Goal: Task Accomplishment & Management: Use online tool/utility

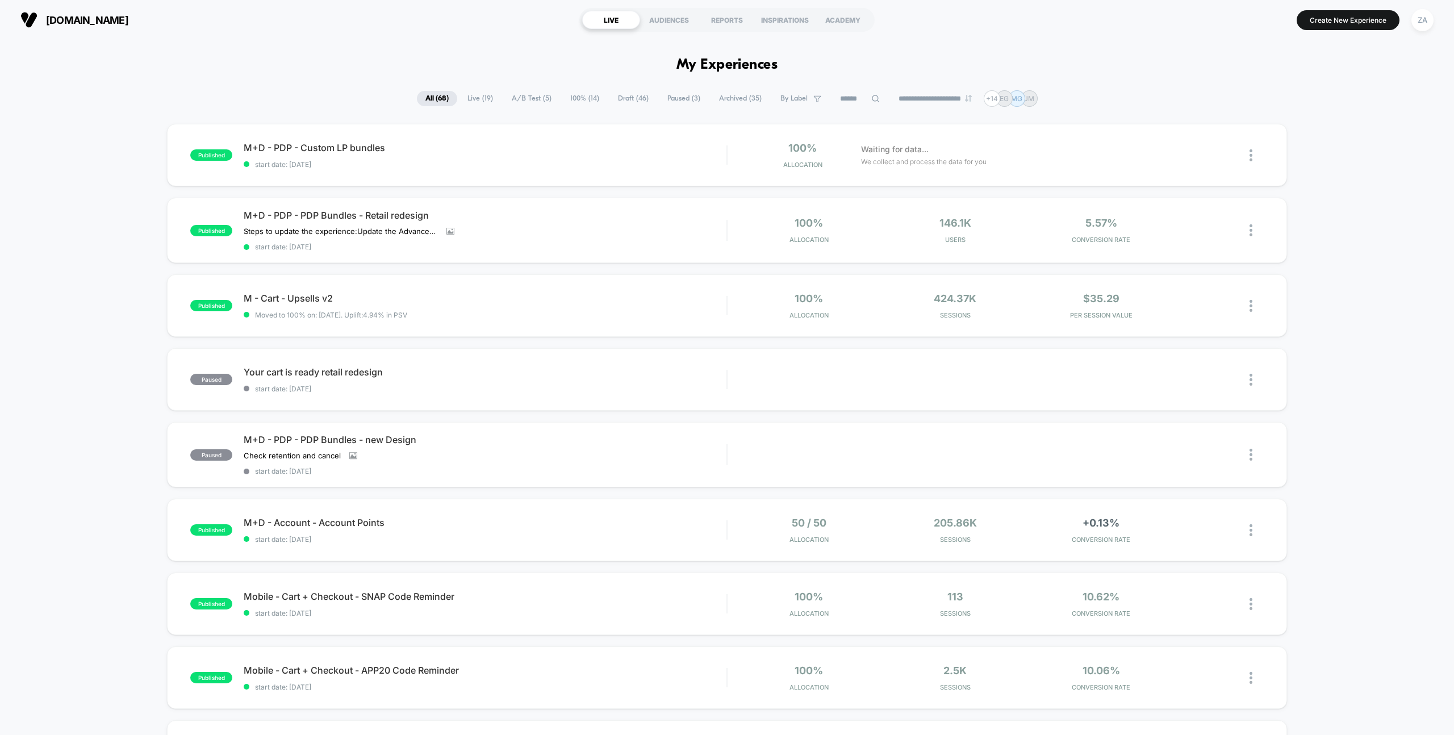
click at [629, 99] on span "Draft ( 46 )" at bounding box center [633, 98] width 48 height 15
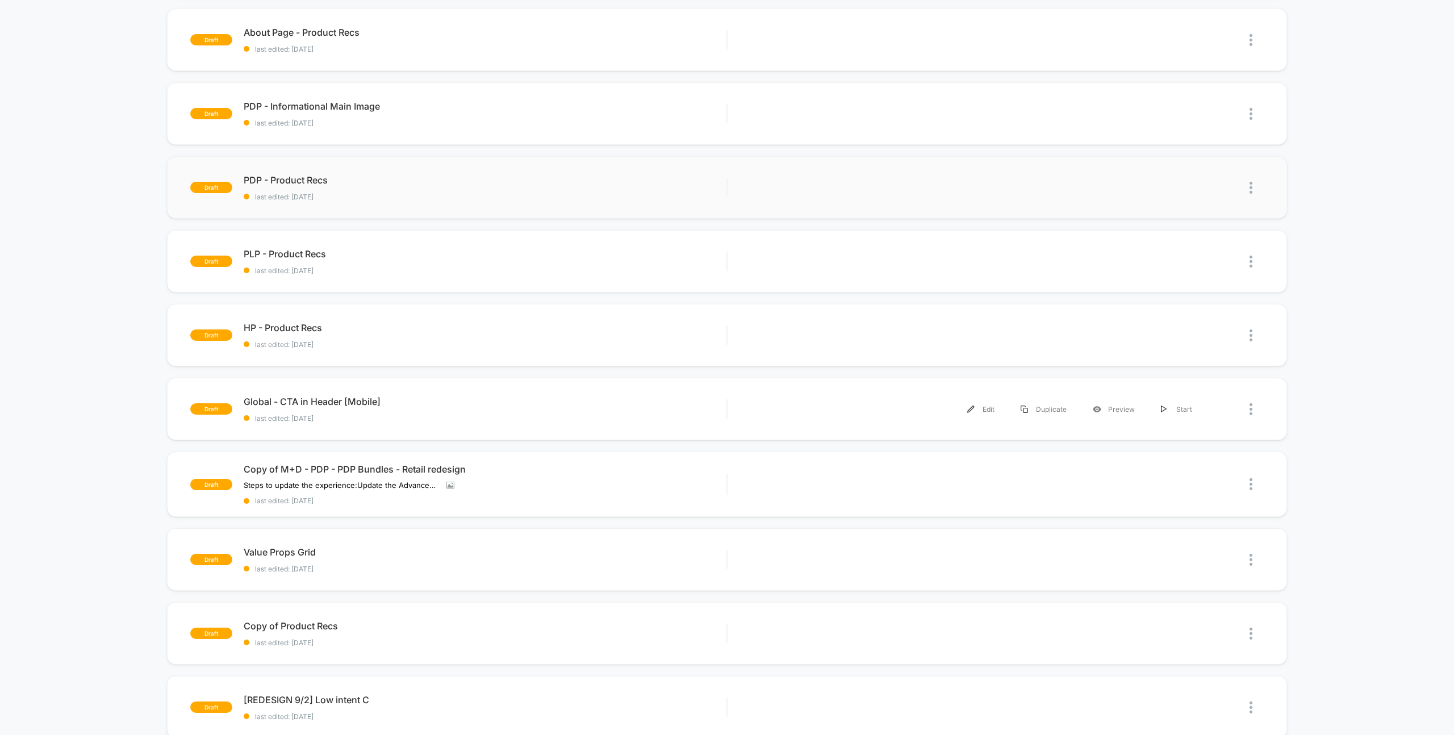
scroll to position [194, 0]
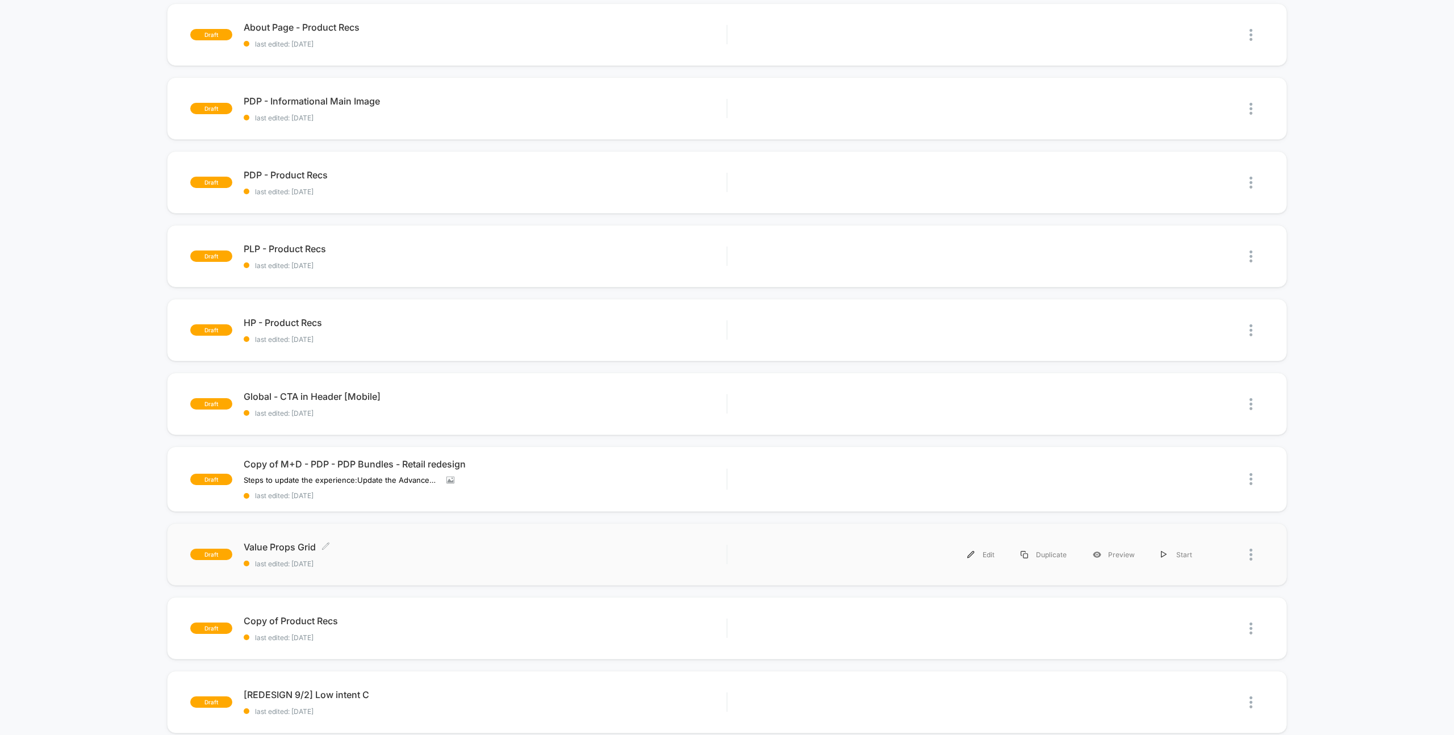
click at [295, 547] on span "Value Props Grid Click to edit experience details" at bounding box center [485, 546] width 483 height 11
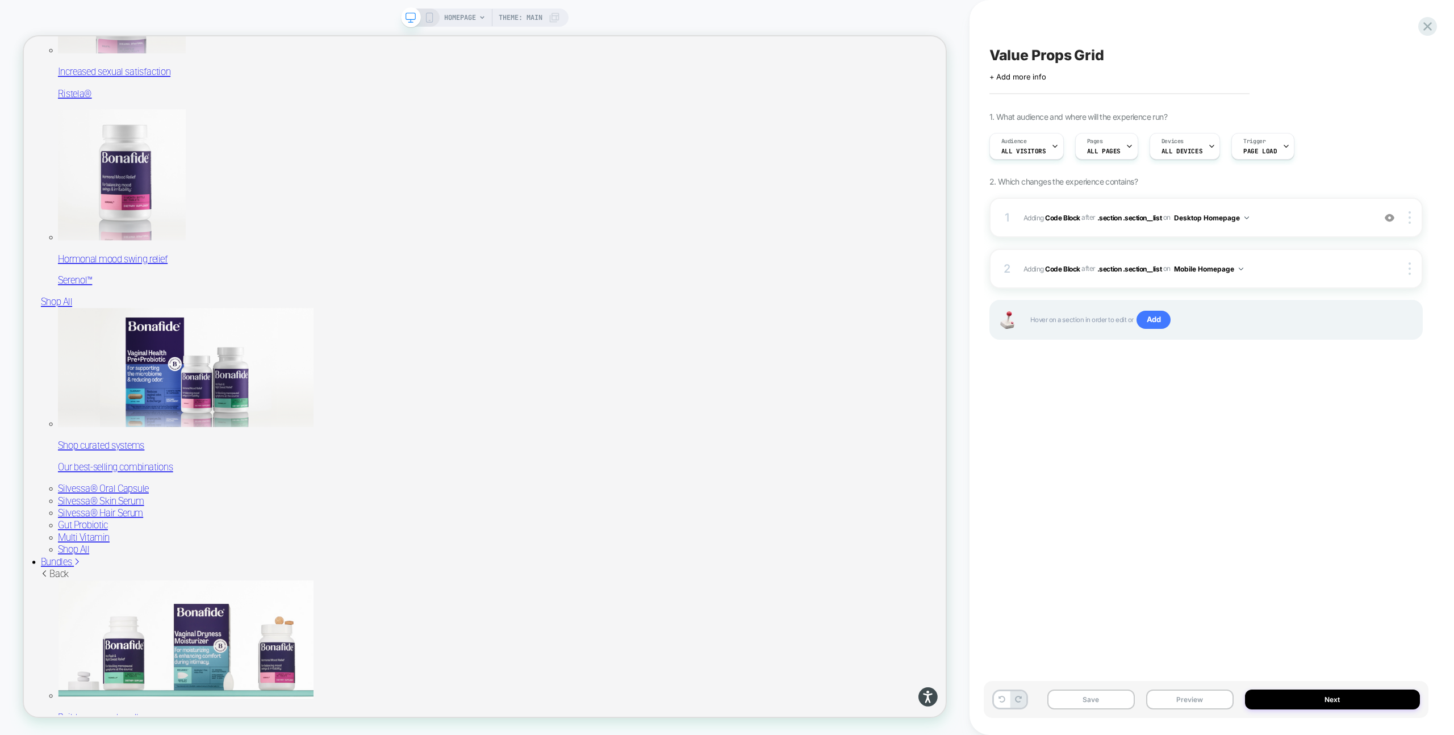
scroll to position [1037, 0]
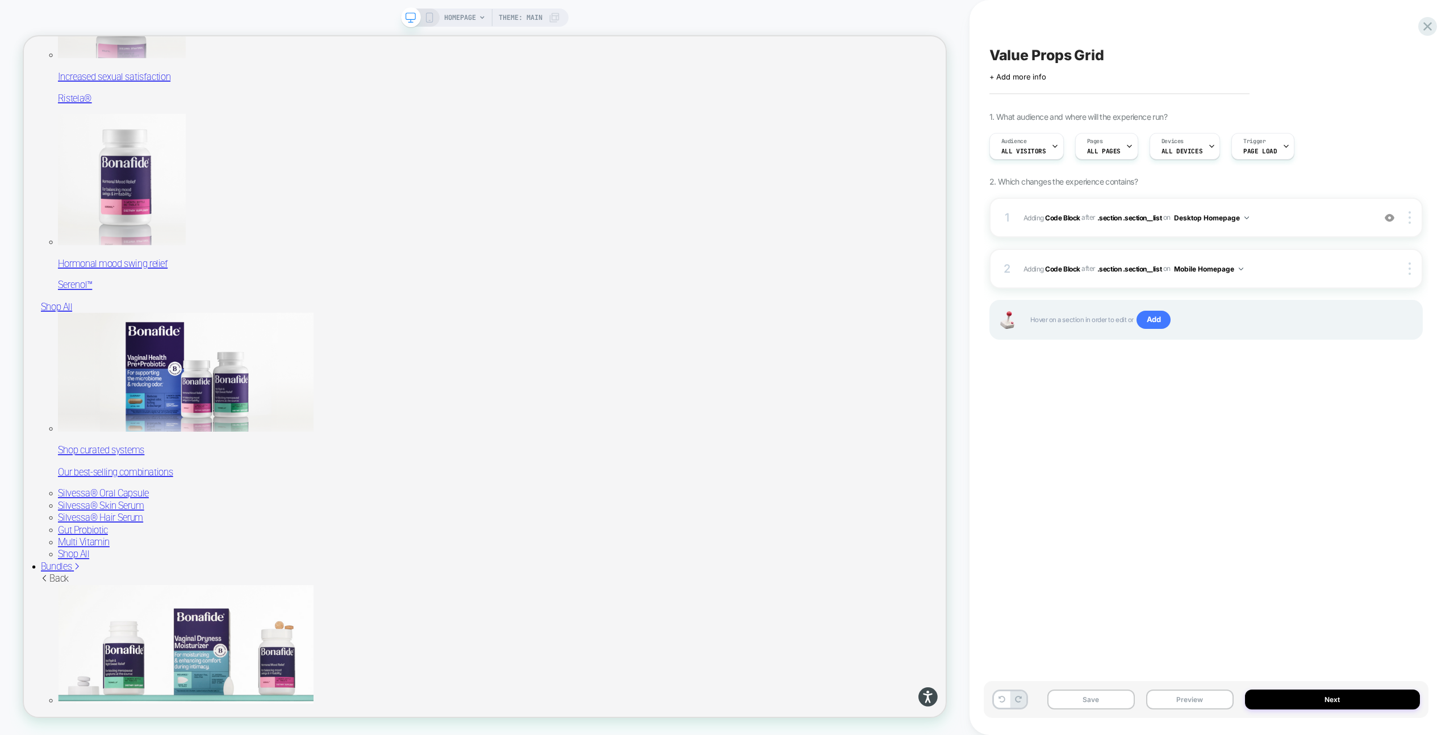
click at [429, 19] on icon at bounding box center [429, 17] width 10 height 10
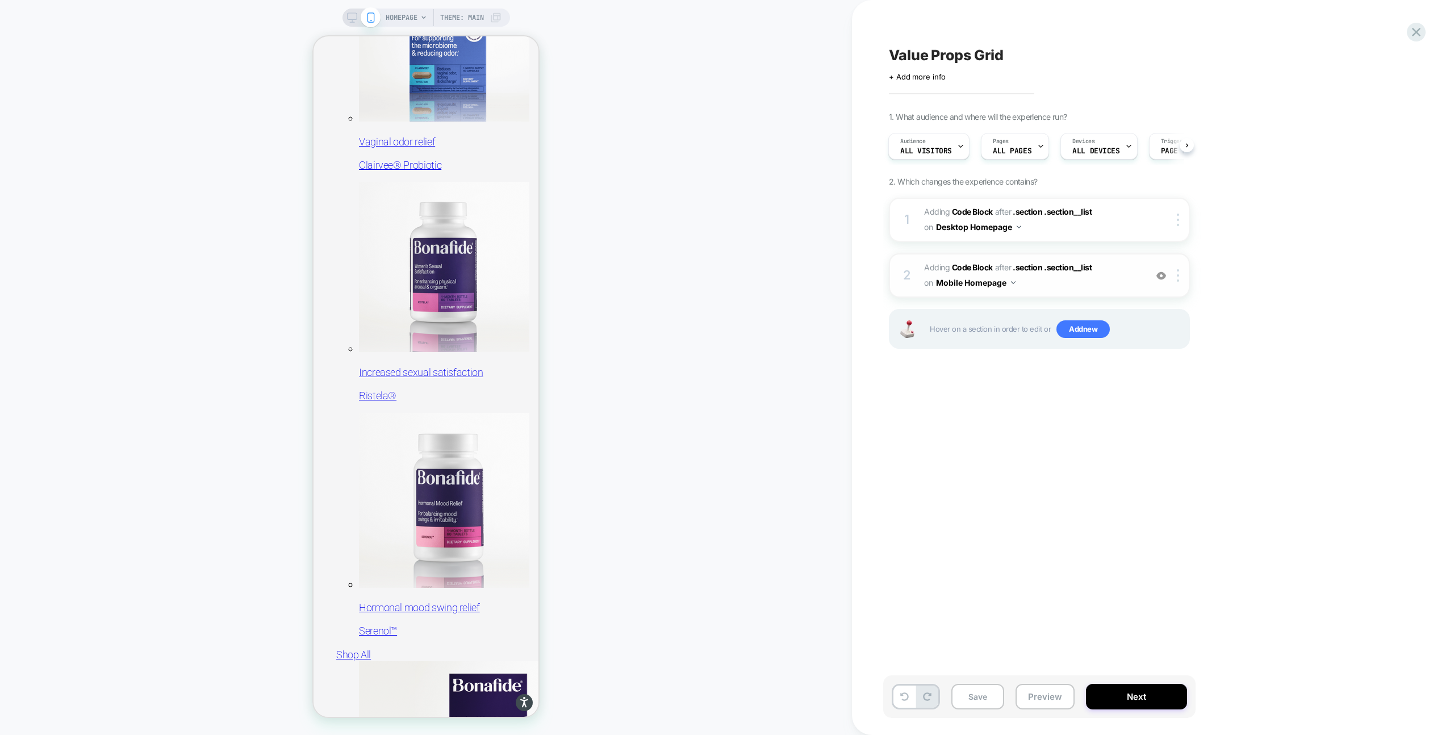
click at [1072, 283] on span "Adding Code Block AFTER .section .section__list .section .section__list on Mobi…" at bounding box center [1032, 275] width 216 height 31
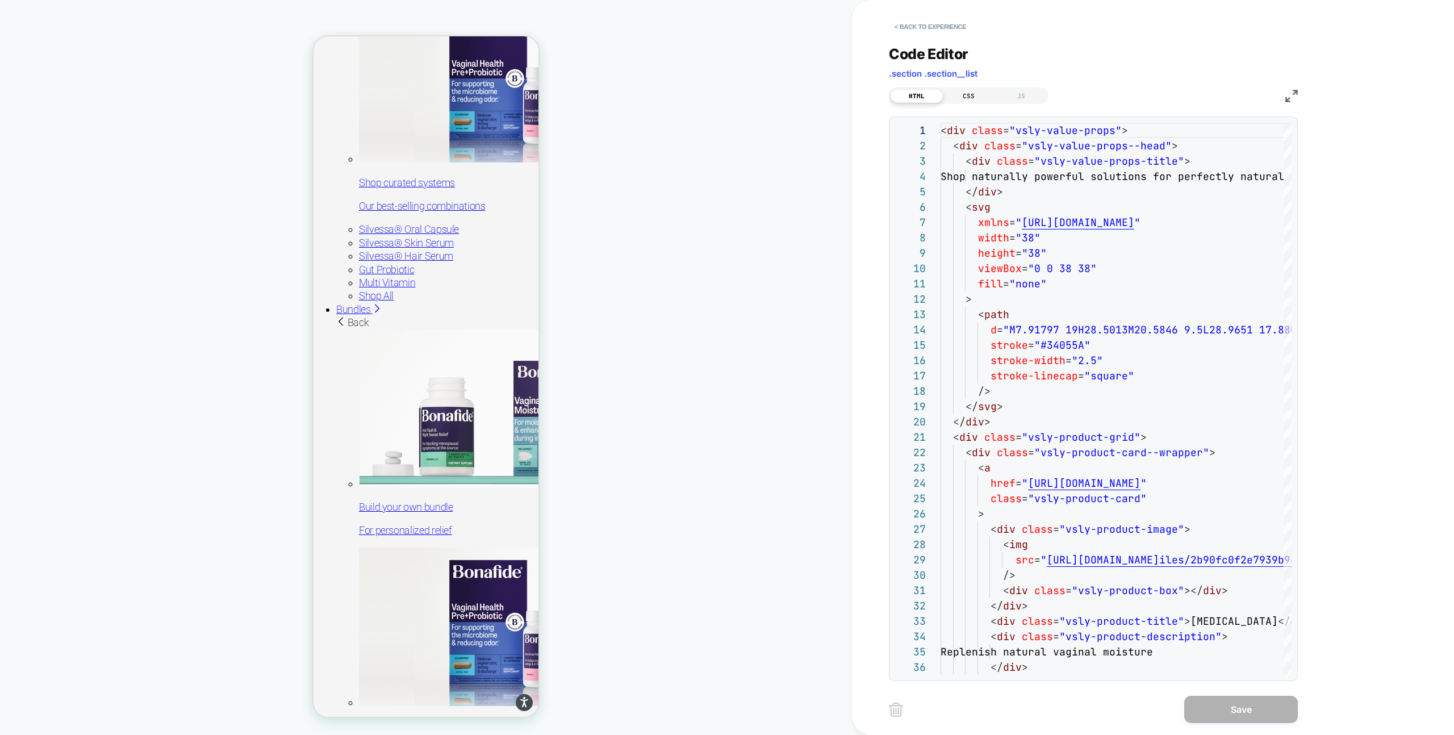
click at [975, 91] on div "CSS" at bounding box center [969, 96] width 52 height 14
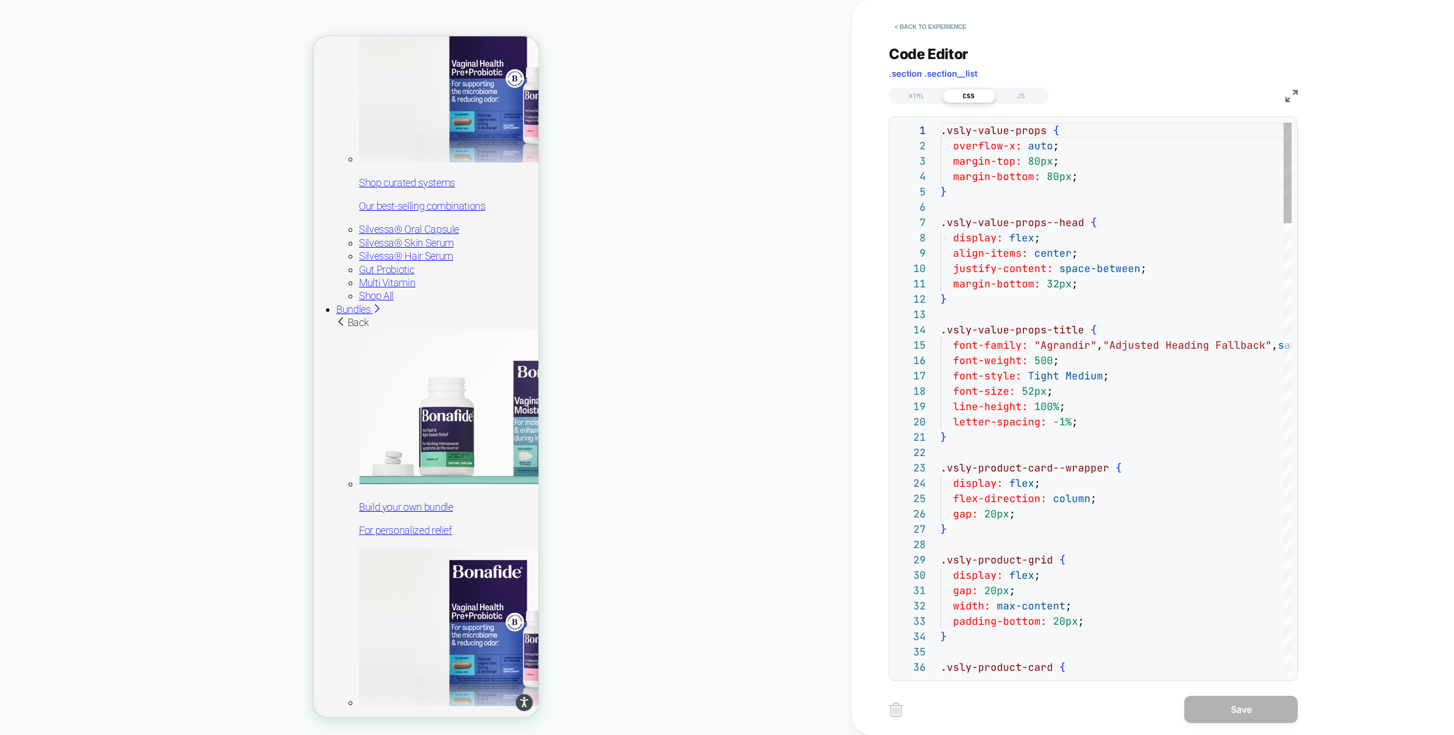
scroll to position [153, 0]
click at [904, 94] on div "HTML" at bounding box center [916, 96] width 52 height 14
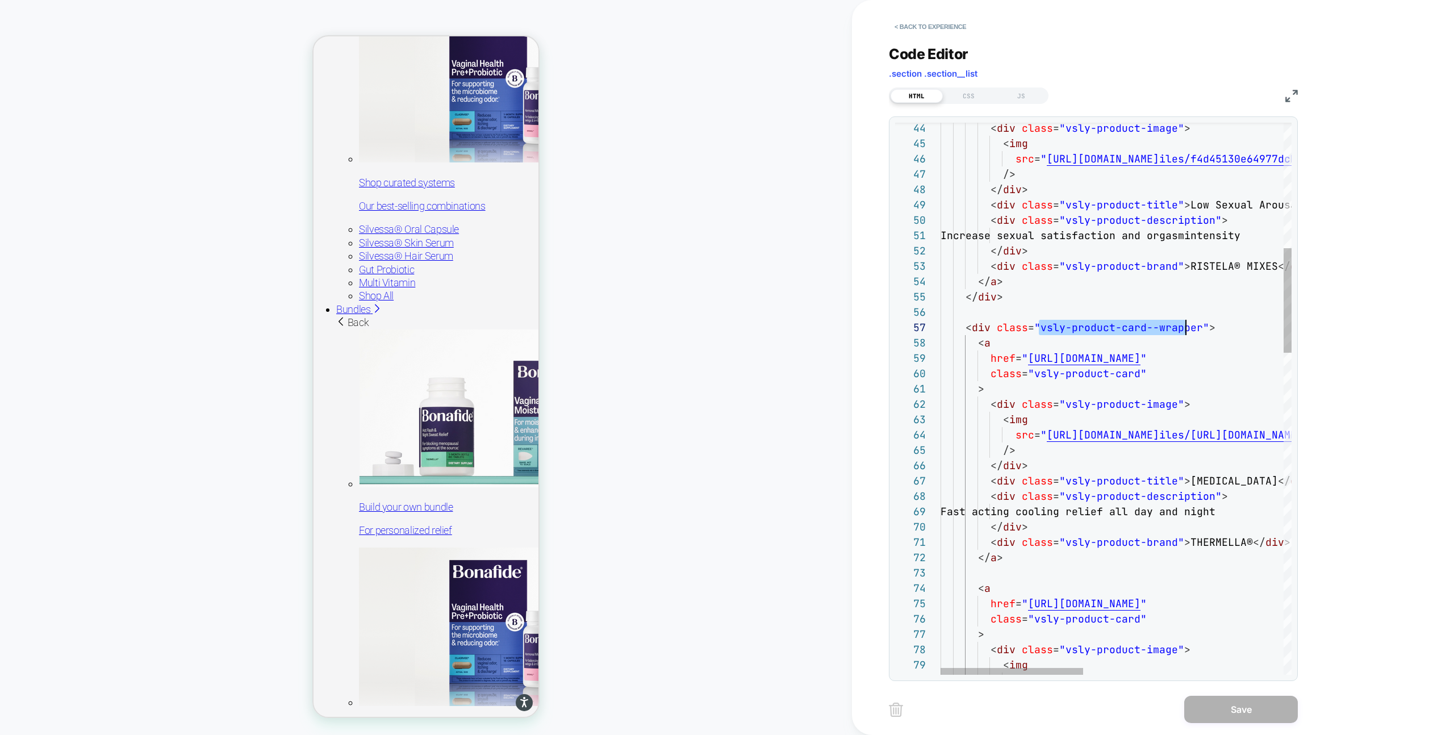
scroll to position [92, 258]
drag, startPoint x: 1040, startPoint y: 330, endPoint x: 1198, endPoint y: 323, distance: 158.6
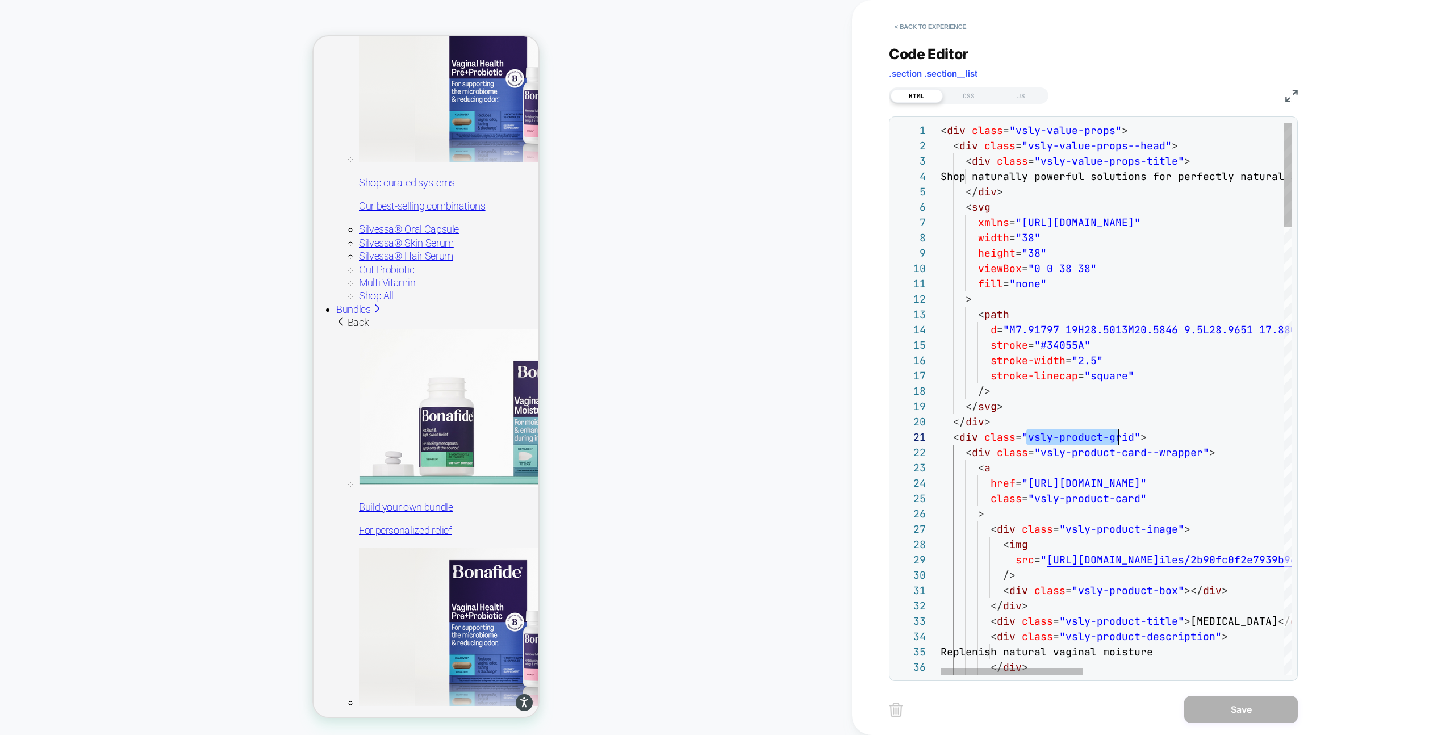
scroll to position [0, 190]
drag, startPoint x: 1026, startPoint y: 437, endPoint x: 1130, endPoint y: 437, distance: 103.9
type textarea "**********"
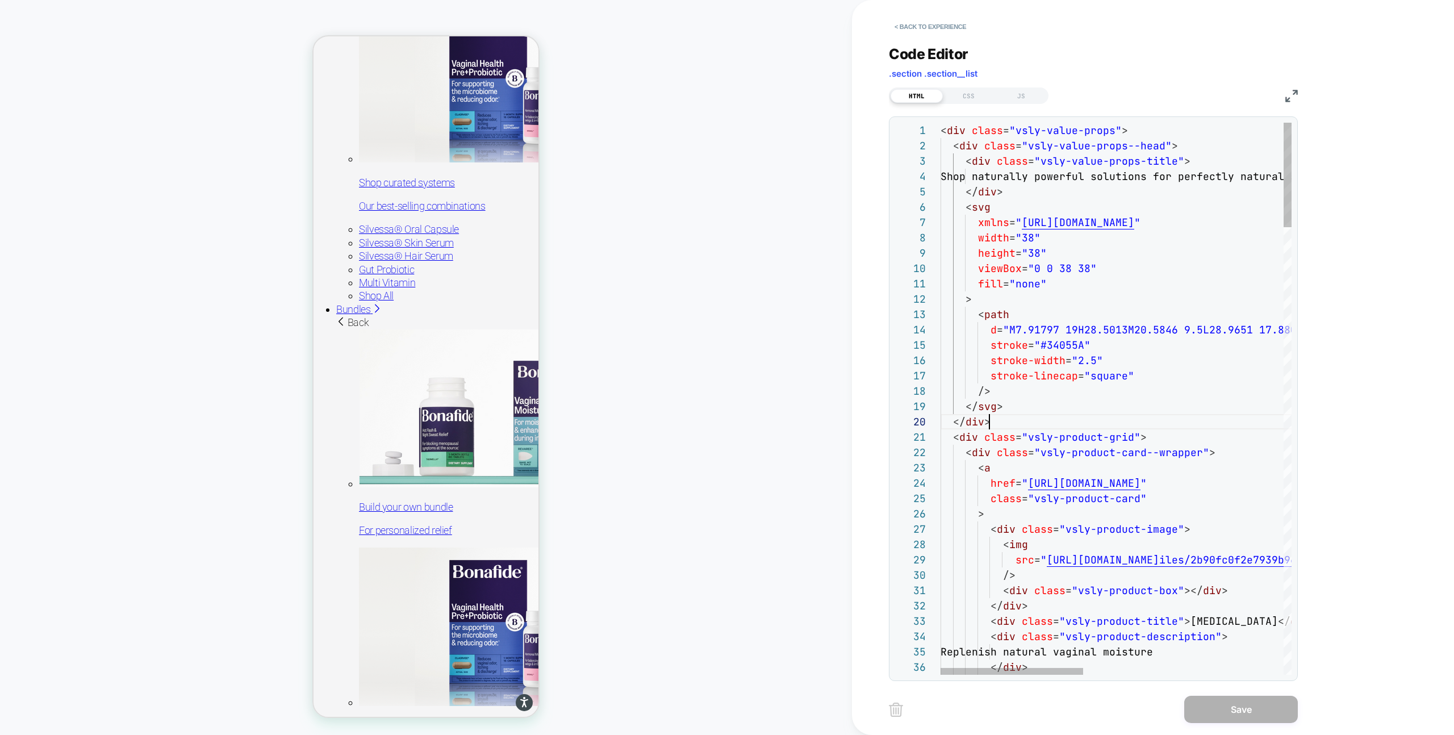
scroll to position [138, 49]
click at [961, 95] on div "CSS" at bounding box center [969, 96] width 52 height 14
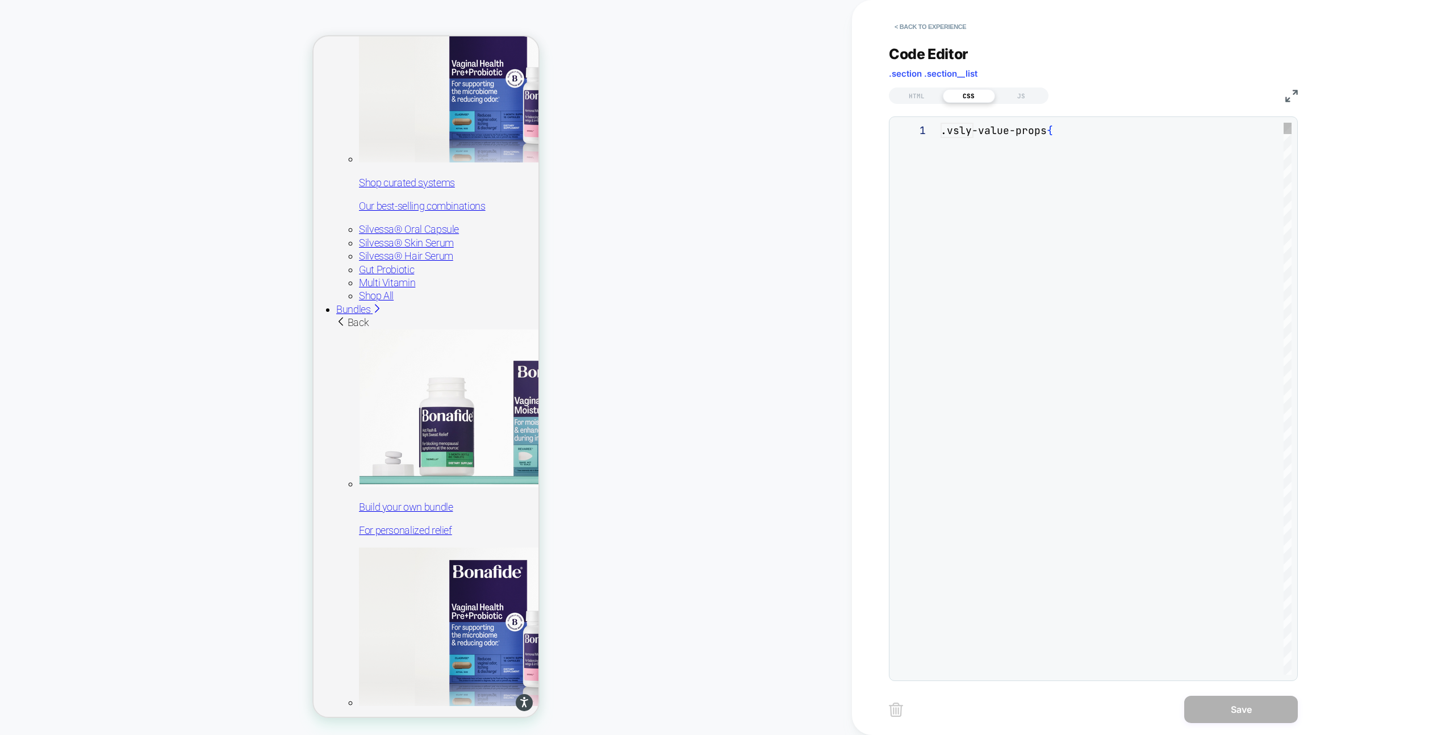
scroll to position [153, 0]
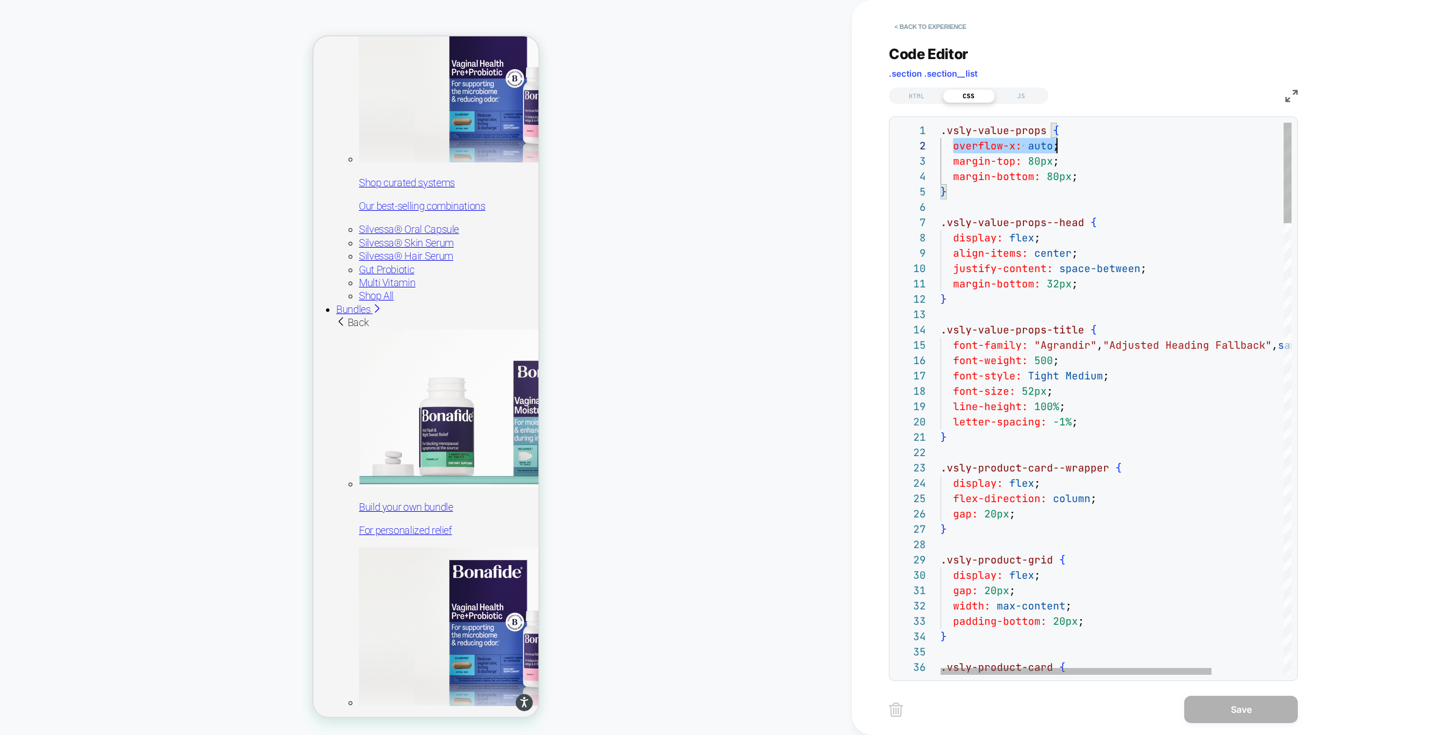
drag, startPoint x: 952, startPoint y: 148, endPoint x: 1072, endPoint y: 147, distance: 119.8
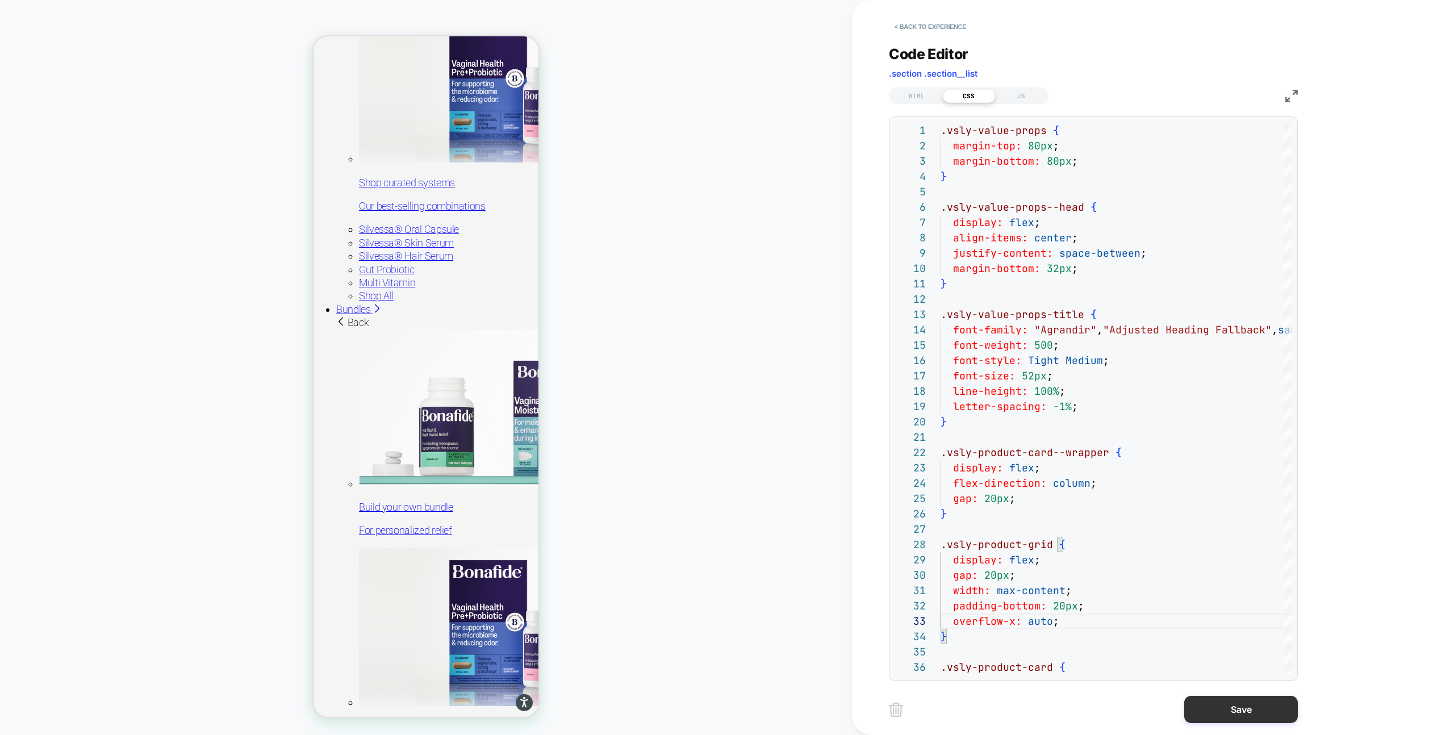
type textarea "**********"
click at [1204, 711] on button "Save" at bounding box center [1241, 709] width 114 height 27
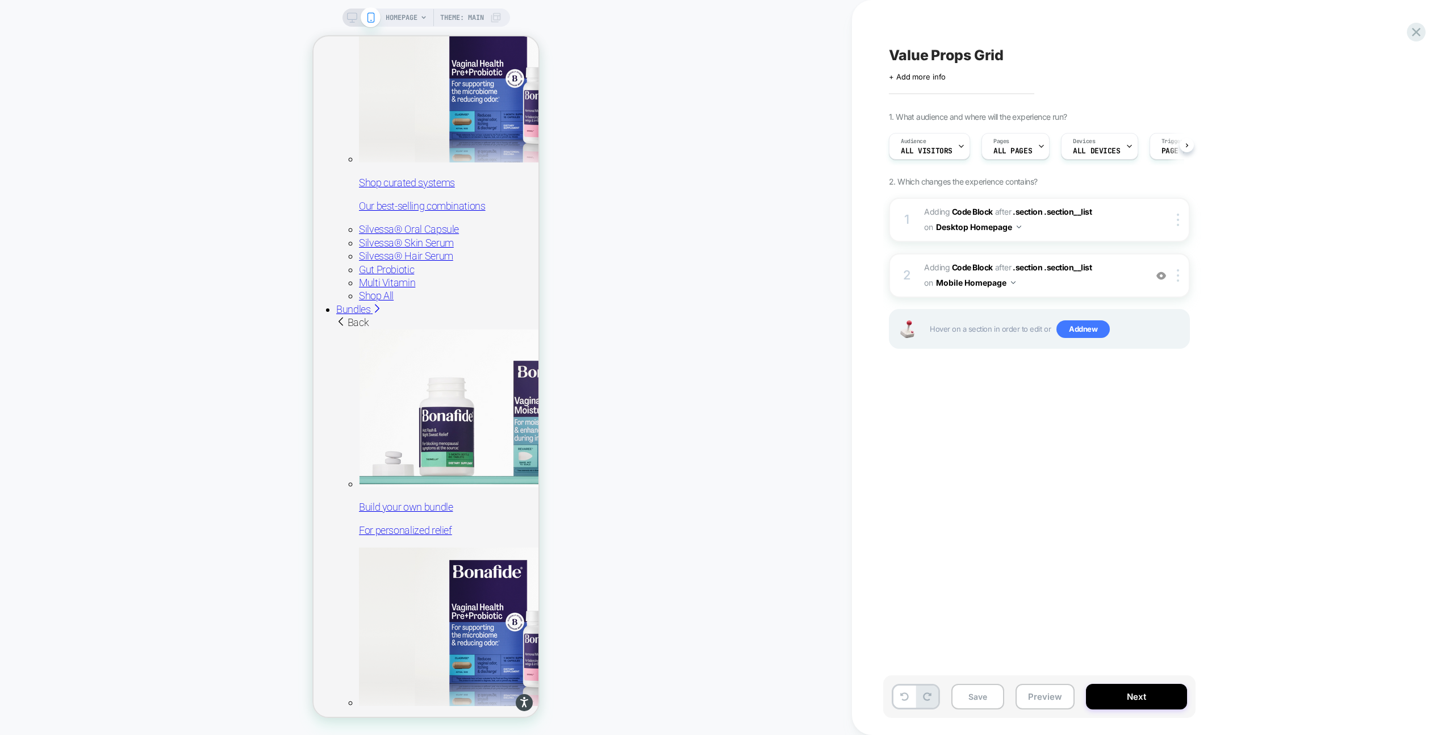
scroll to position [0, 1]
click at [978, 697] on button "Save" at bounding box center [977, 697] width 53 height 26
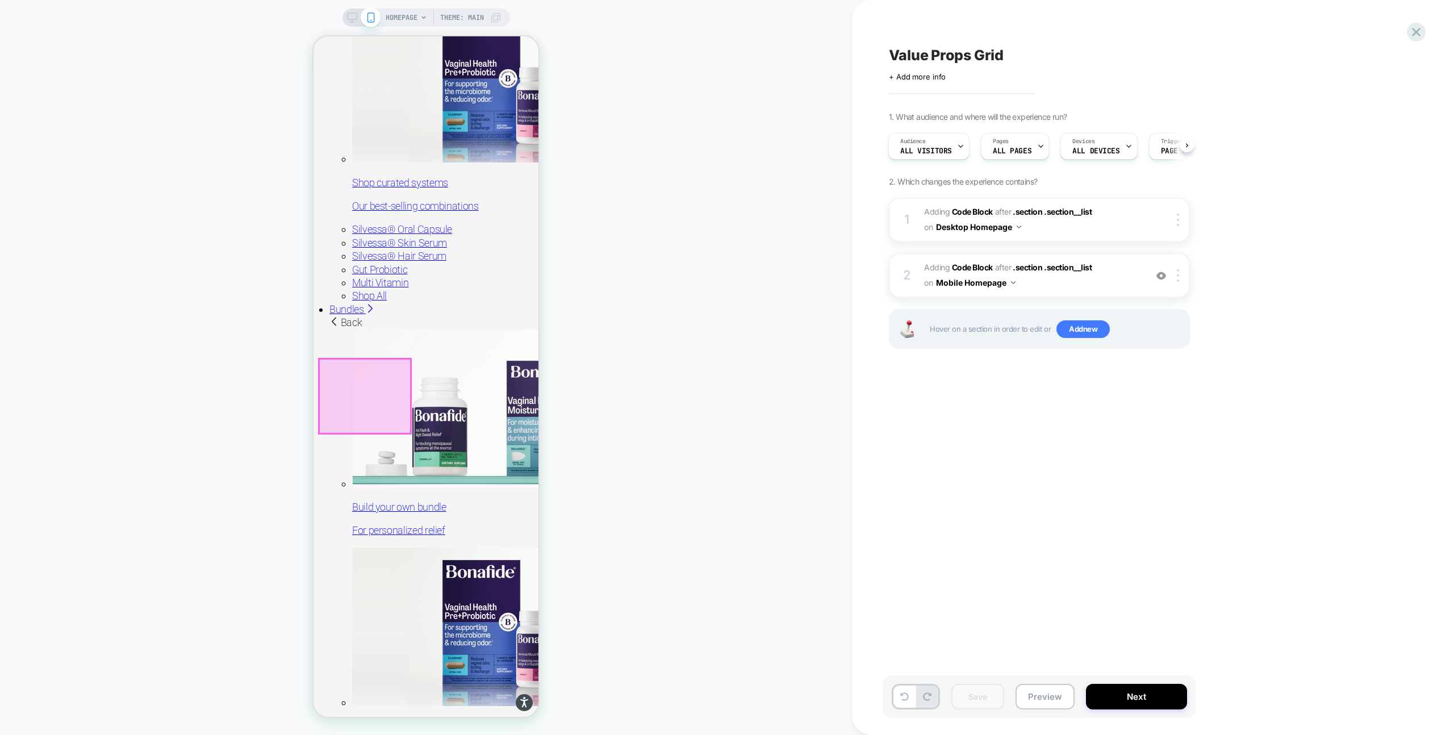
scroll to position [1350, 0]
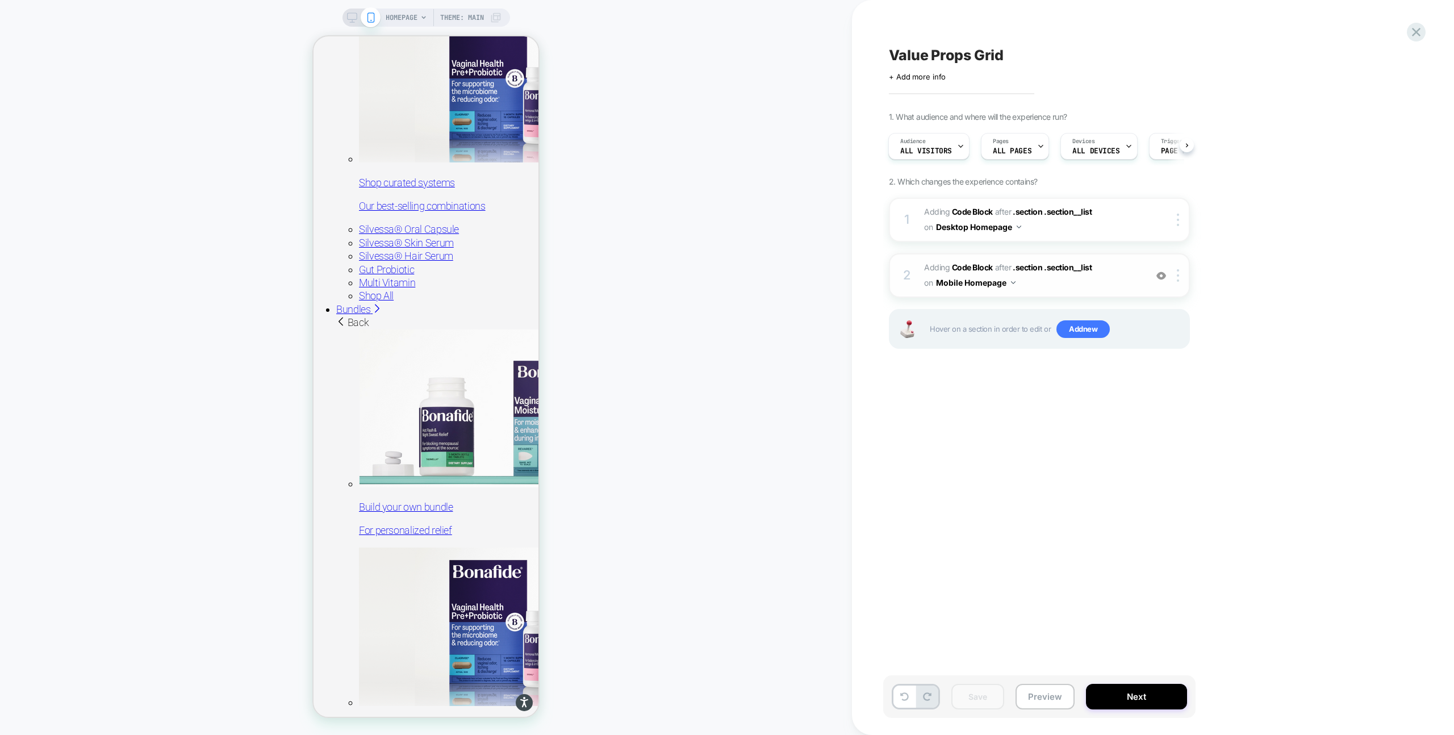
click at [1057, 282] on span "Adding Code Block AFTER .section .section__list .section .section__list on Mobi…" at bounding box center [1032, 275] width 216 height 31
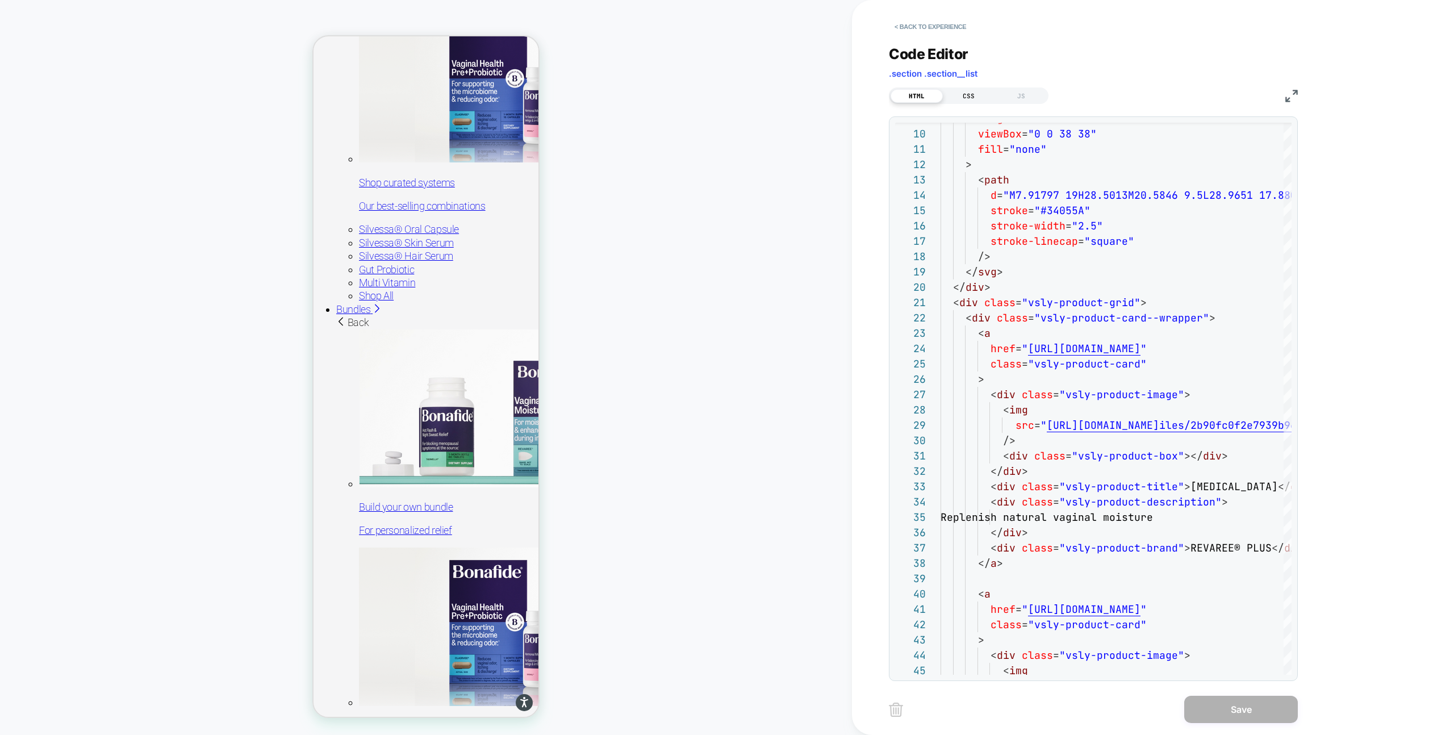
click at [967, 96] on div "CSS" at bounding box center [969, 96] width 52 height 14
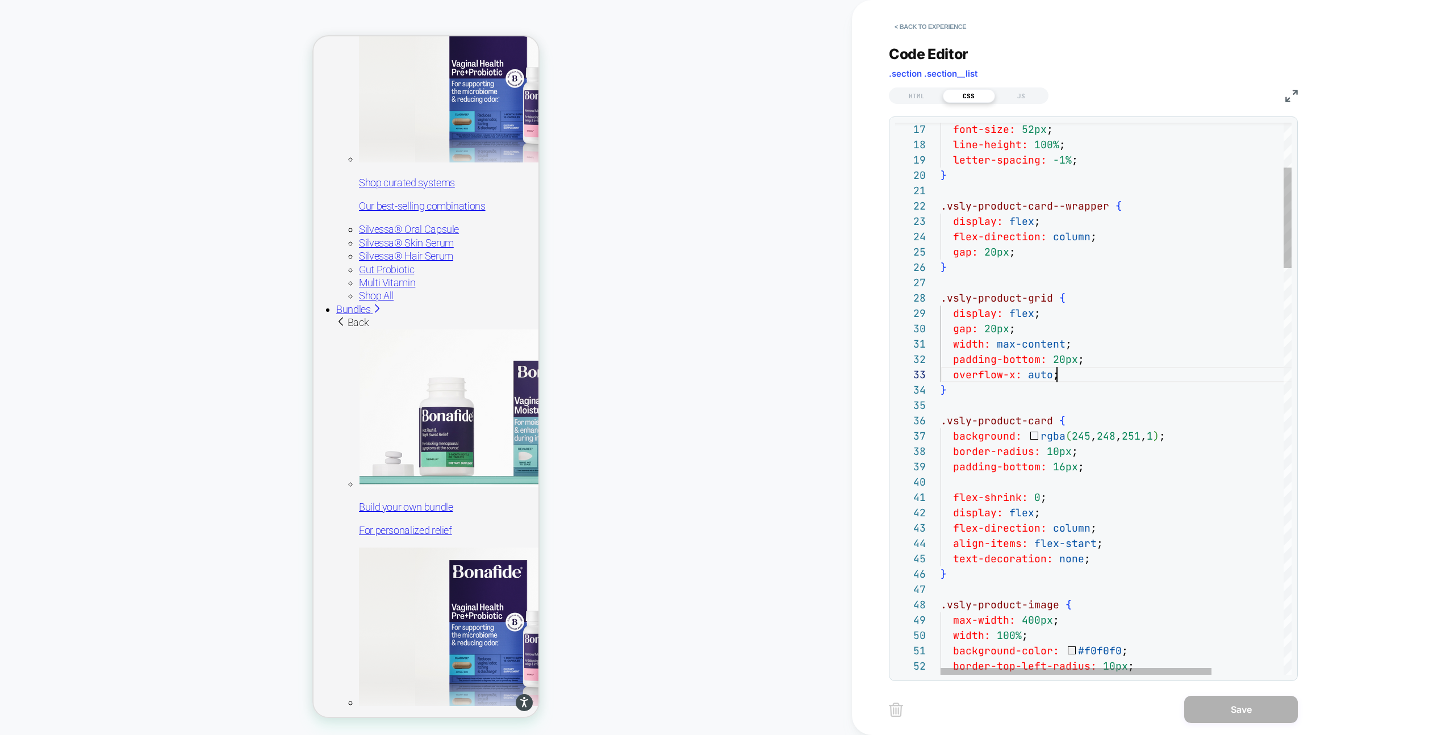
scroll to position [31, 116]
type textarea "**********"
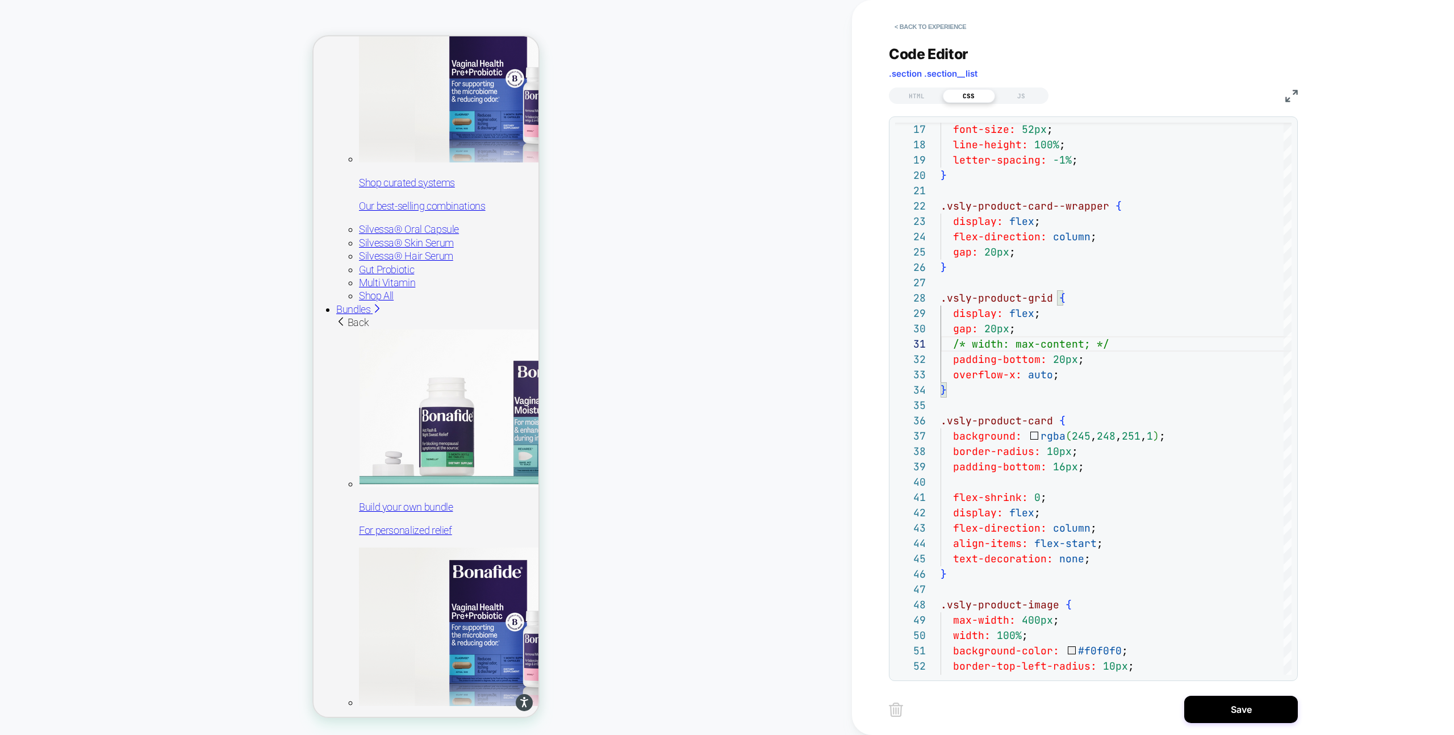
scroll to position [0, 0]
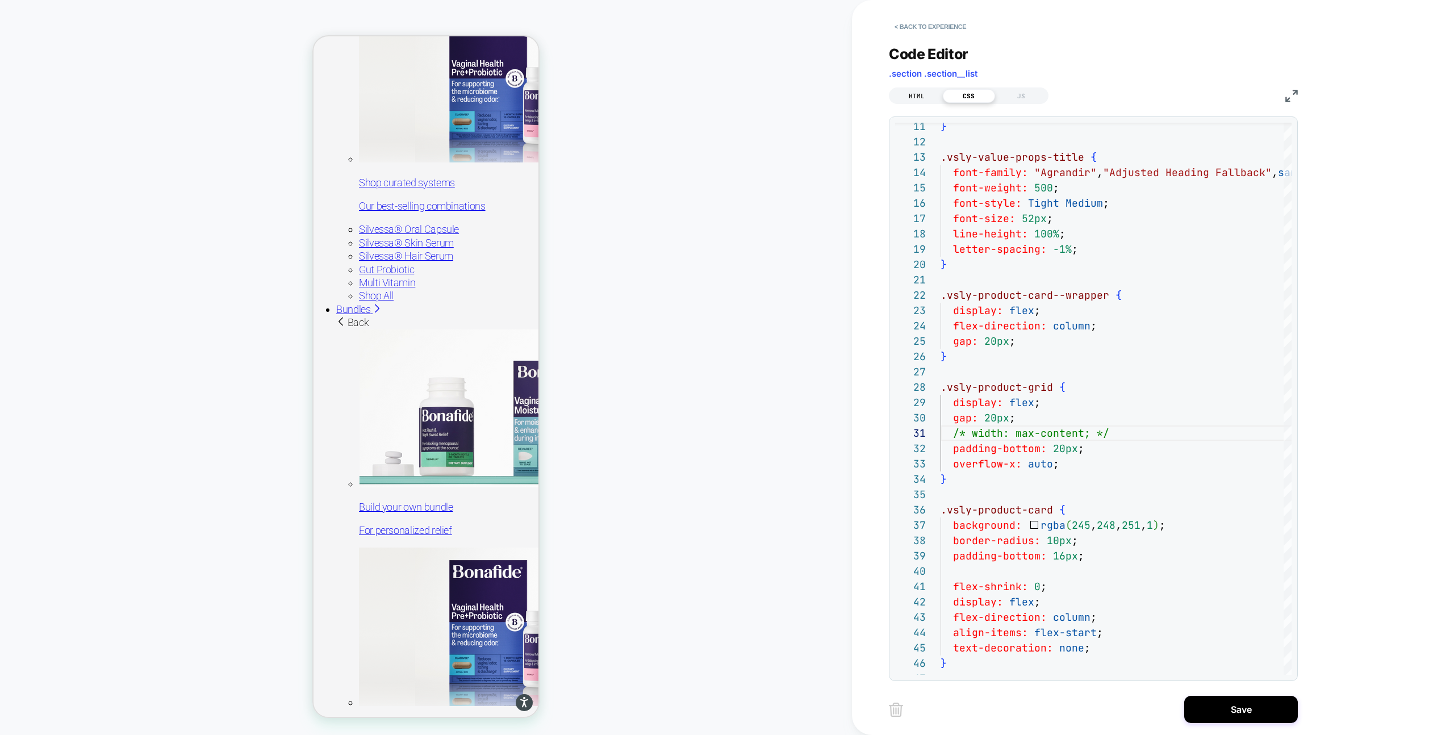
click at [932, 94] on div "HTML" at bounding box center [916, 96] width 52 height 14
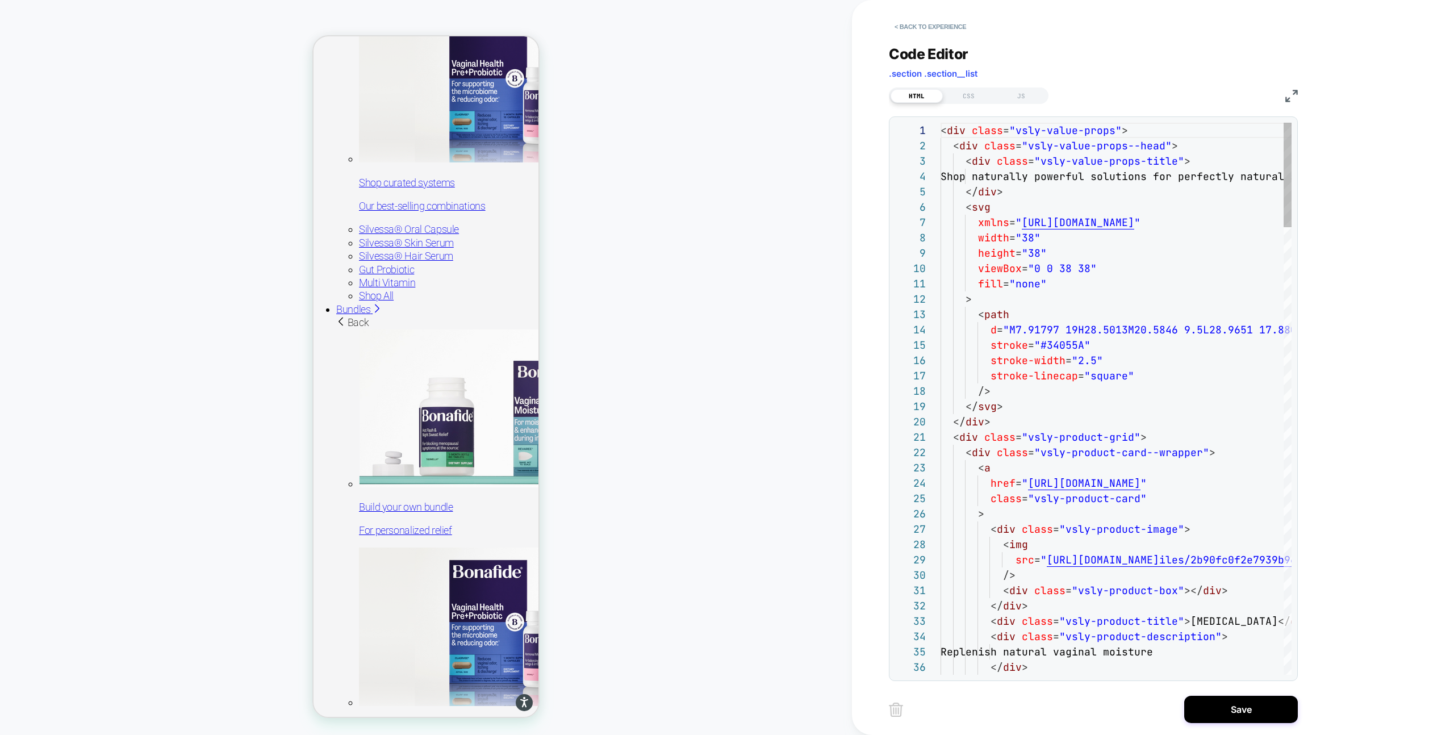
scroll to position [153, 0]
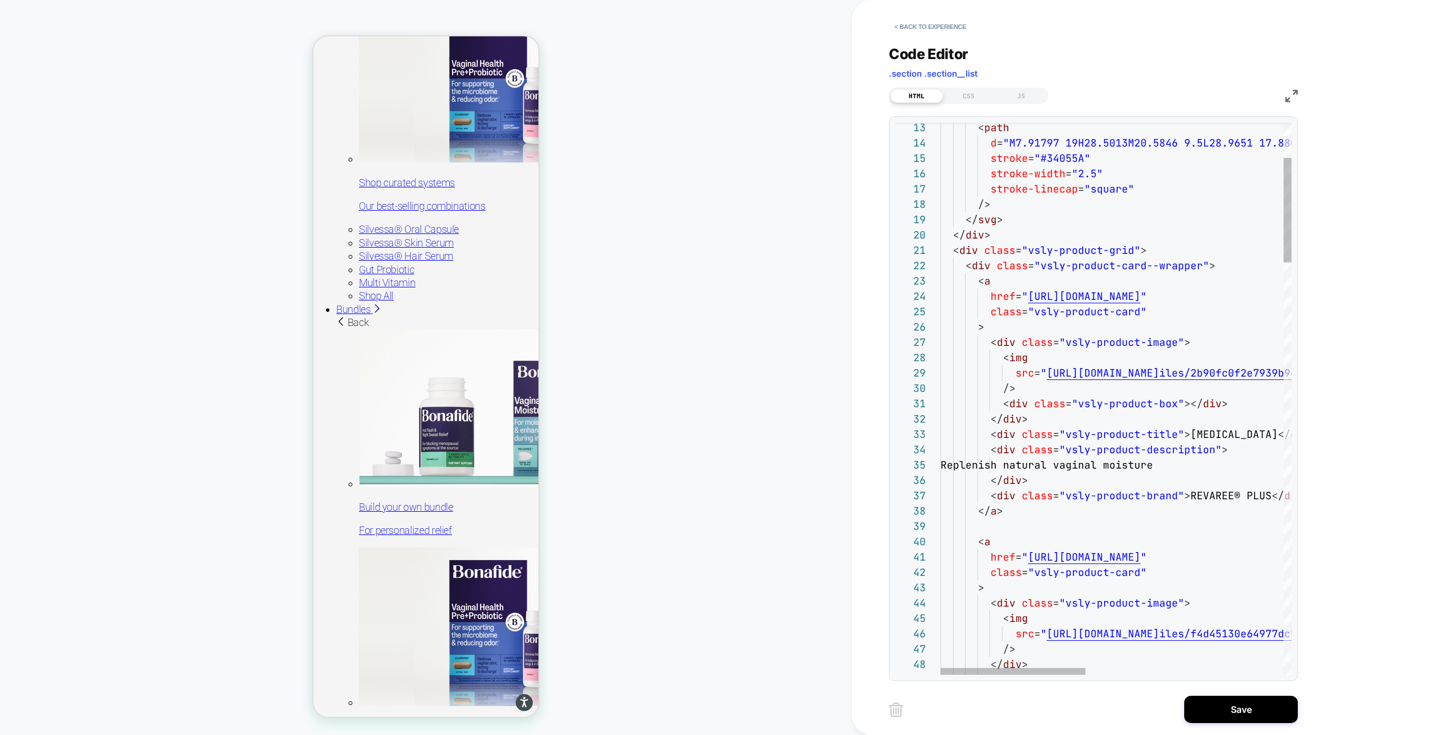
type textarea "**********"
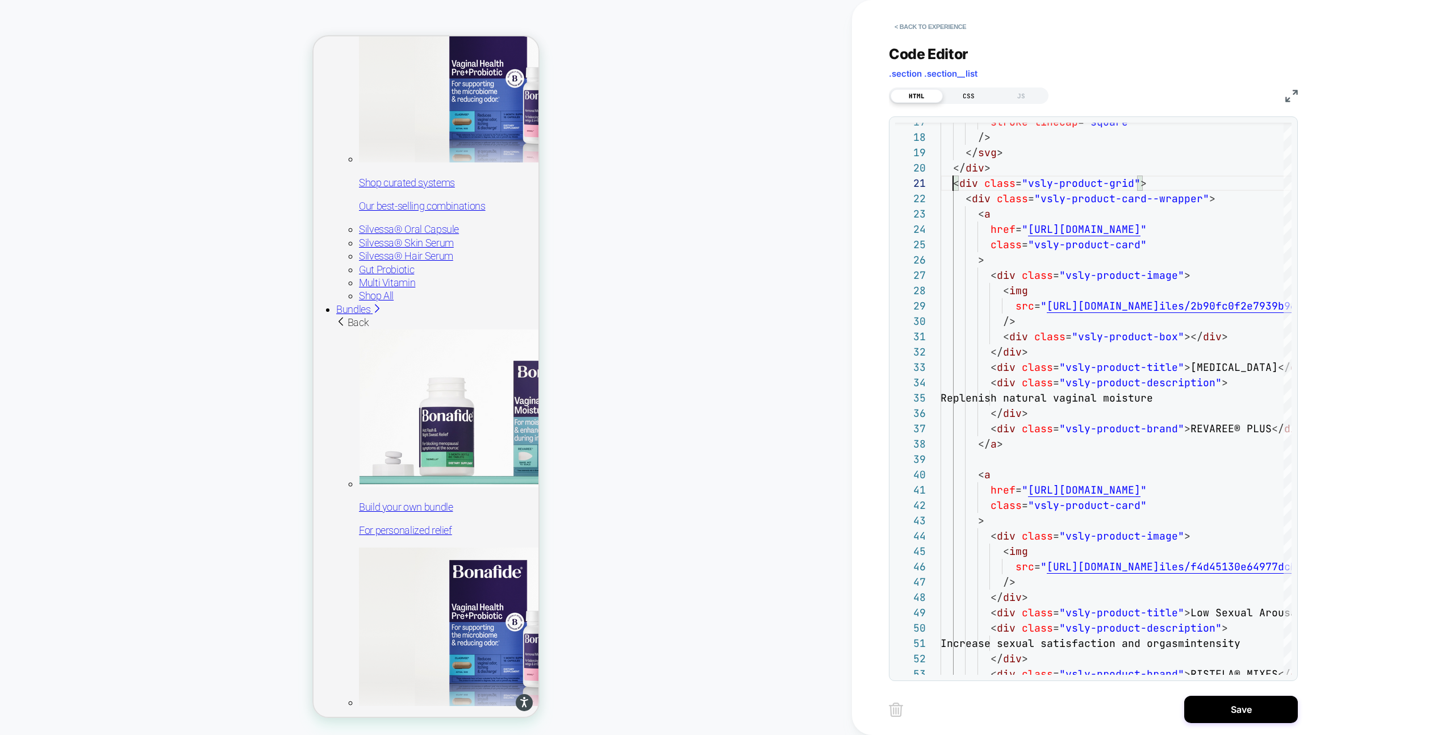
click at [969, 98] on div "CSS" at bounding box center [969, 96] width 52 height 14
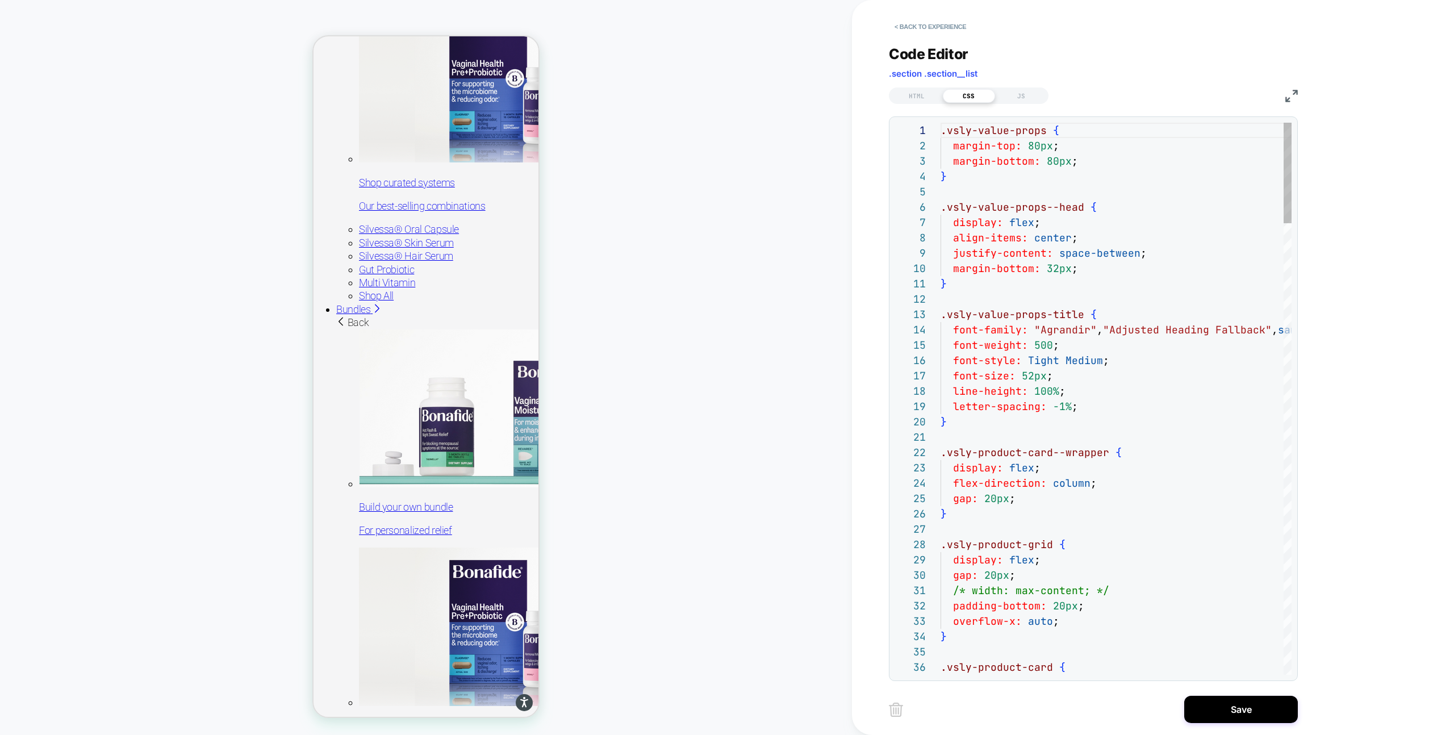
scroll to position [153, 0]
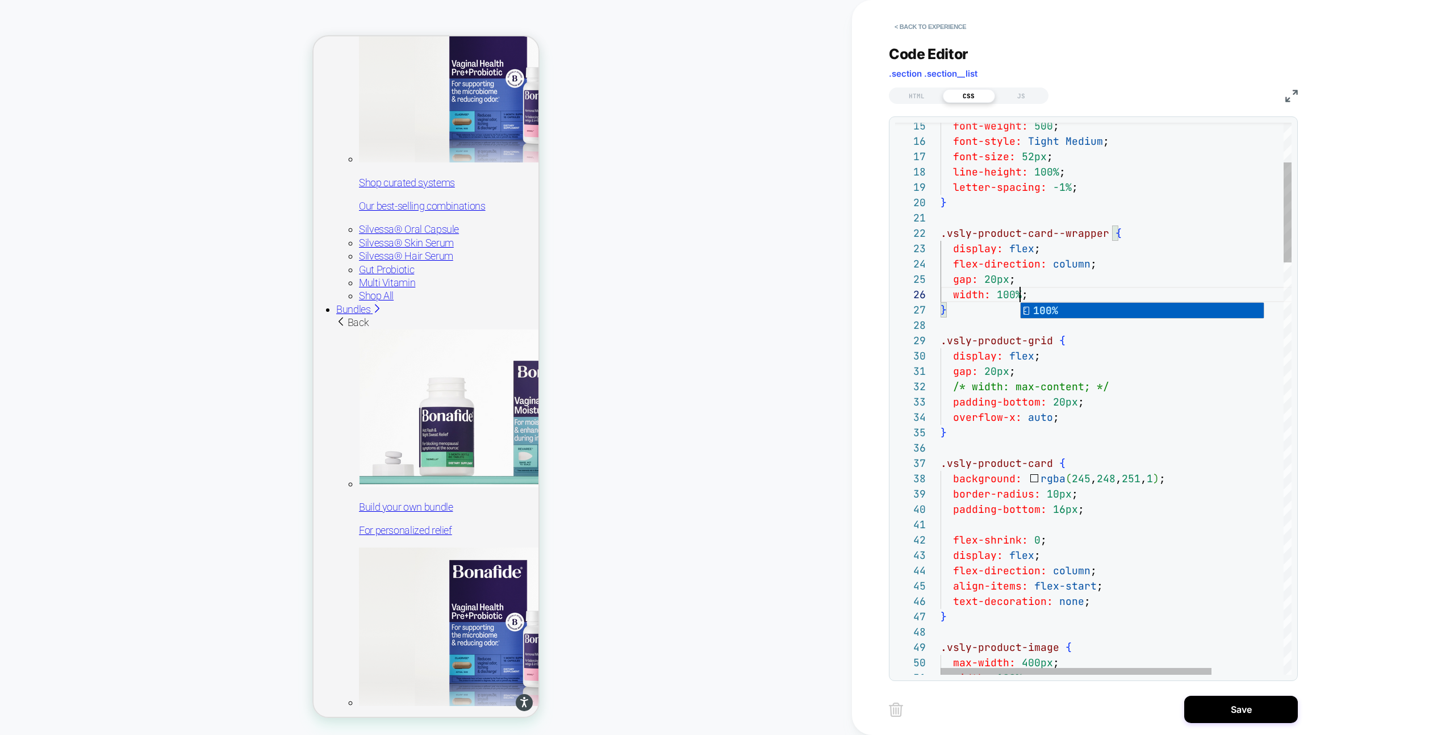
scroll to position [77, 80]
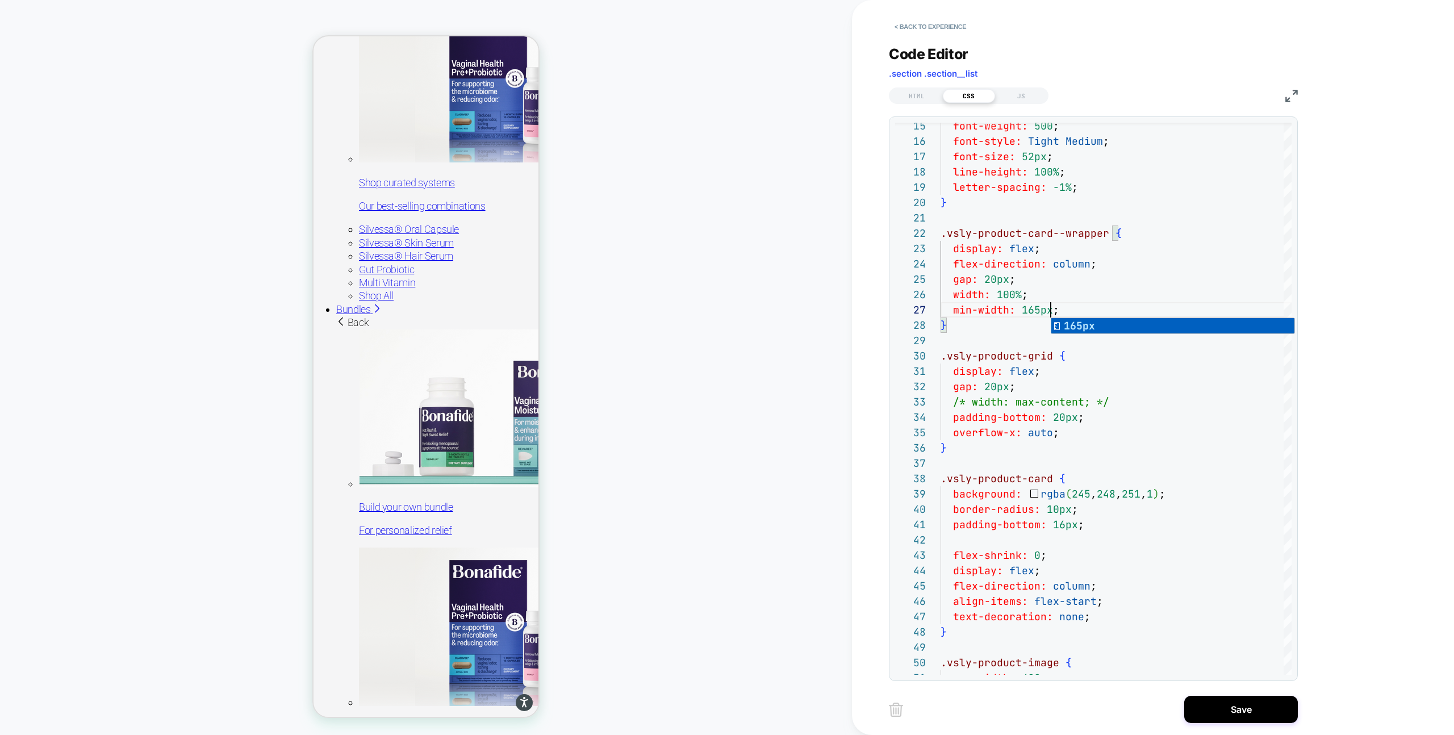
scroll to position [0, 0]
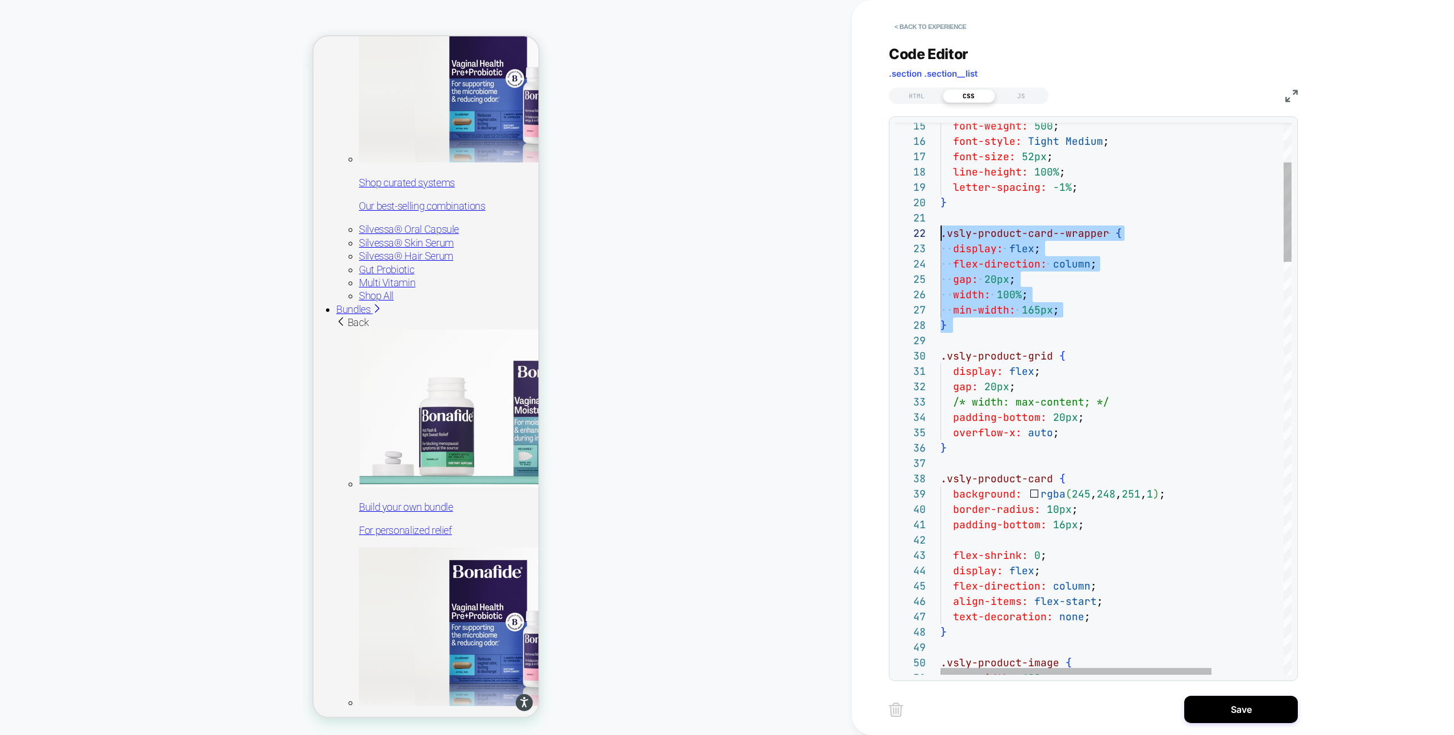
scroll to position [15, 0]
drag, startPoint x: 955, startPoint y: 336, endPoint x: 934, endPoint y: 239, distance: 99.5
drag, startPoint x: 961, startPoint y: 323, endPoint x: 921, endPoint y: 235, distance: 96.8
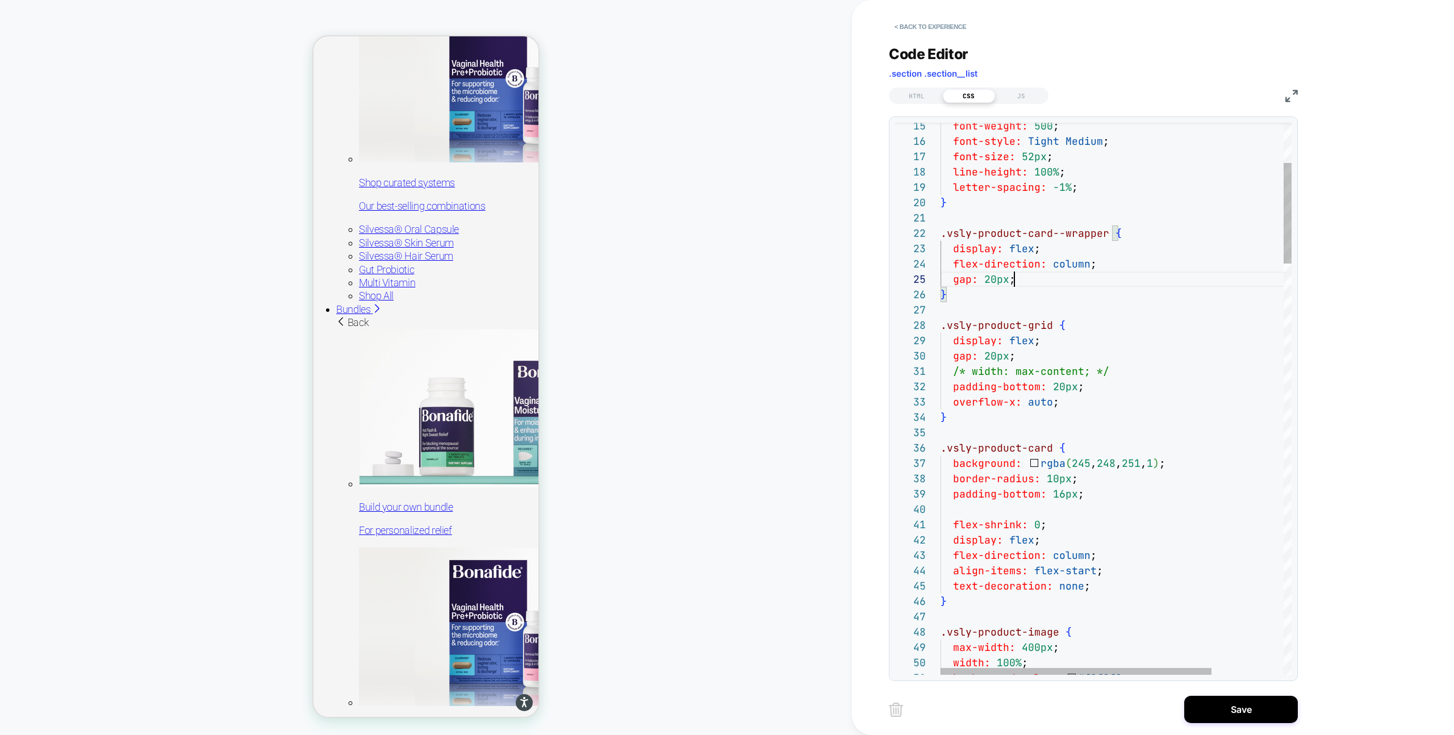
scroll to position [61, 74]
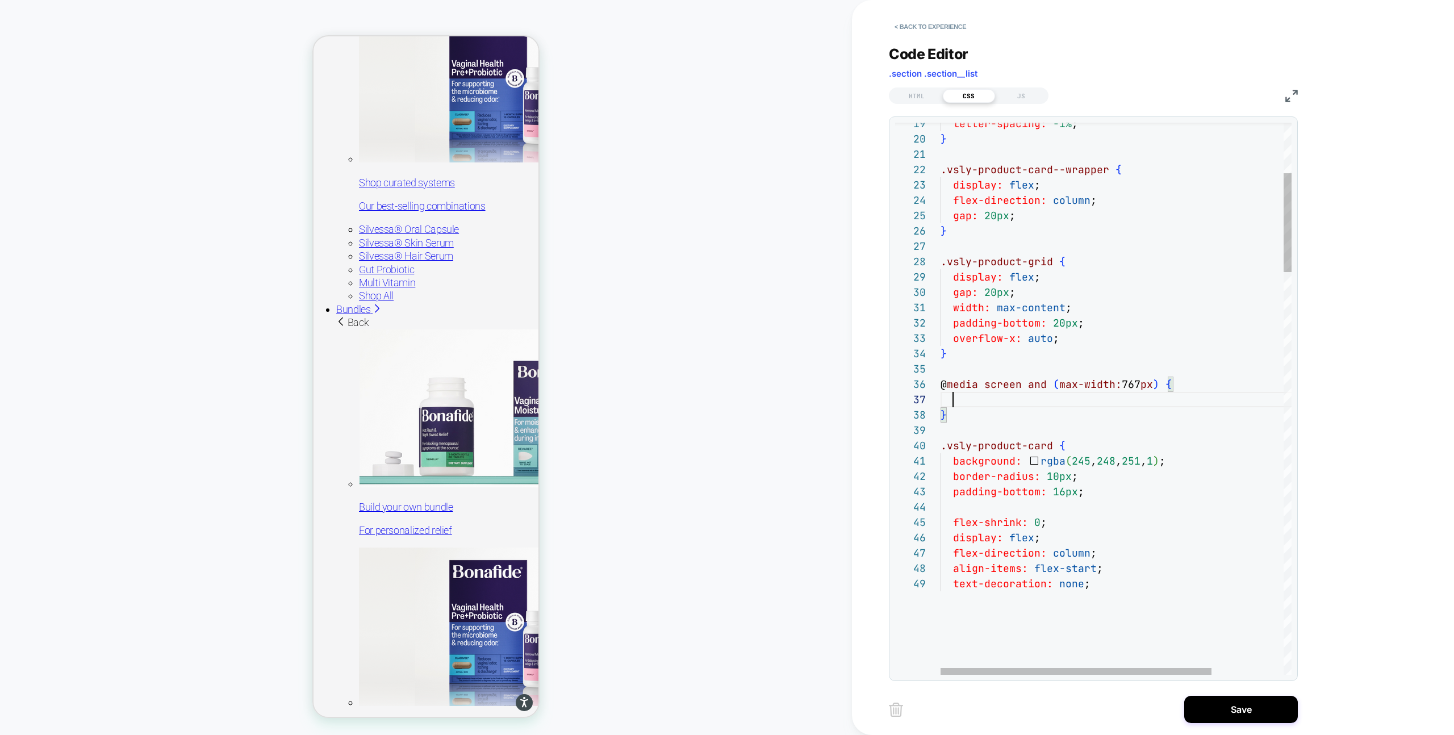
scroll to position [31, 6]
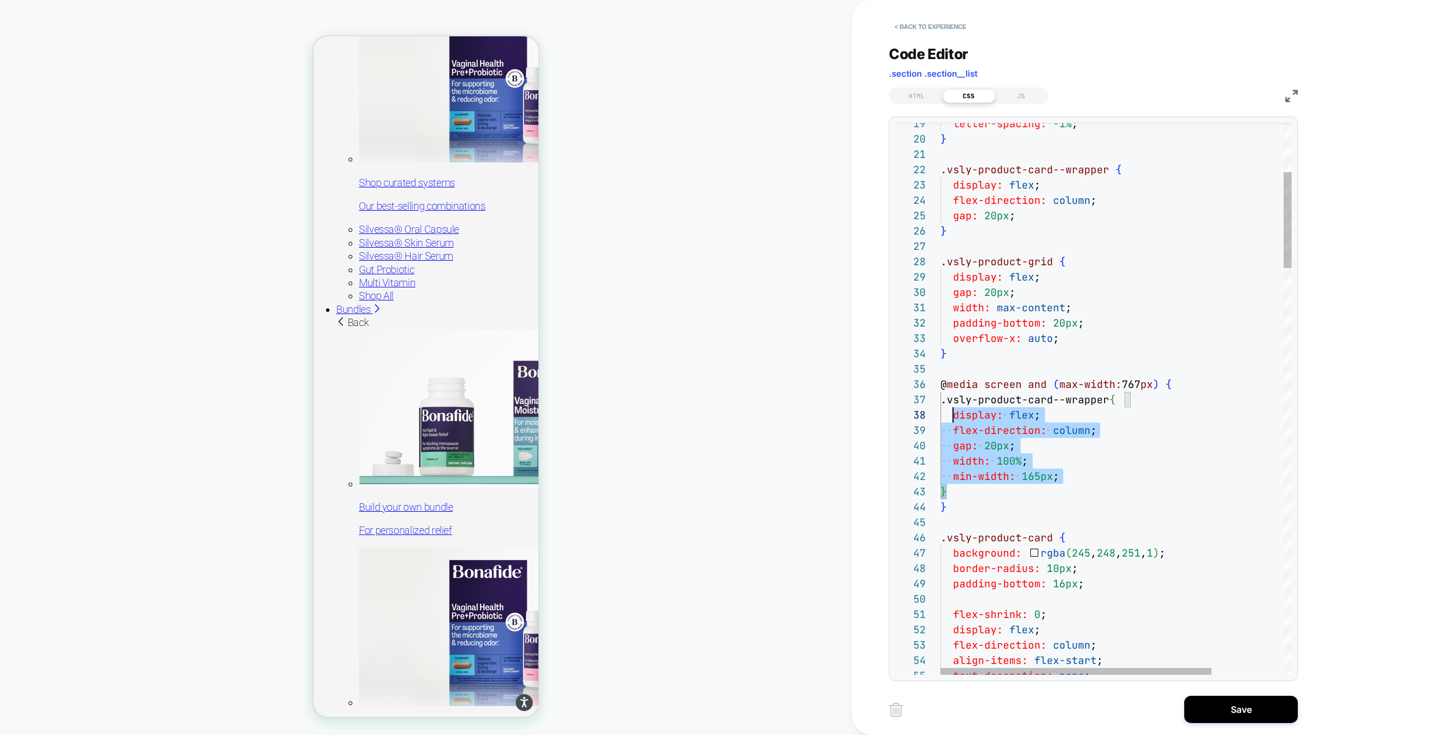
drag, startPoint x: 962, startPoint y: 416, endPoint x: 1073, endPoint y: 441, distance: 114.1
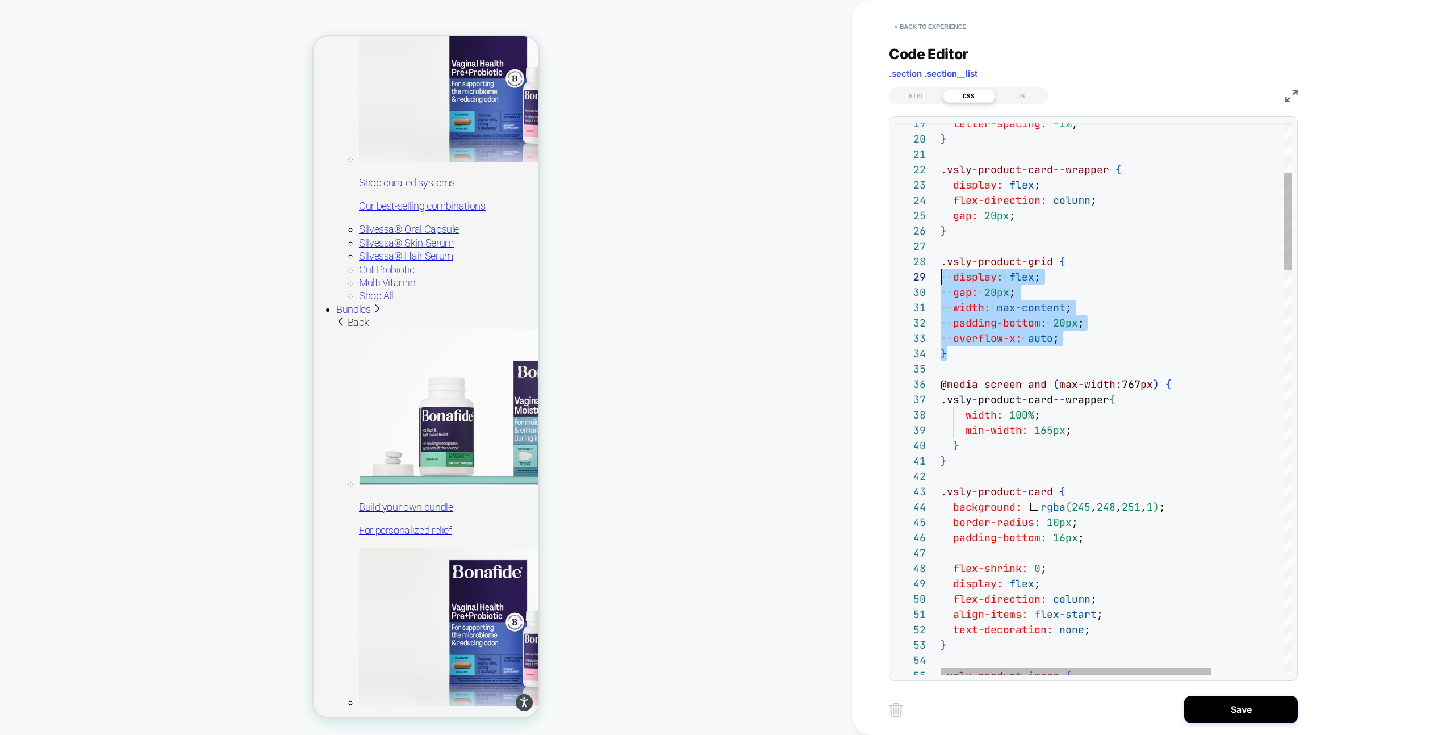
scroll to position [107, 0]
drag, startPoint x: 947, startPoint y: 352, endPoint x: 931, endPoint y: 259, distance: 94.4
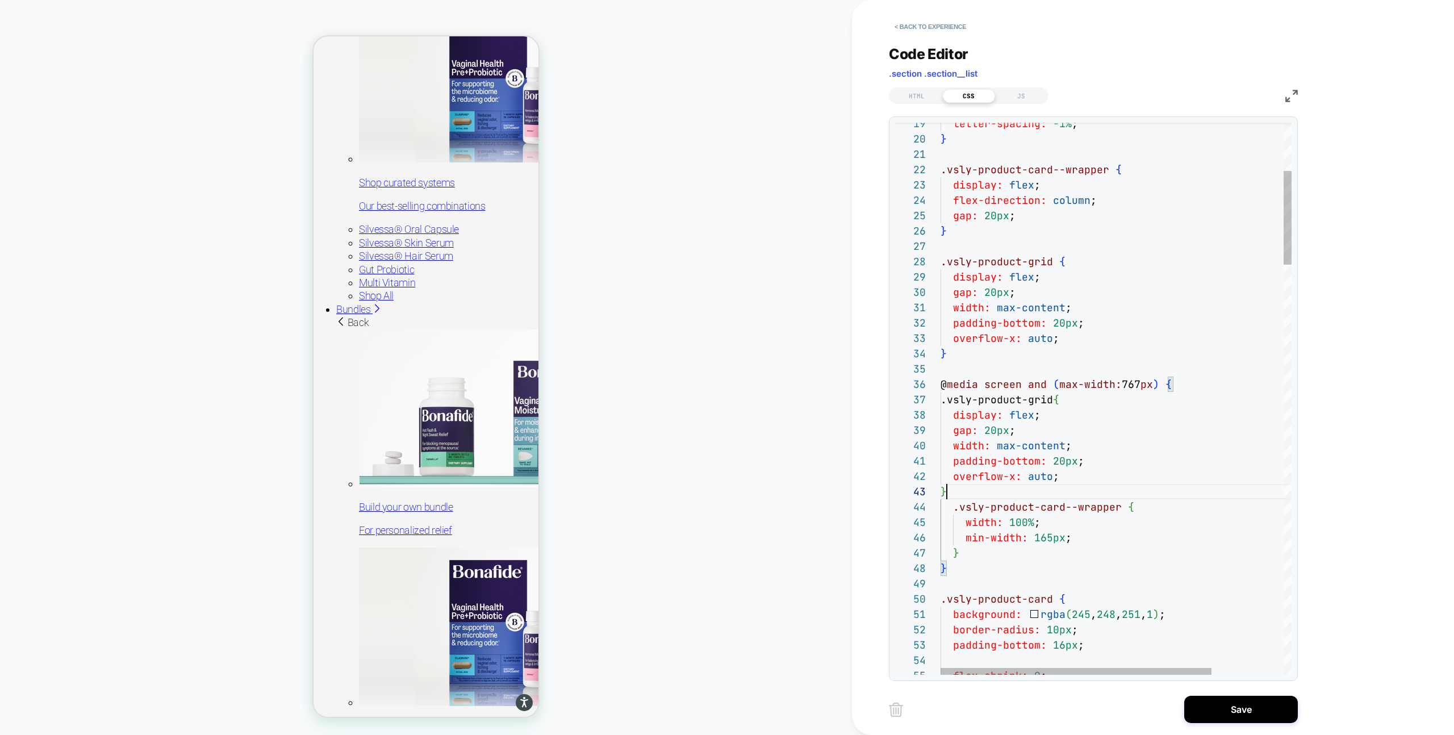
scroll to position [31, 6]
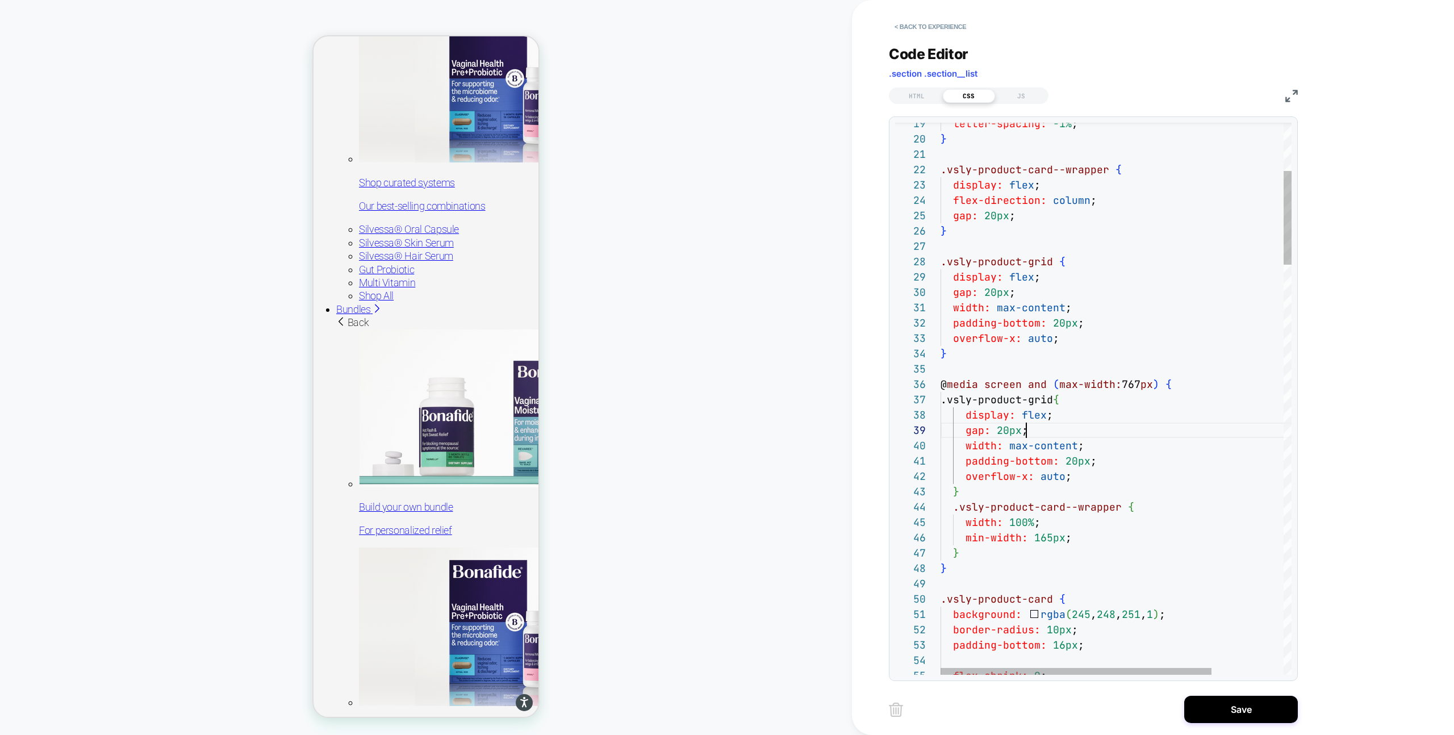
drag, startPoint x: 960, startPoint y: 414, endPoint x: 1119, endPoint y: 457, distance: 165.3
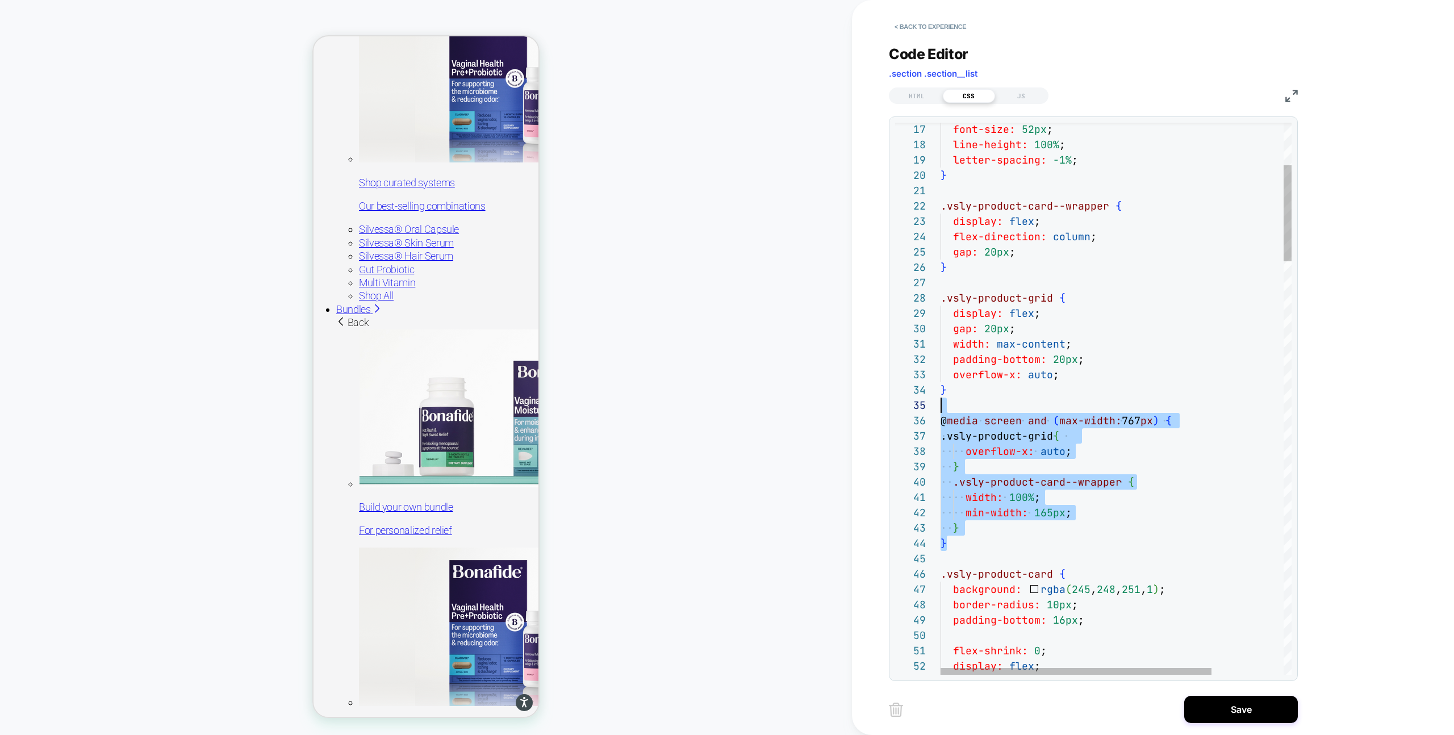
scroll to position [61, 0]
drag, startPoint x: 959, startPoint y: 548, endPoint x: 929, endPoint y: 410, distance: 141.2
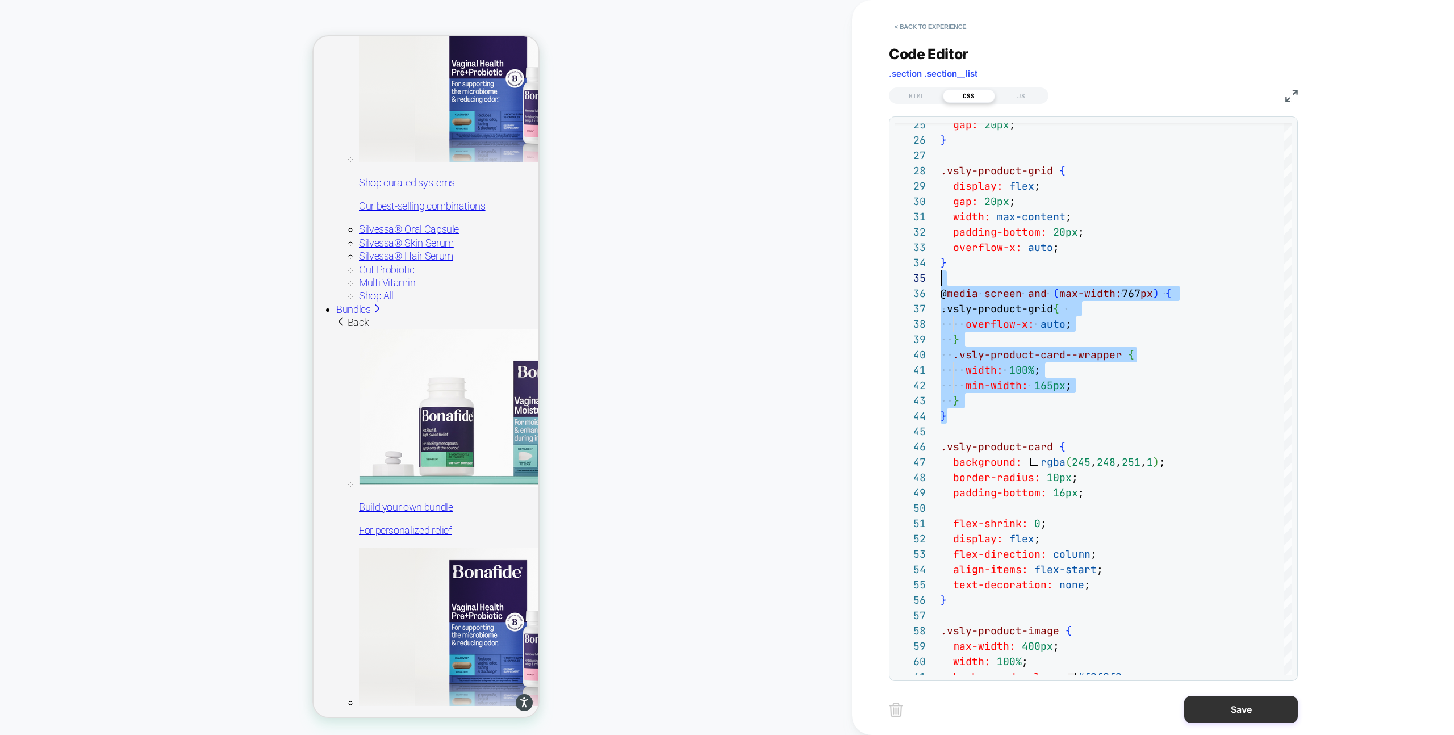
type textarea "**********"
click at [1226, 715] on button "Save" at bounding box center [1241, 709] width 114 height 27
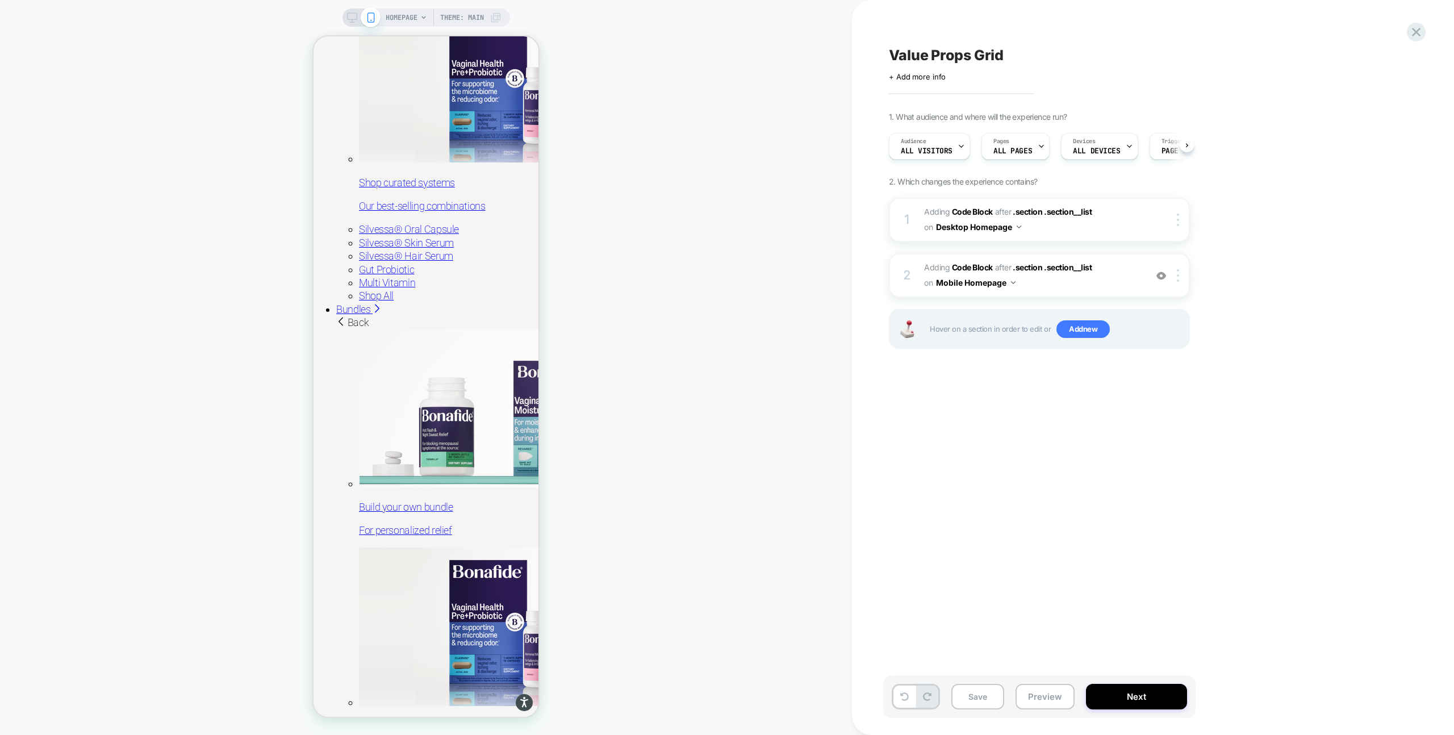
scroll to position [0, 1]
click at [968, 696] on button "Save" at bounding box center [977, 697] width 53 height 26
click at [352, 14] on icon at bounding box center [352, 17] width 10 height 10
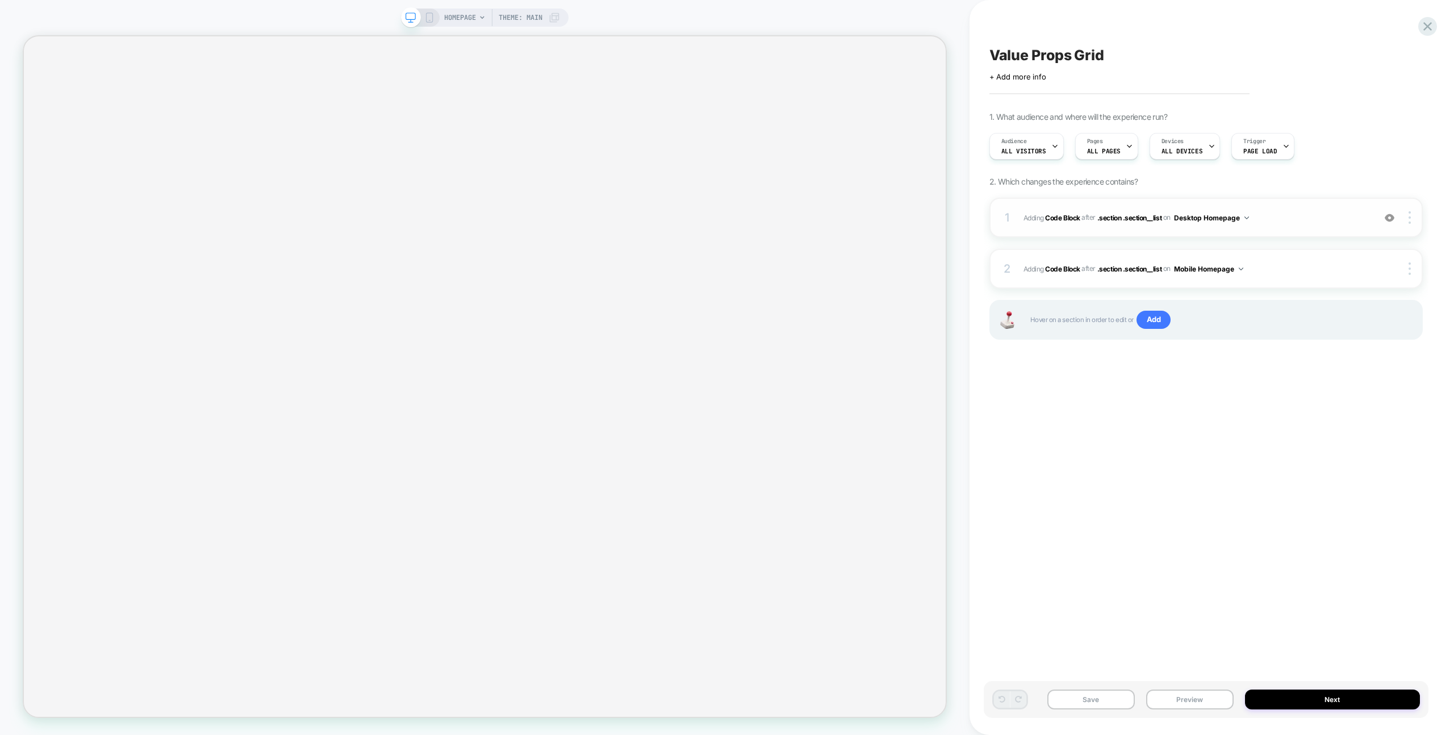
click at [1274, 212] on span "Adding Code Block AFTER .section .section__list .section .section__list on Desk…" at bounding box center [1195, 218] width 345 height 14
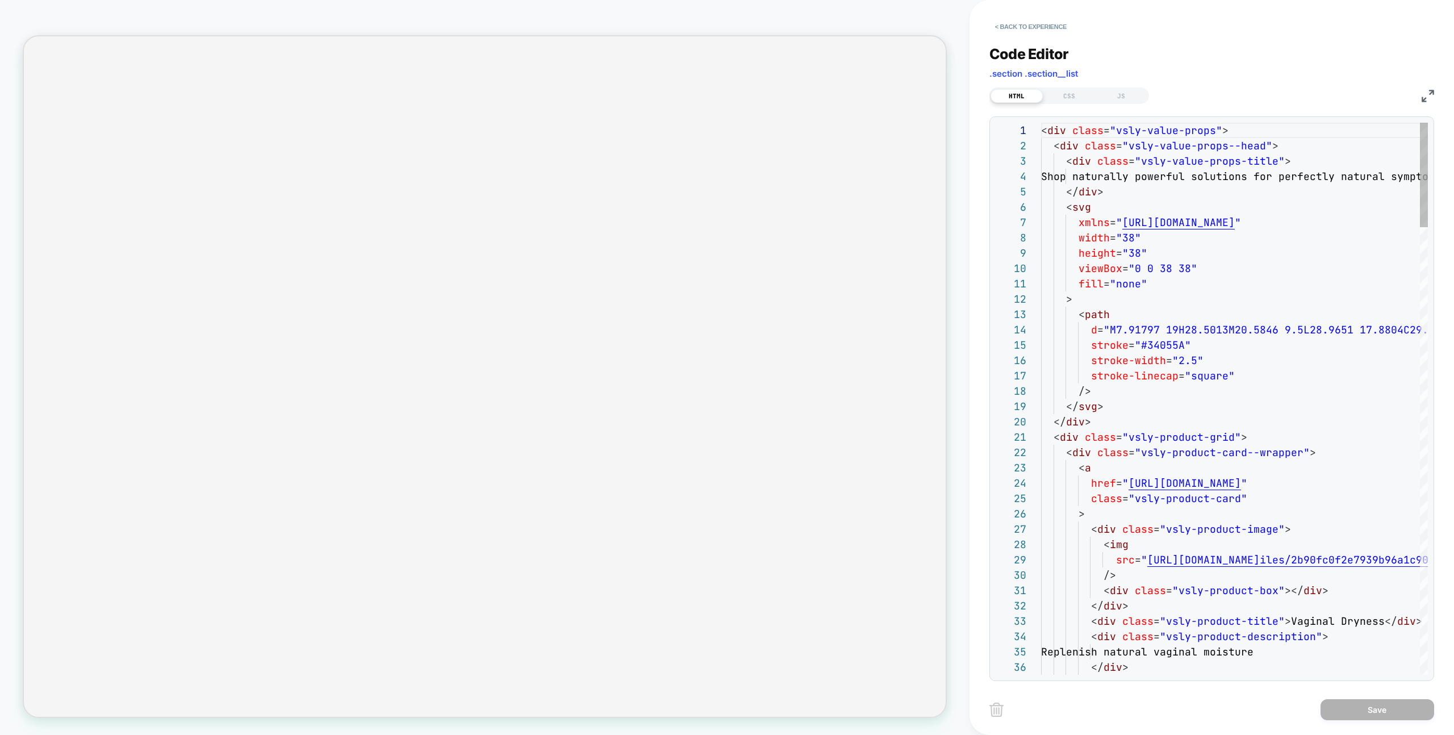
scroll to position [153, 0]
click at [1057, 88] on div "HTML CSS JS" at bounding box center [1069, 95] width 160 height 16
click at [1060, 98] on div "CSS" at bounding box center [1069, 96] width 52 height 14
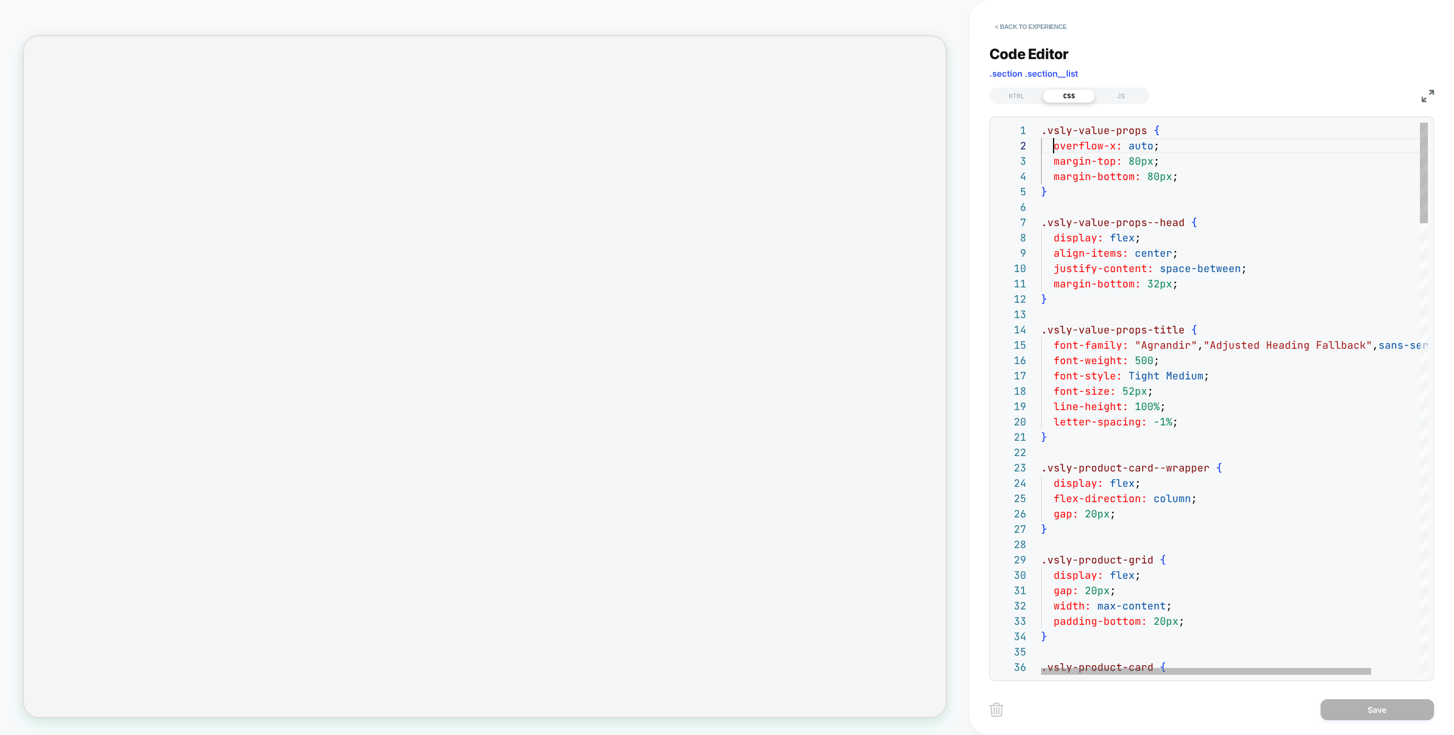
scroll to position [0, 116]
drag, startPoint x: 1053, startPoint y: 147, endPoint x: 1287, endPoint y: 131, distance: 234.6
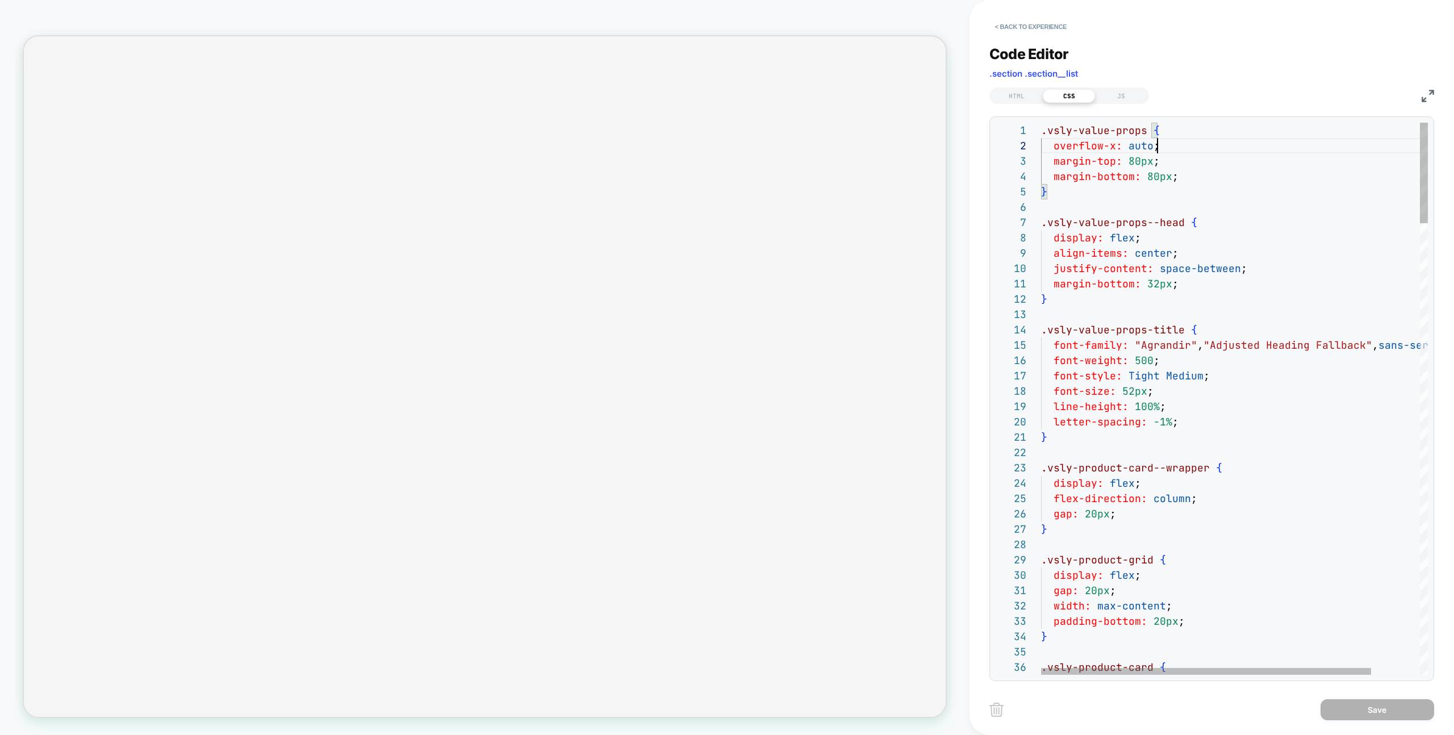
drag, startPoint x: 1191, startPoint y: 150, endPoint x: 958, endPoint y: 150, distance: 233.4
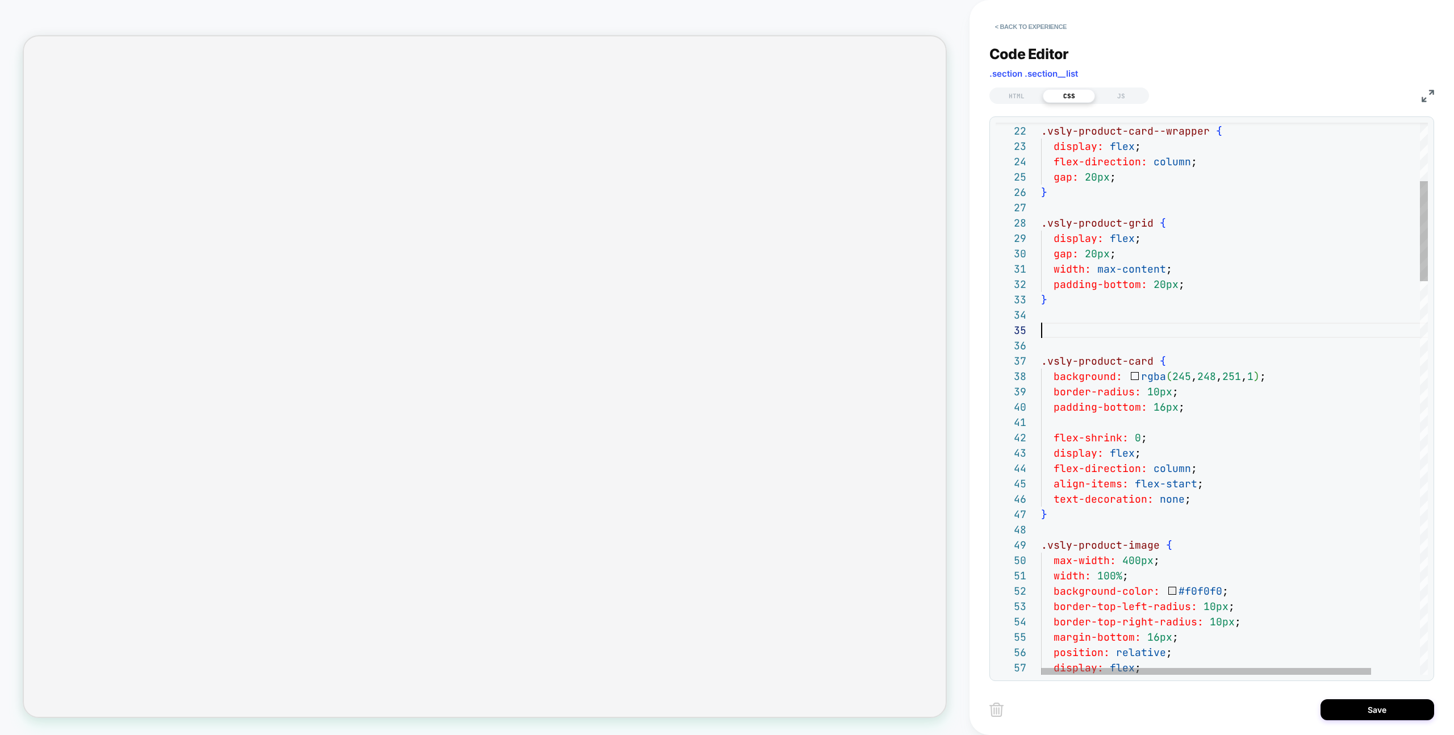
scroll to position [46, 6]
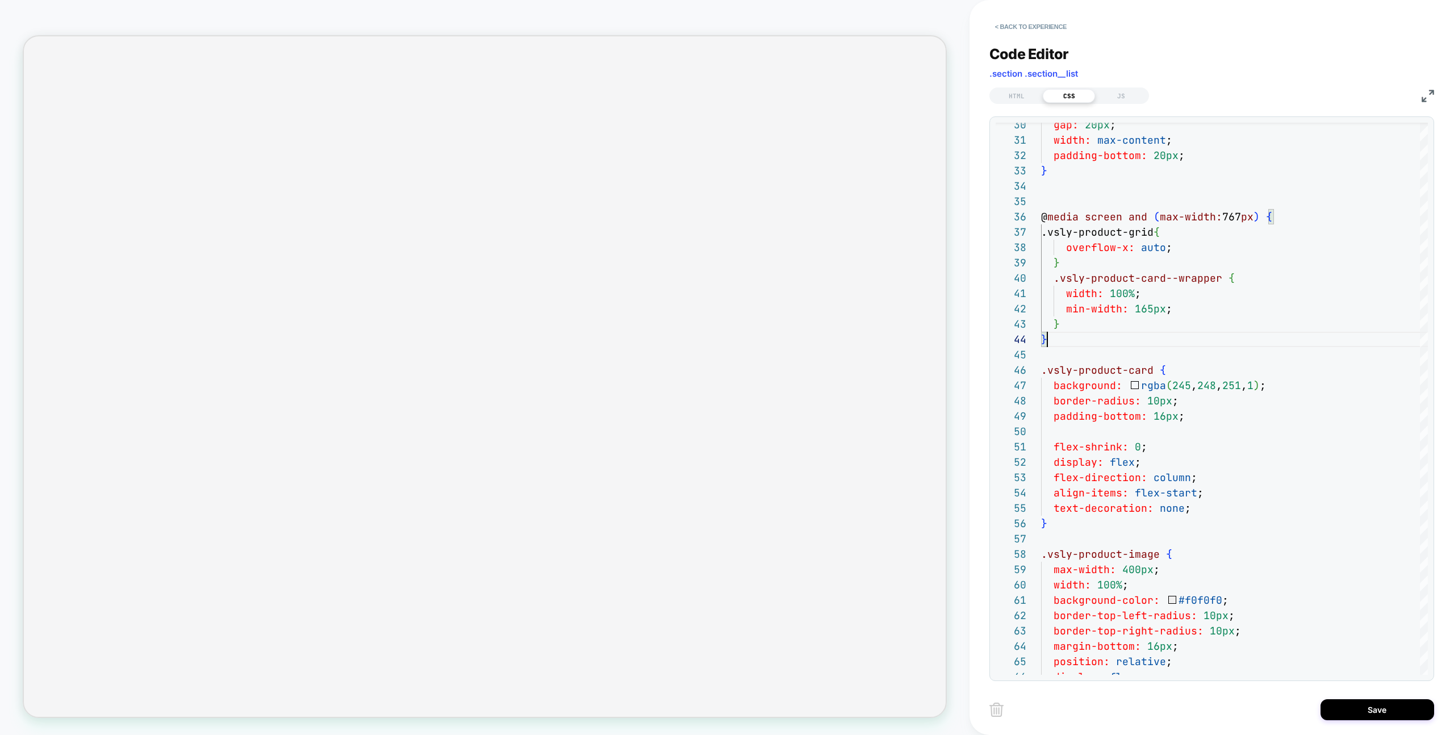
type textarea "**********"
click at [1376, 708] on button "Save" at bounding box center [1377, 709] width 114 height 21
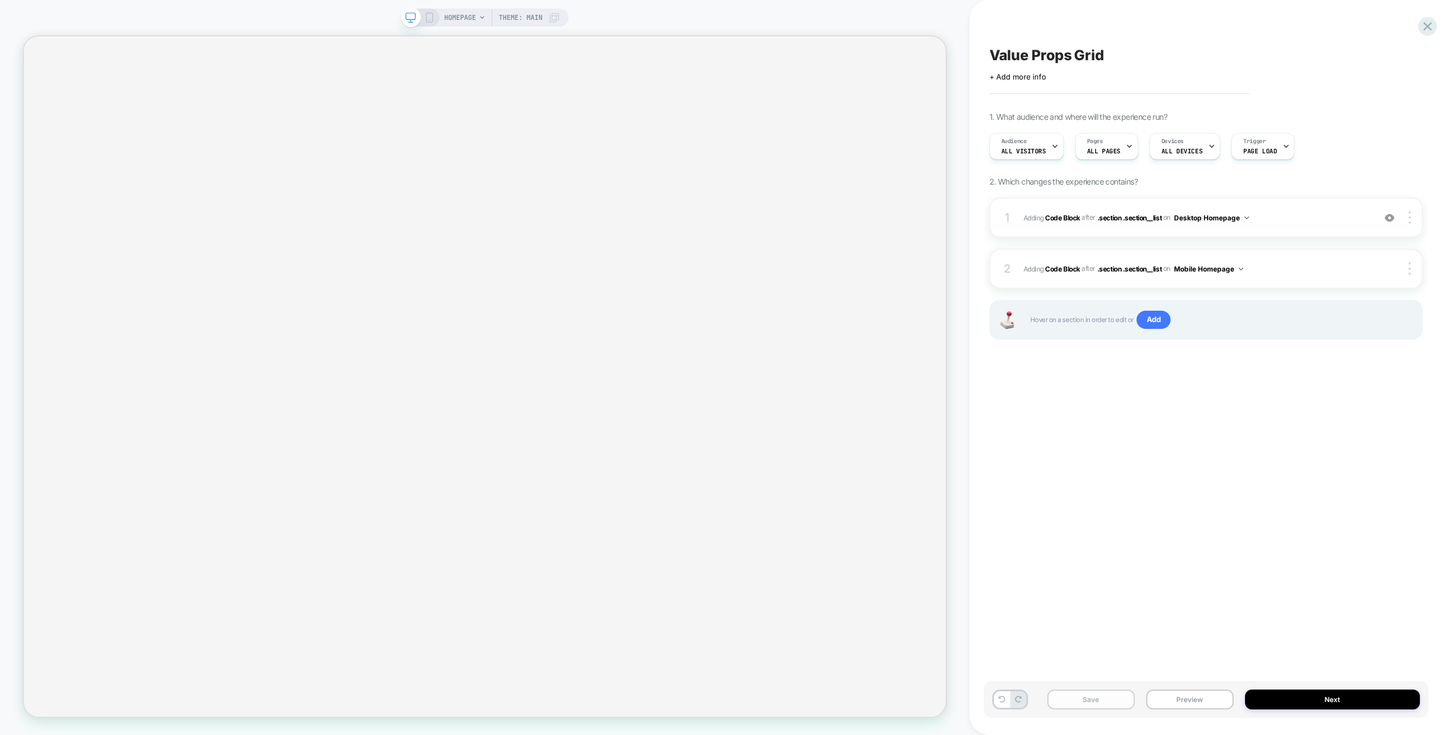
click at [1078, 700] on button "Save" at bounding box center [1090, 699] width 87 height 20
click at [1177, 701] on button "Preview" at bounding box center [1189, 699] width 87 height 20
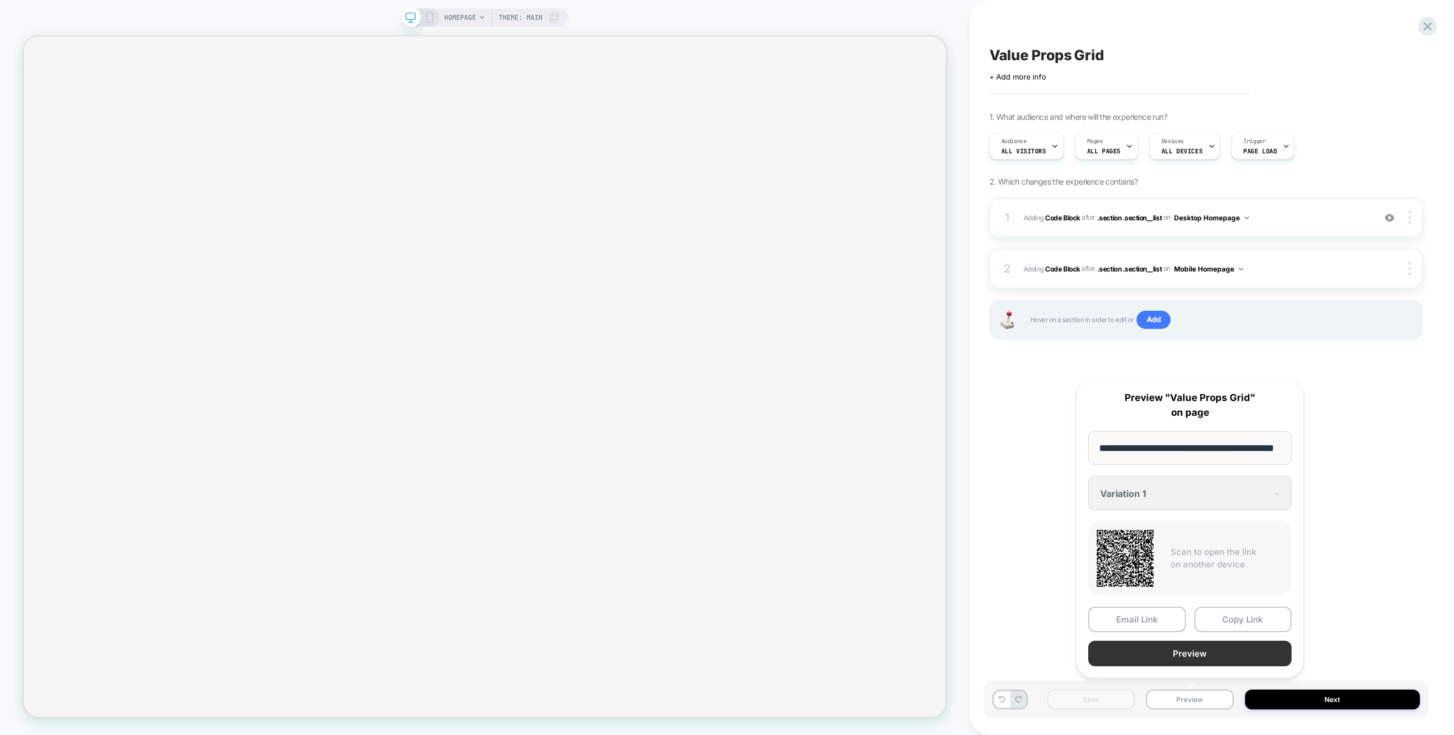
scroll to position [0, 0]
click at [1205, 656] on button "Preview" at bounding box center [1189, 654] width 203 height 26
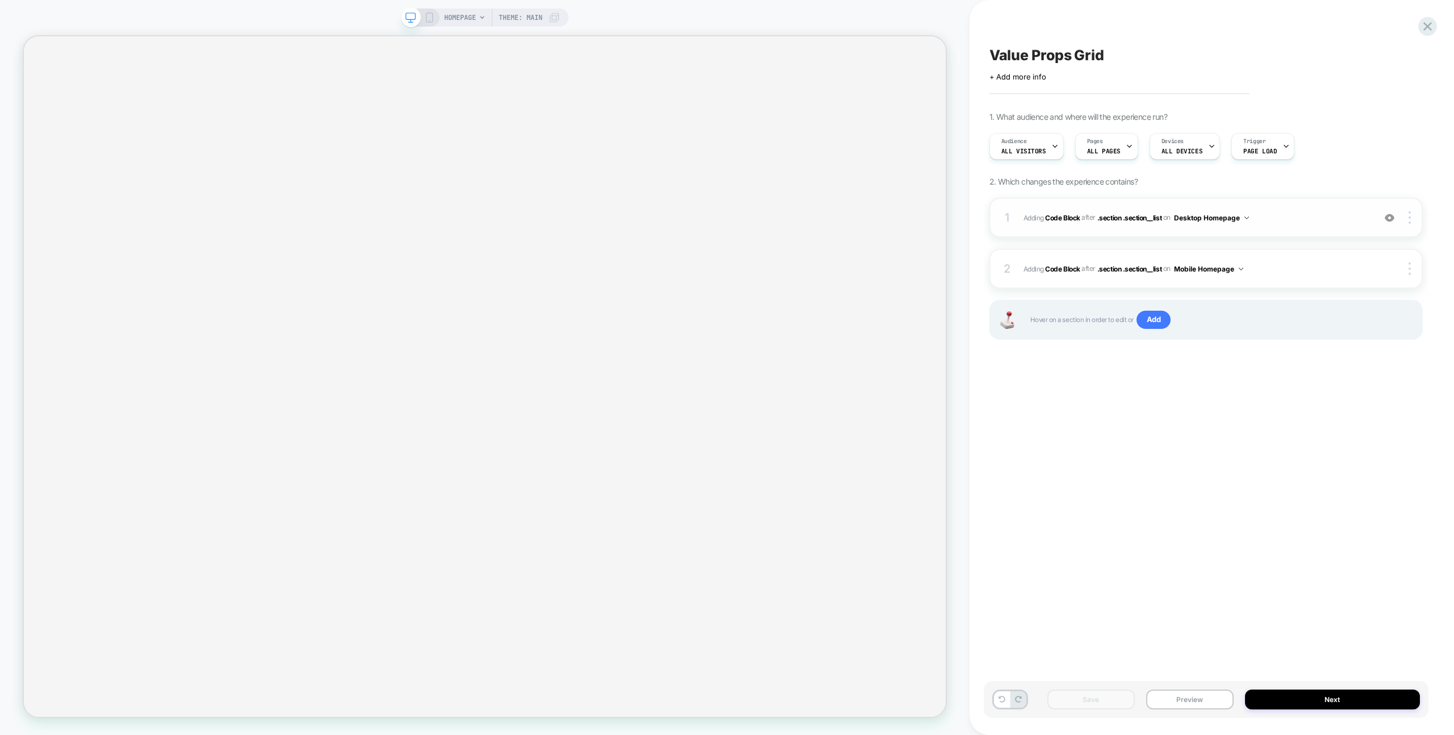
click at [1163, 228] on div "1 Adding Code Block AFTER .section .section__list .section .section__list on De…" at bounding box center [1205, 218] width 433 height 40
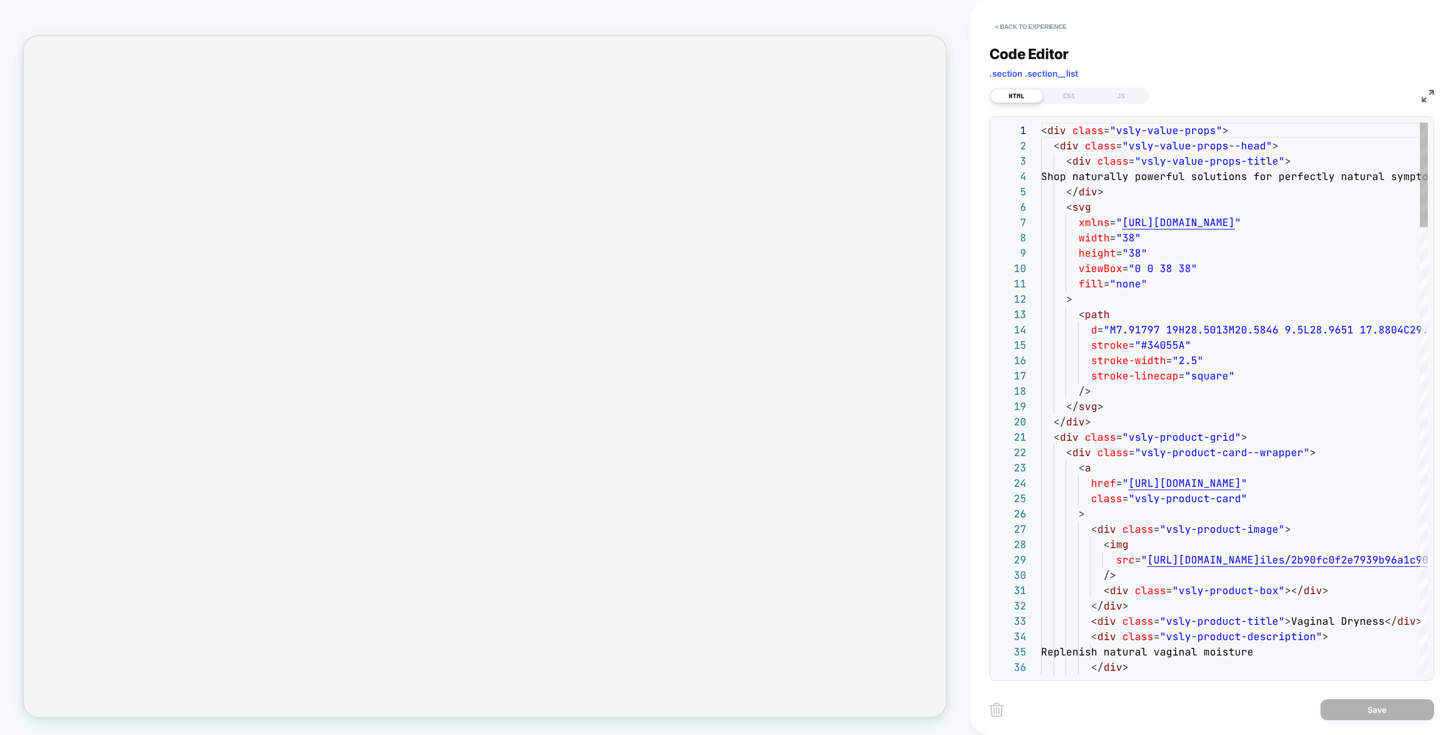
scroll to position [153, 0]
click at [1072, 101] on div "CSS" at bounding box center [1069, 96] width 52 height 14
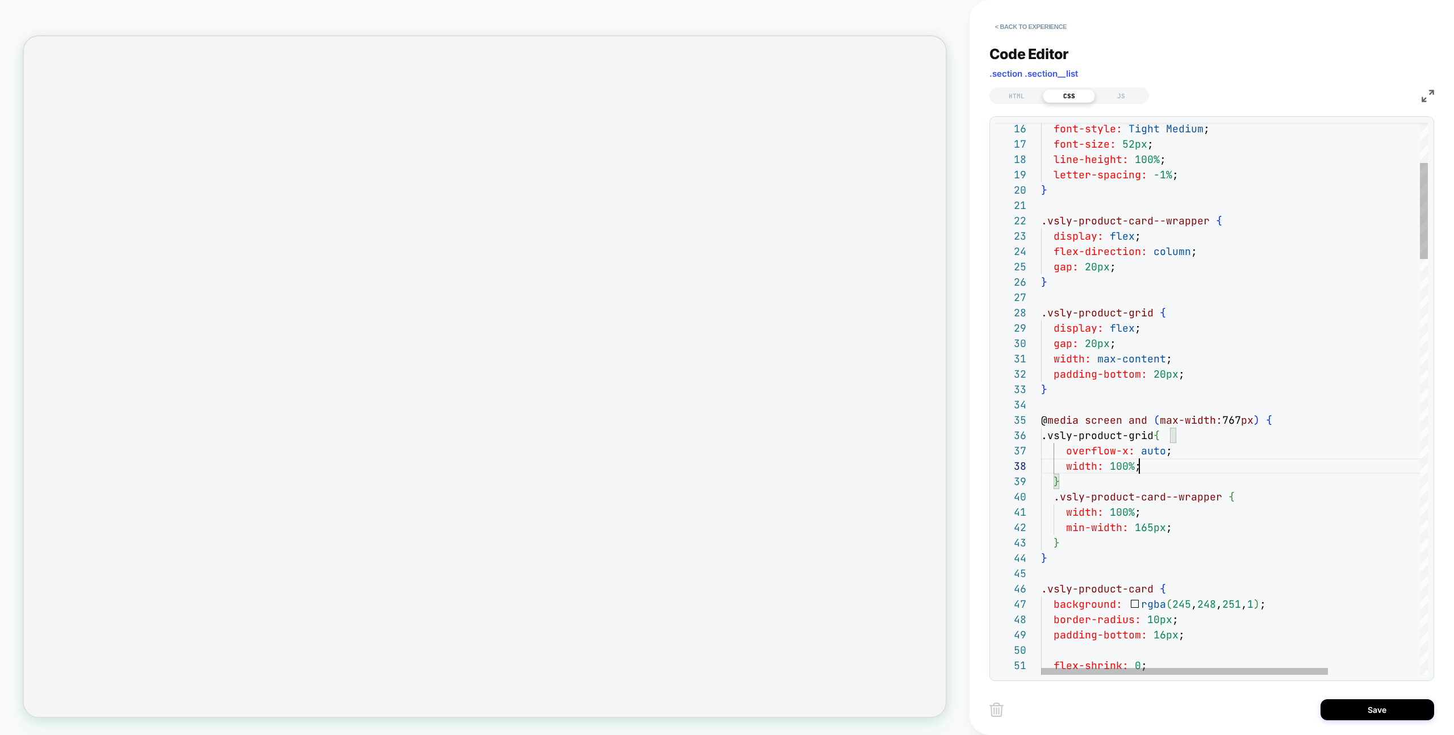
scroll to position [107, 98]
type textarea "**********"
click at [1354, 714] on button "Save" at bounding box center [1377, 709] width 114 height 21
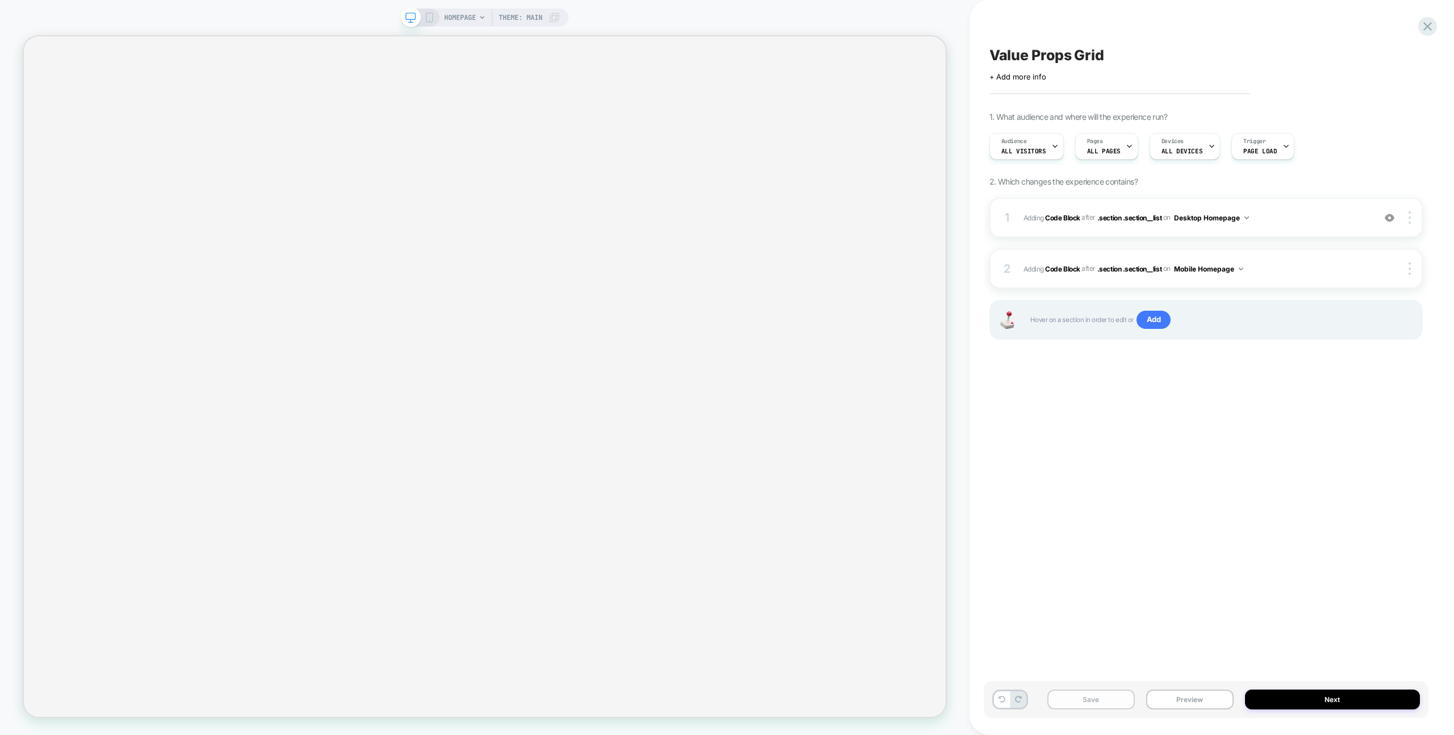
click at [1082, 706] on button "Save" at bounding box center [1090, 699] width 87 height 20
click at [426, 18] on rect at bounding box center [429, 17] width 6 height 9
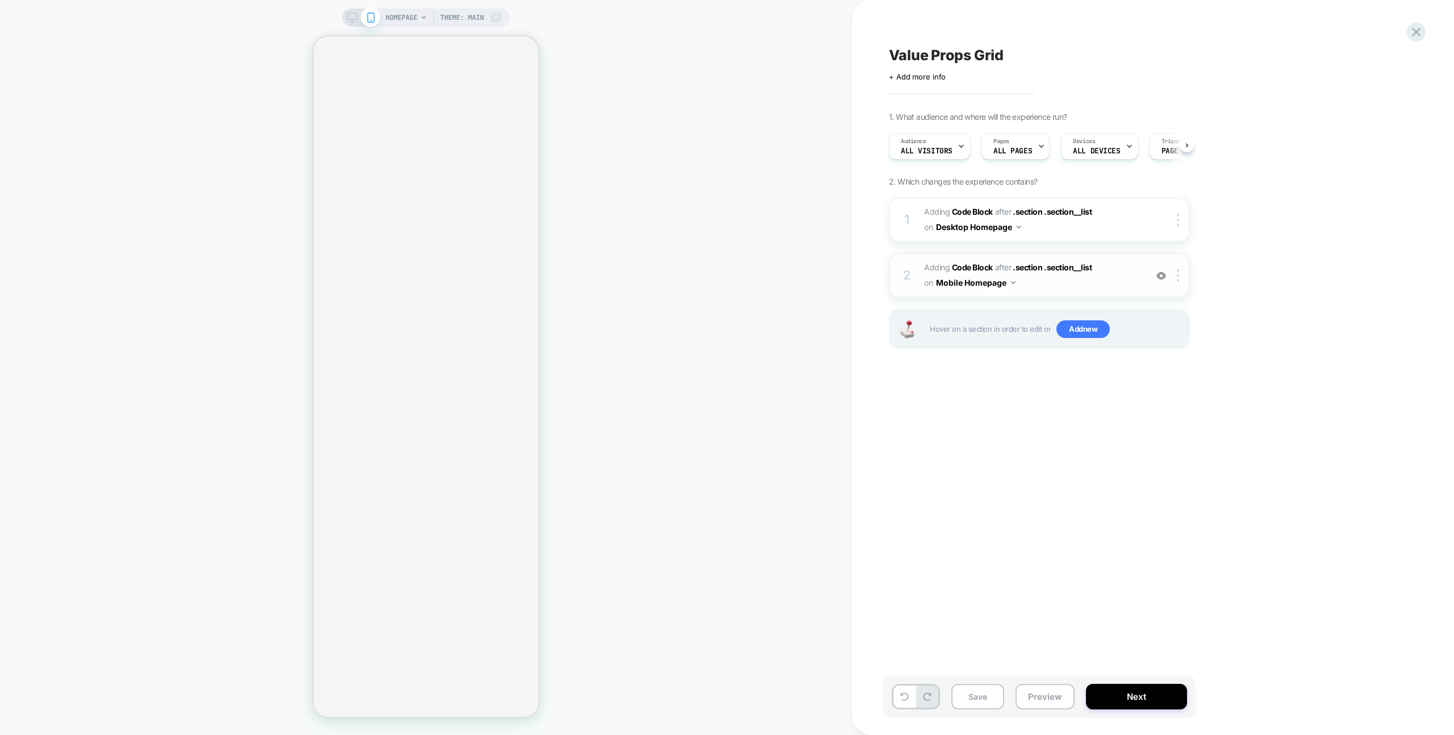
click at [1054, 278] on span "Adding Code Block AFTER .section .section__list .section .section__list on Mobi…" at bounding box center [1032, 275] width 216 height 31
click at [977, 700] on button "Save" at bounding box center [977, 697] width 53 height 26
click at [1068, 282] on span "Adding Code Block AFTER .section .section__list .section .section__list on Mobi…" at bounding box center [1032, 275] width 216 height 31
click at [1042, 228] on span "Adding Code Block AFTER .section .section__list .section .section__list on Desk…" at bounding box center [1032, 219] width 216 height 31
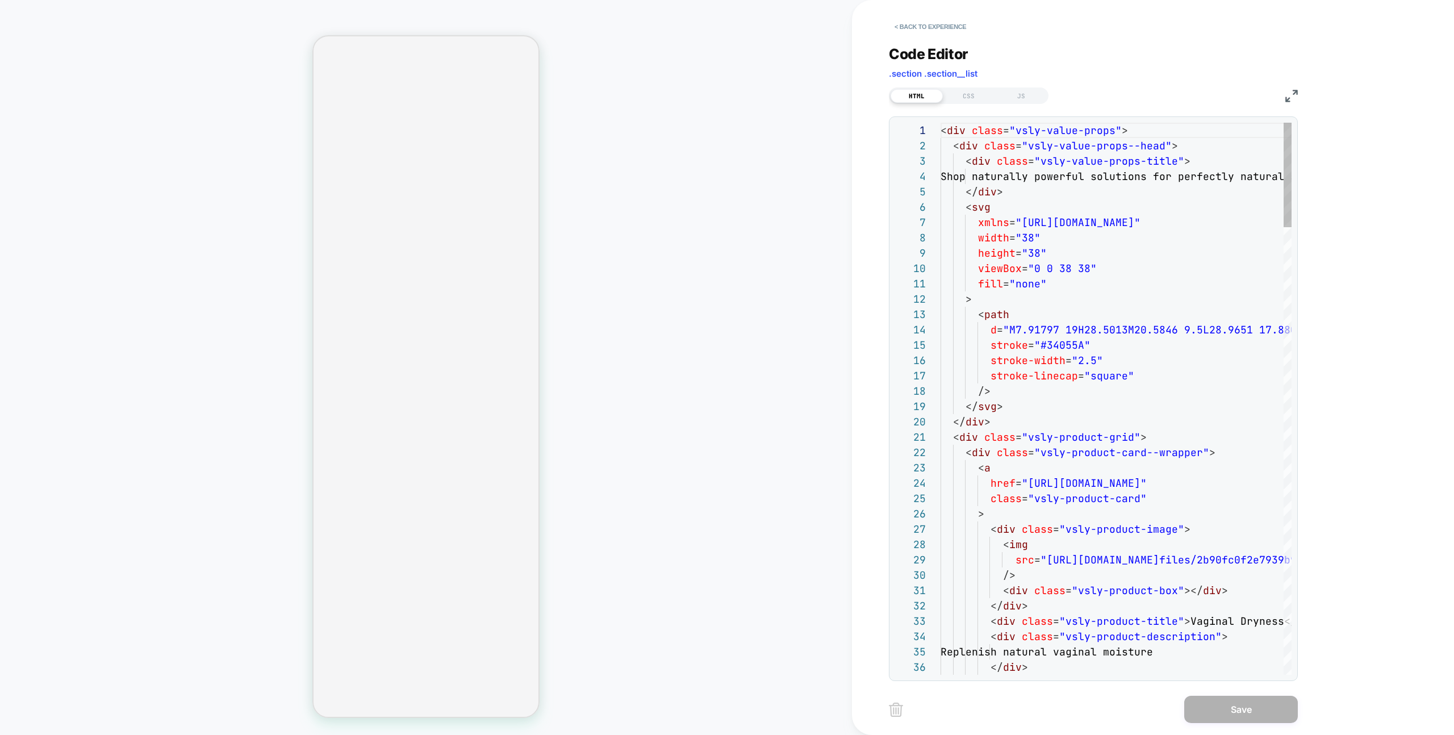
scroll to position [153, 0]
click at [900, 22] on button "< Back to experience" at bounding box center [930, 27] width 83 height 18
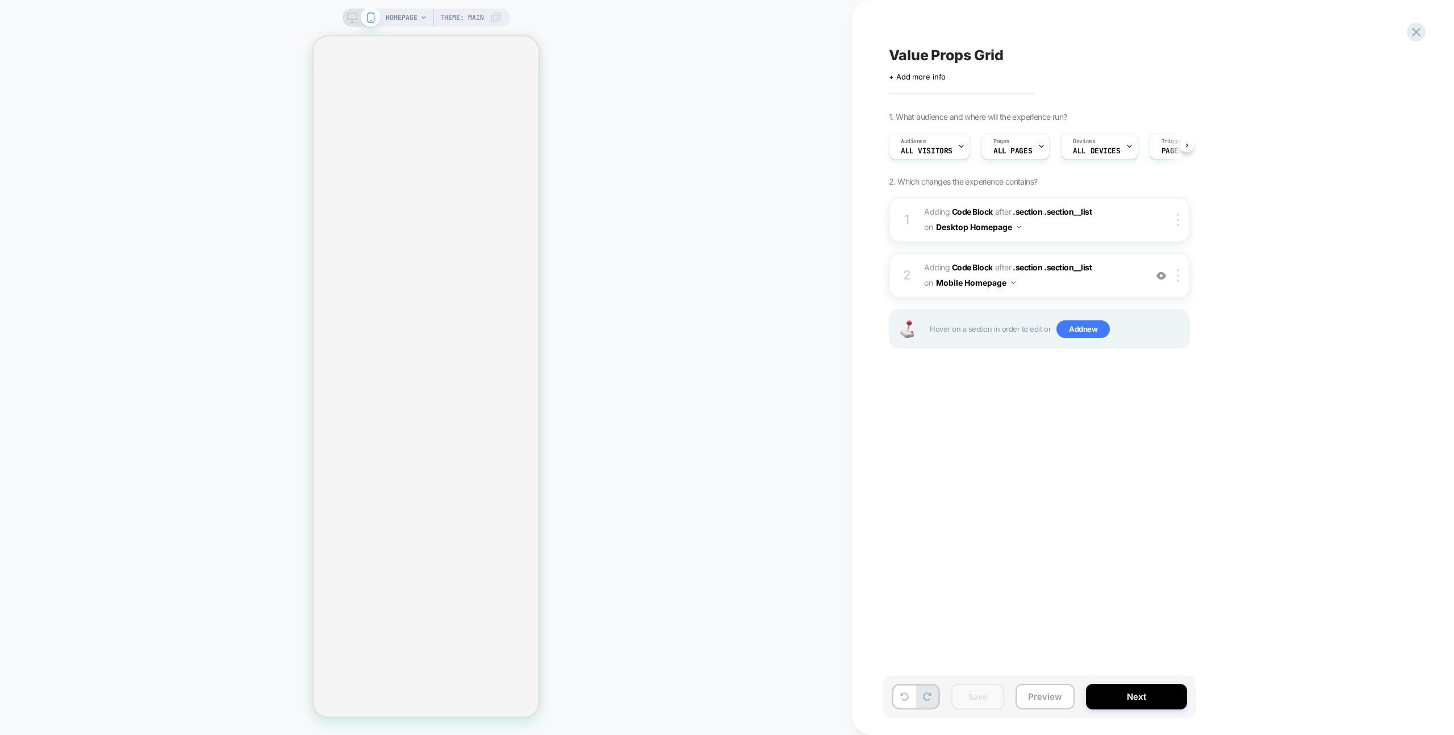
scroll to position [0, 1]
click at [353, 20] on icon at bounding box center [352, 17] width 10 height 10
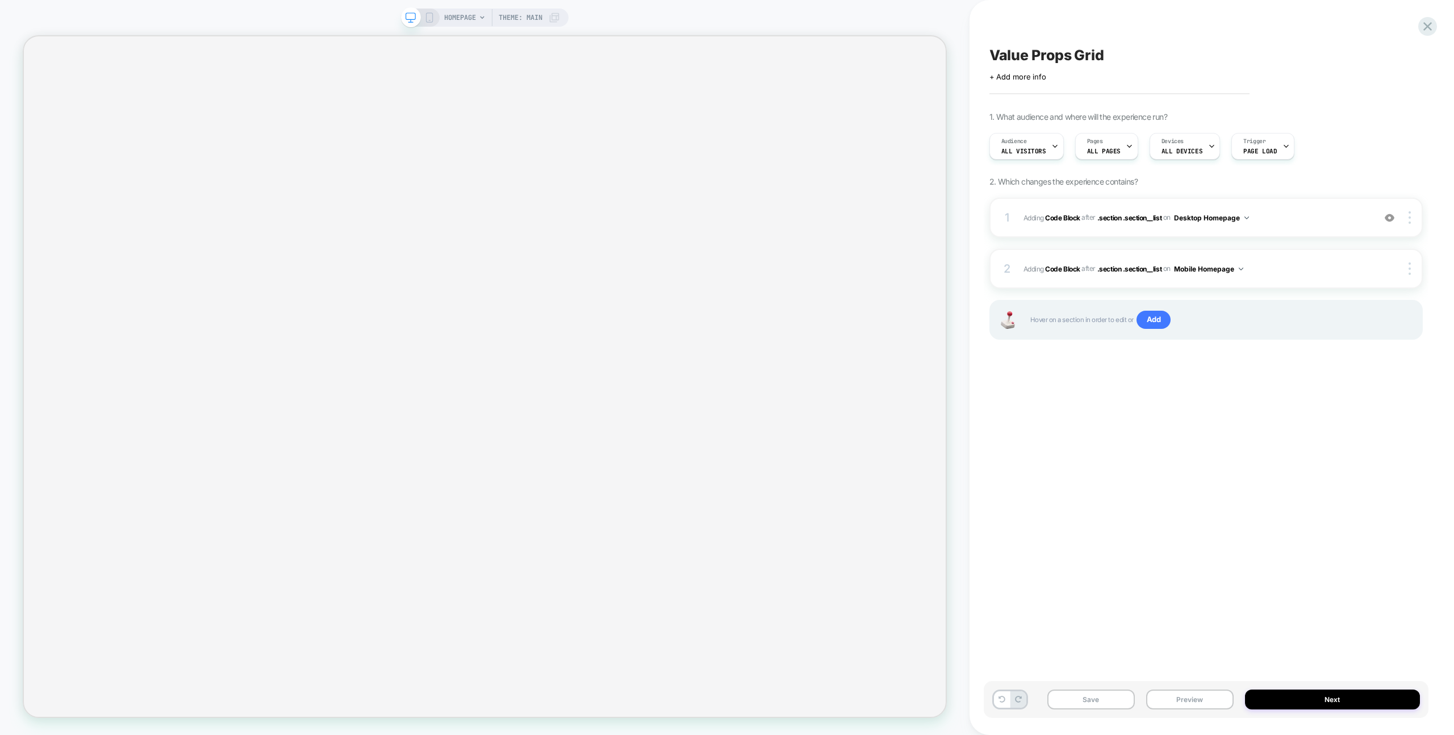
click at [426, 18] on icon at bounding box center [429, 17] width 10 height 10
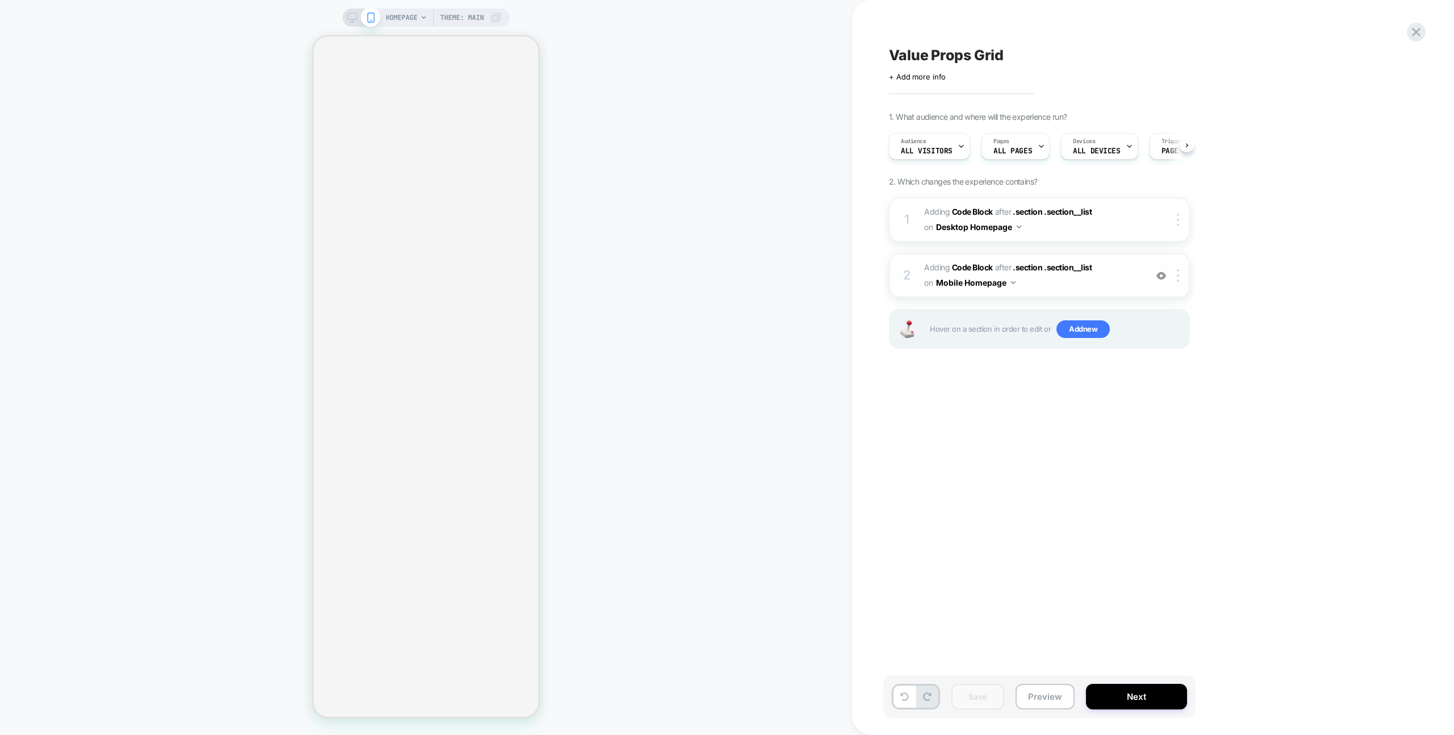
click at [1048, 287] on span "Adding Code Block AFTER .section .section__list .section .section__list on Mobi…" at bounding box center [1032, 275] width 216 height 31
click at [1022, 283] on span "Adding Code Block AFTER .section .section__list .section .section__list on Mobi…" at bounding box center [1032, 275] width 216 height 31
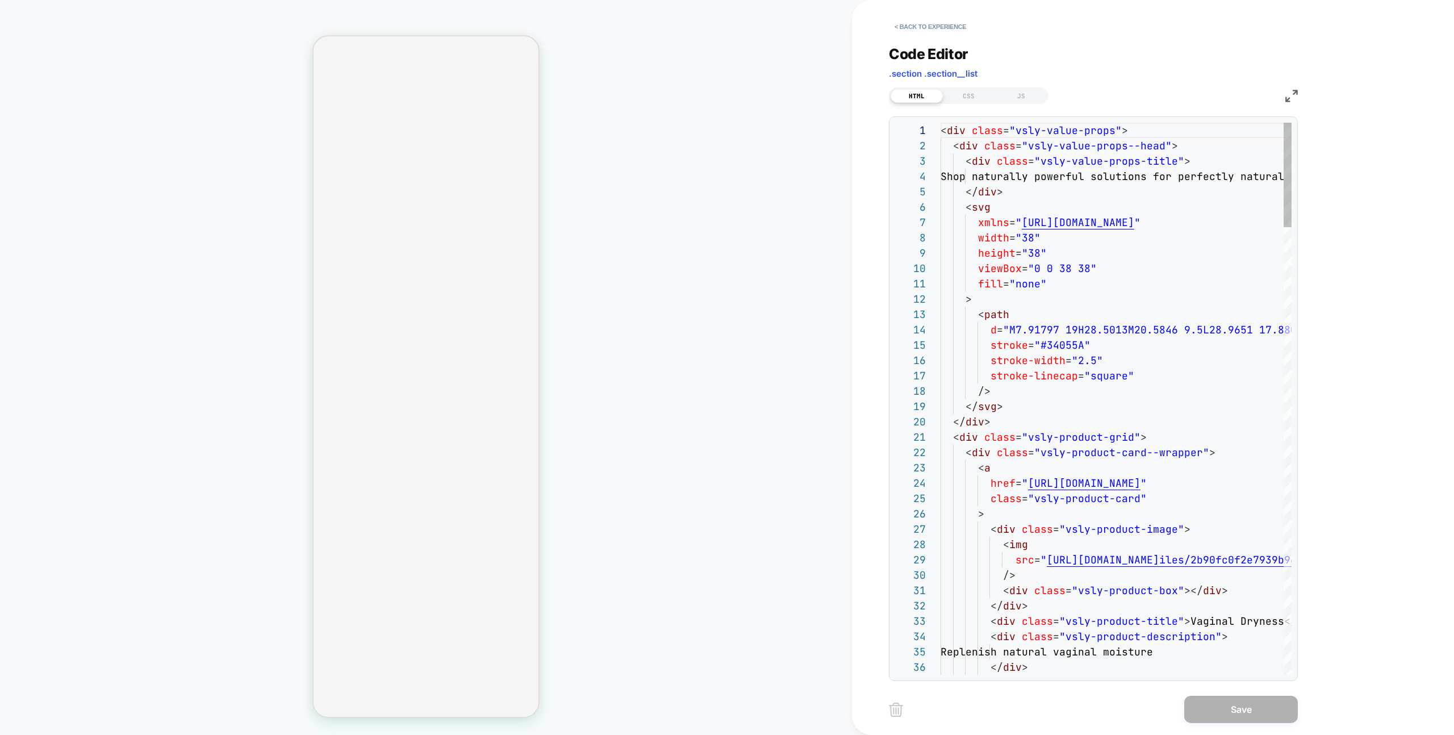
scroll to position [153, 0]
click at [958, 97] on div "CSS" at bounding box center [969, 96] width 52 height 14
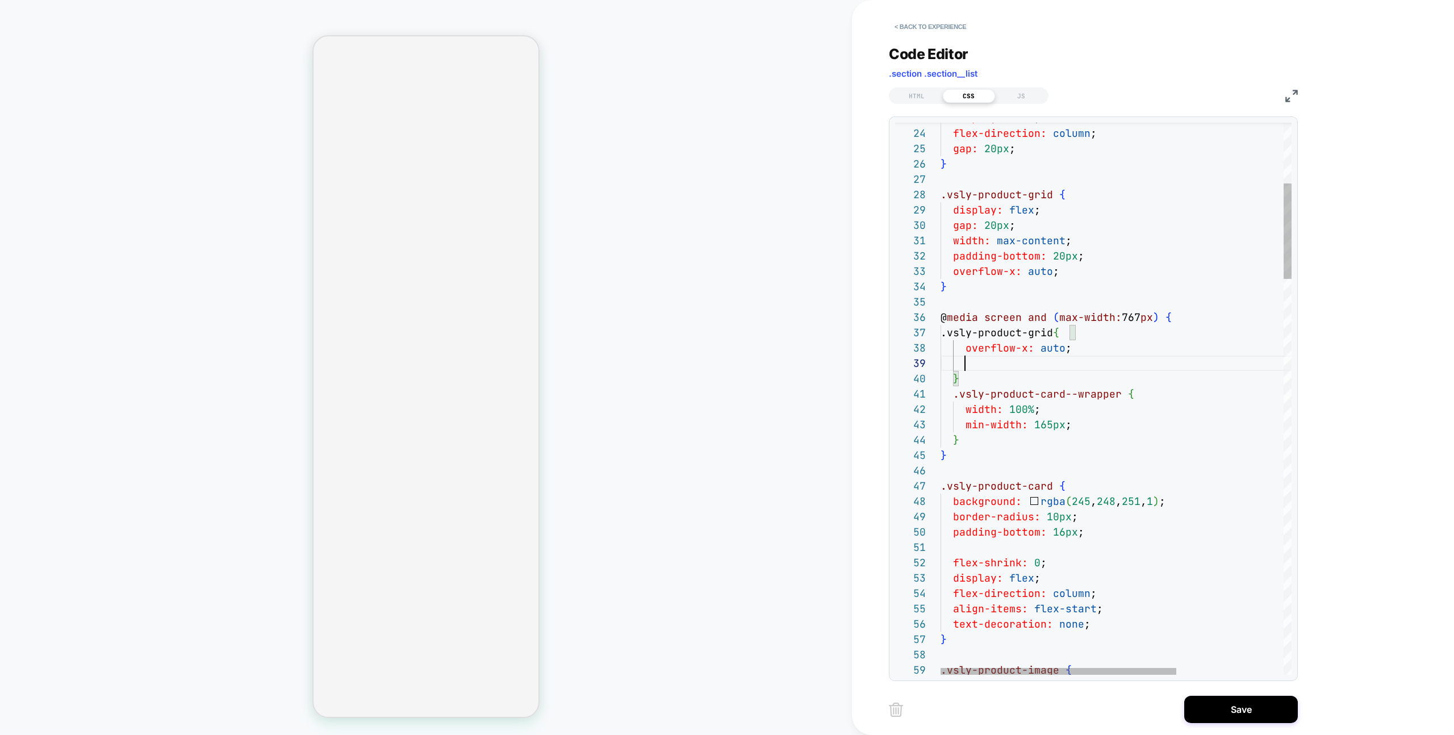
scroll to position [123, 98]
type textarea "**********"
click at [1220, 709] on button "Save" at bounding box center [1241, 709] width 114 height 27
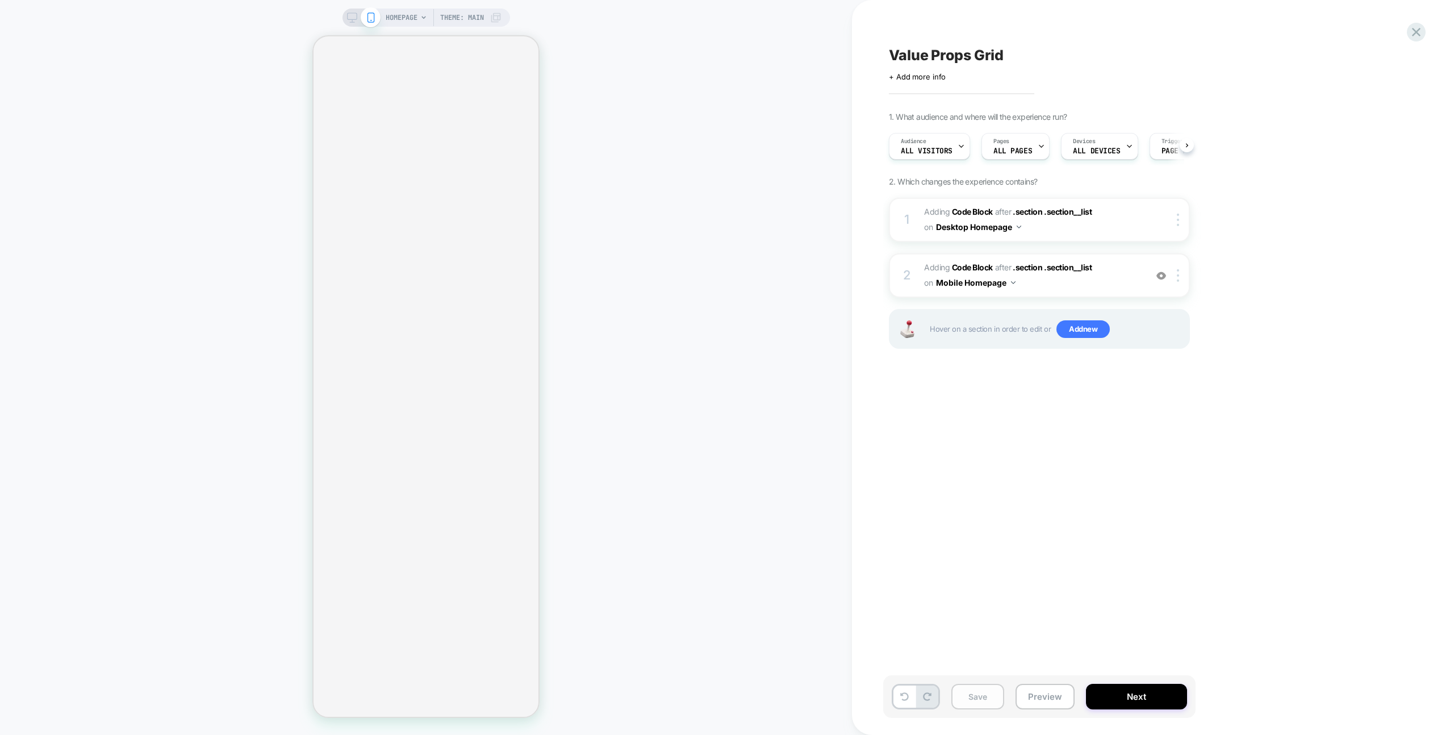
scroll to position [0, 1]
click at [973, 695] on button "Save" at bounding box center [977, 697] width 53 height 26
click at [1047, 692] on button "Preview" at bounding box center [1044, 697] width 59 height 26
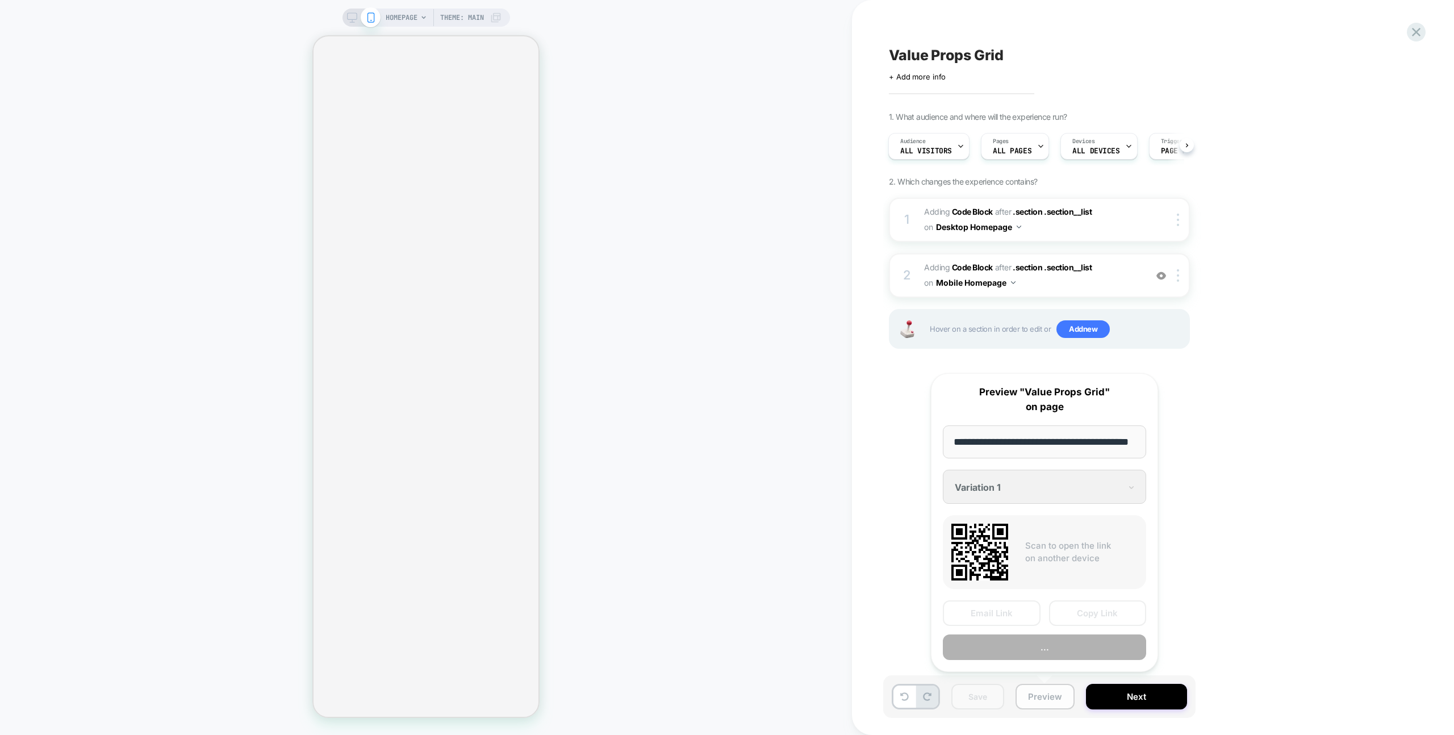
scroll to position [0, 30]
click at [1073, 645] on button "Preview" at bounding box center [1044, 648] width 203 height 26
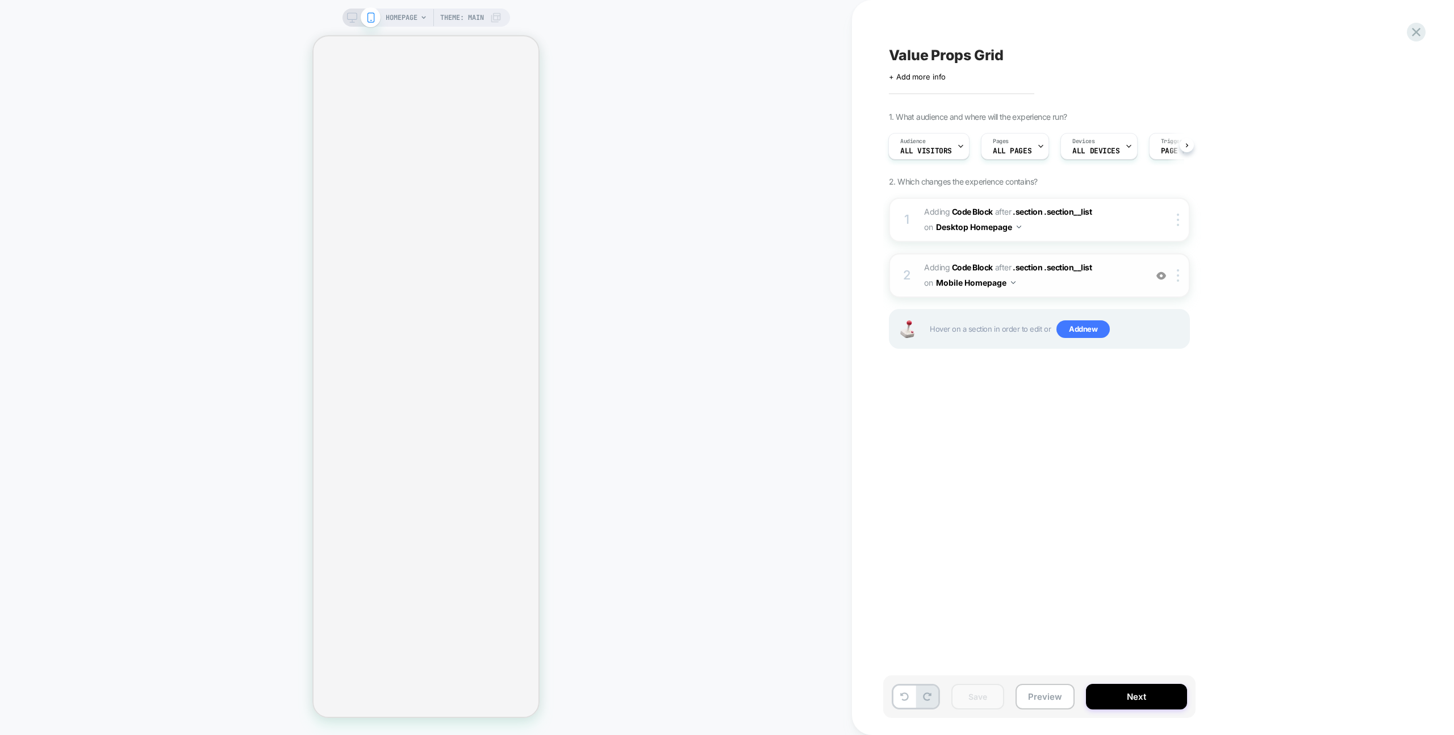
click at [1091, 279] on span "Adding Code Block AFTER .section .section__list .section .section__list on Mobi…" at bounding box center [1032, 275] width 216 height 31
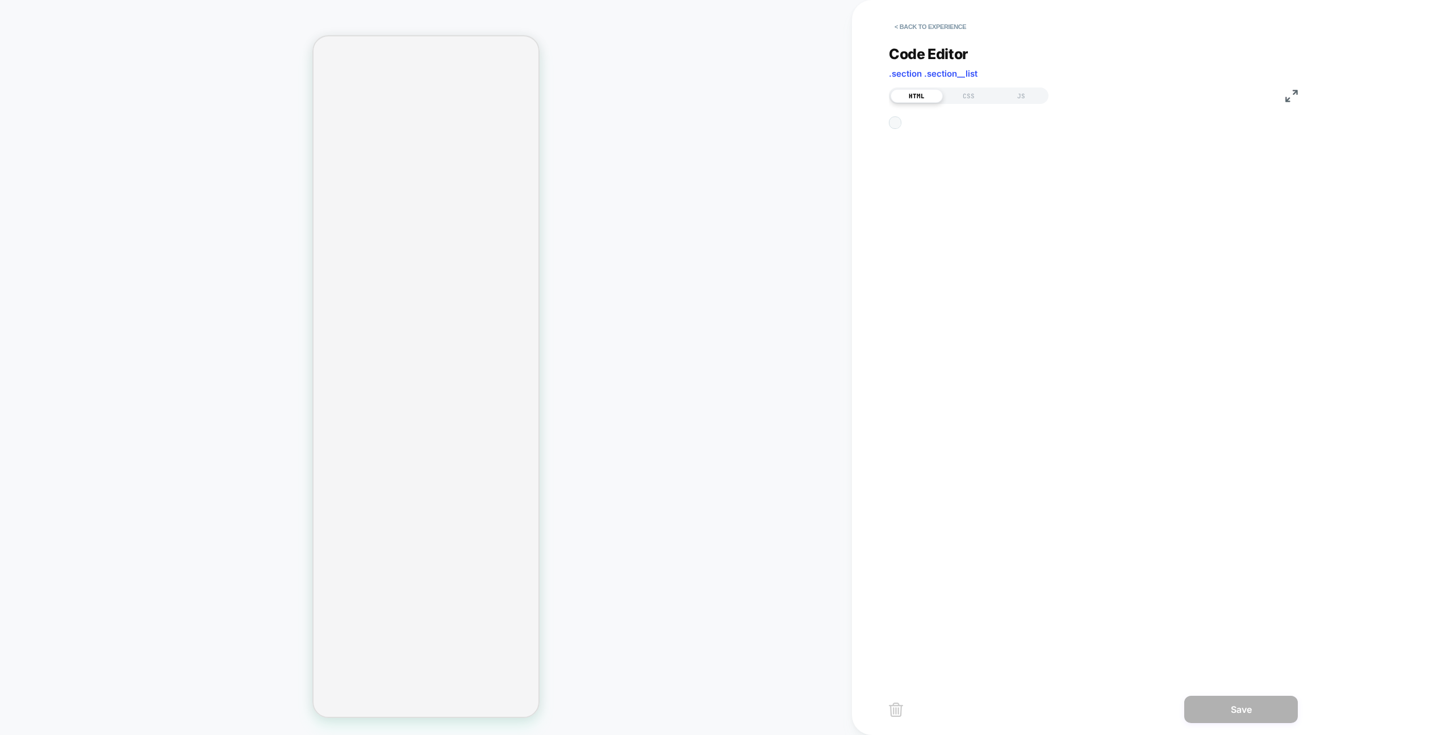
scroll to position [153, 0]
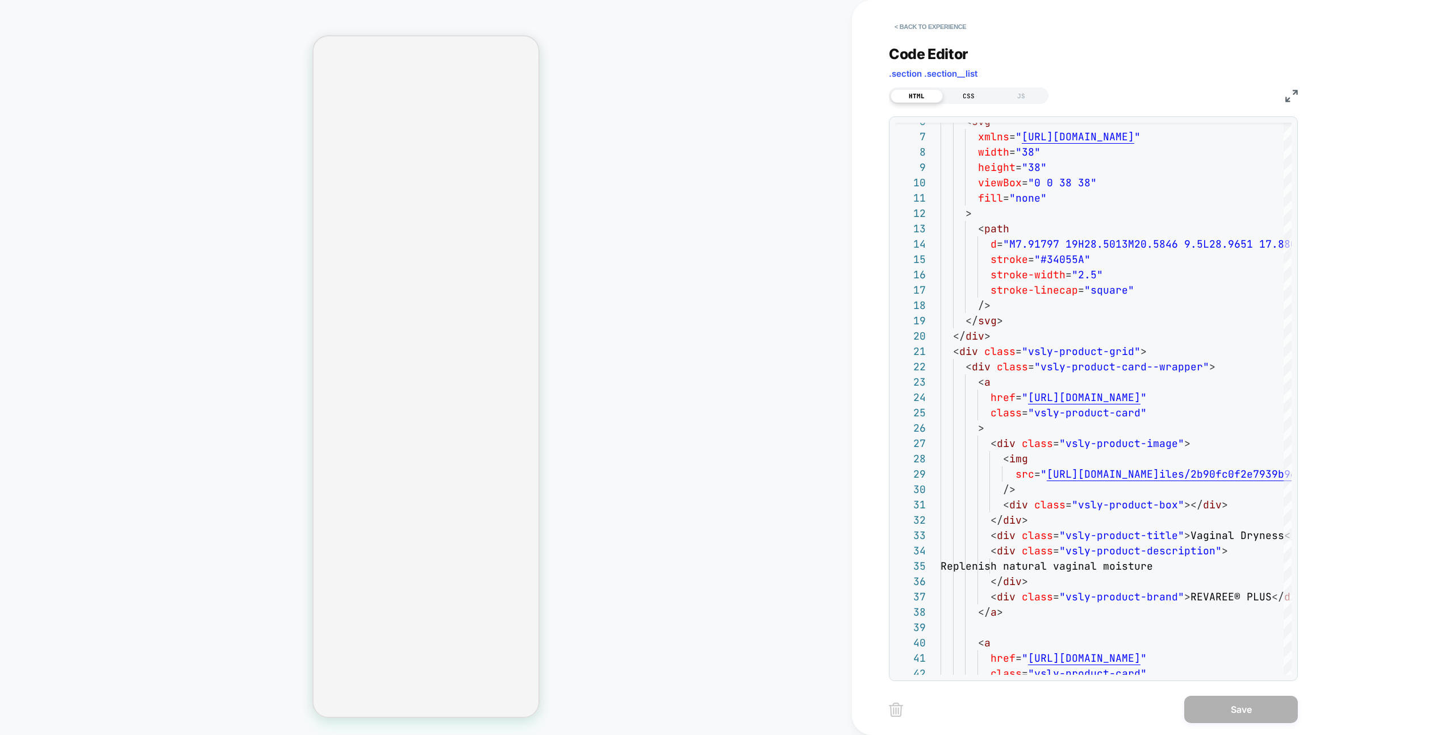
click at [959, 93] on div "CSS" at bounding box center [969, 96] width 52 height 14
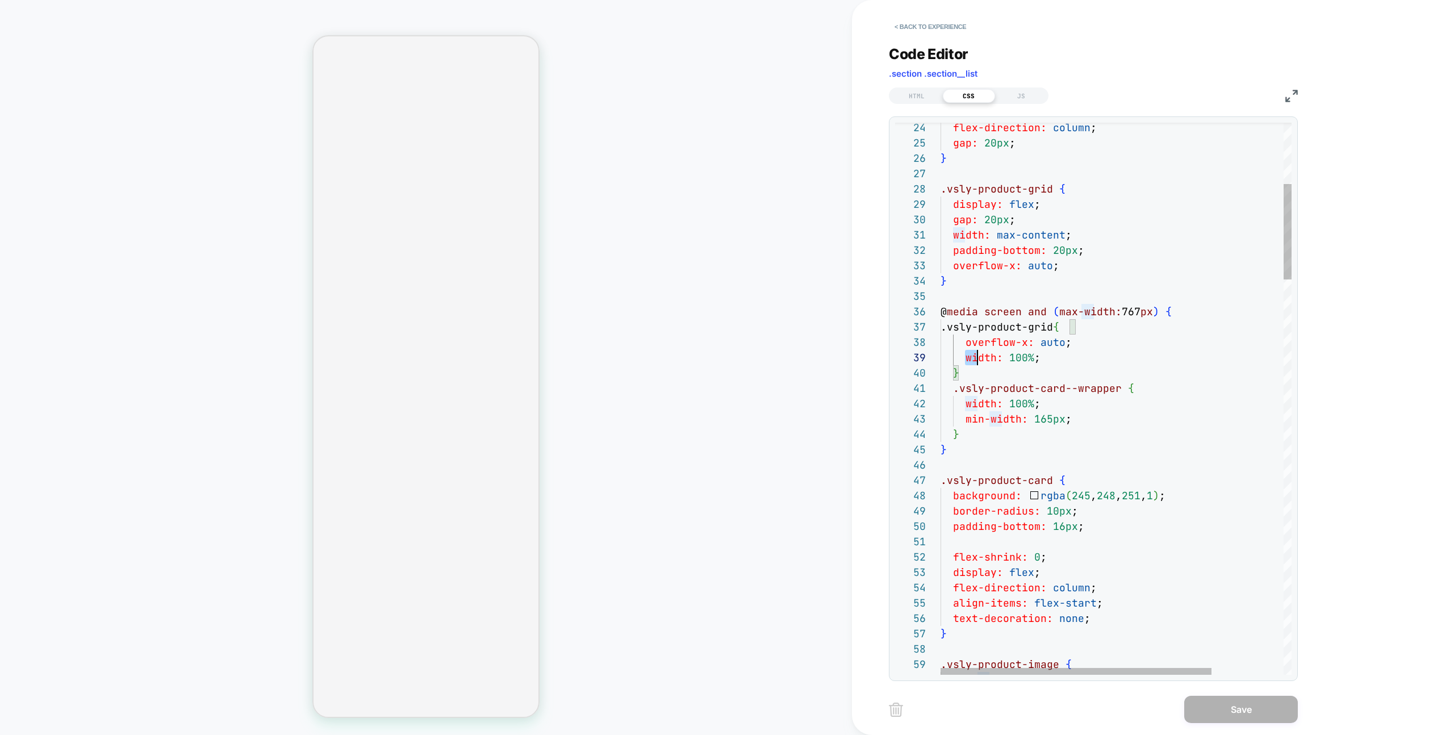
scroll to position [123, 98]
drag, startPoint x: 963, startPoint y: 356, endPoint x: 1095, endPoint y: 356, distance: 132.3
click at [1096, 356] on div "width: 100% ;" at bounding box center [1162, 357] width 444 height 15
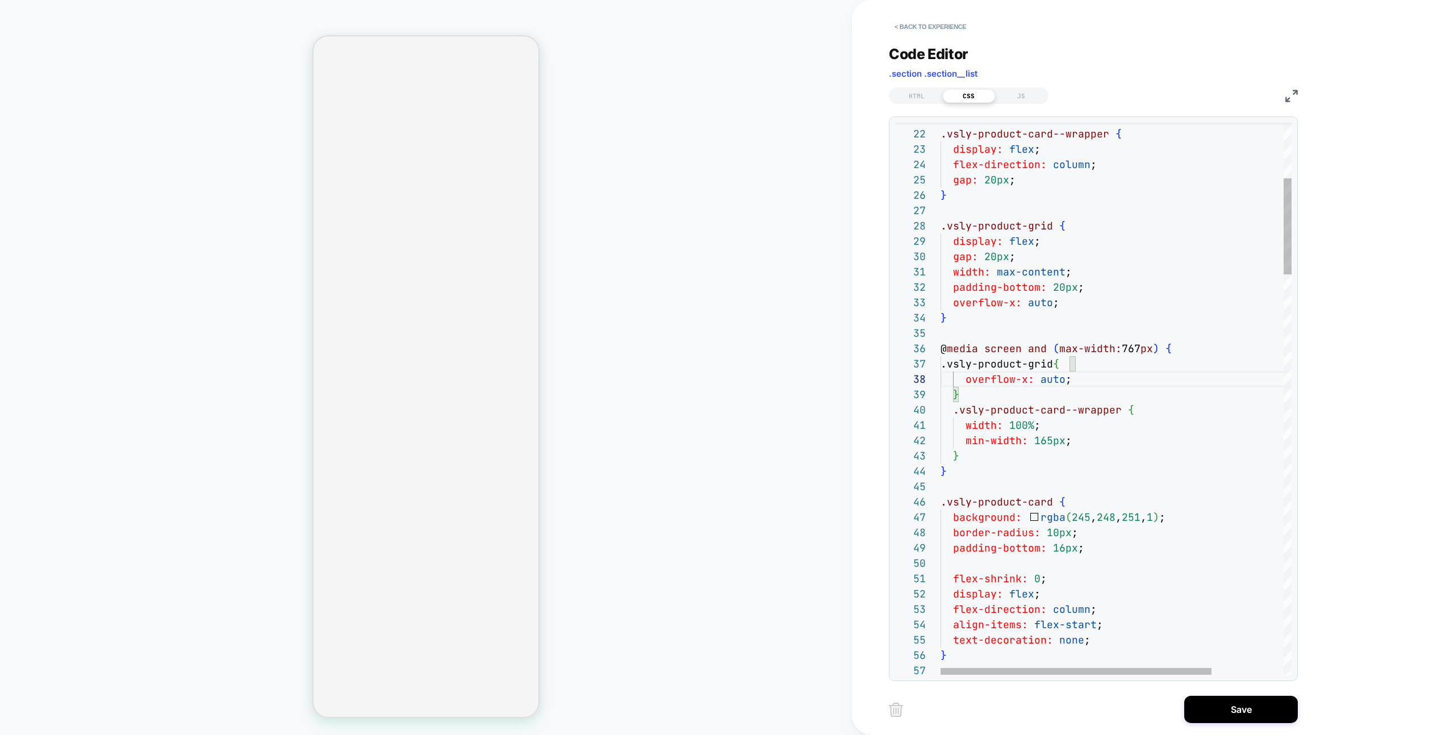
scroll to position [0, 43]
drag, startPoint x: 1074, startPoint y: 269, endPoint x: 863, endPoint y: 269, distance: 211.8
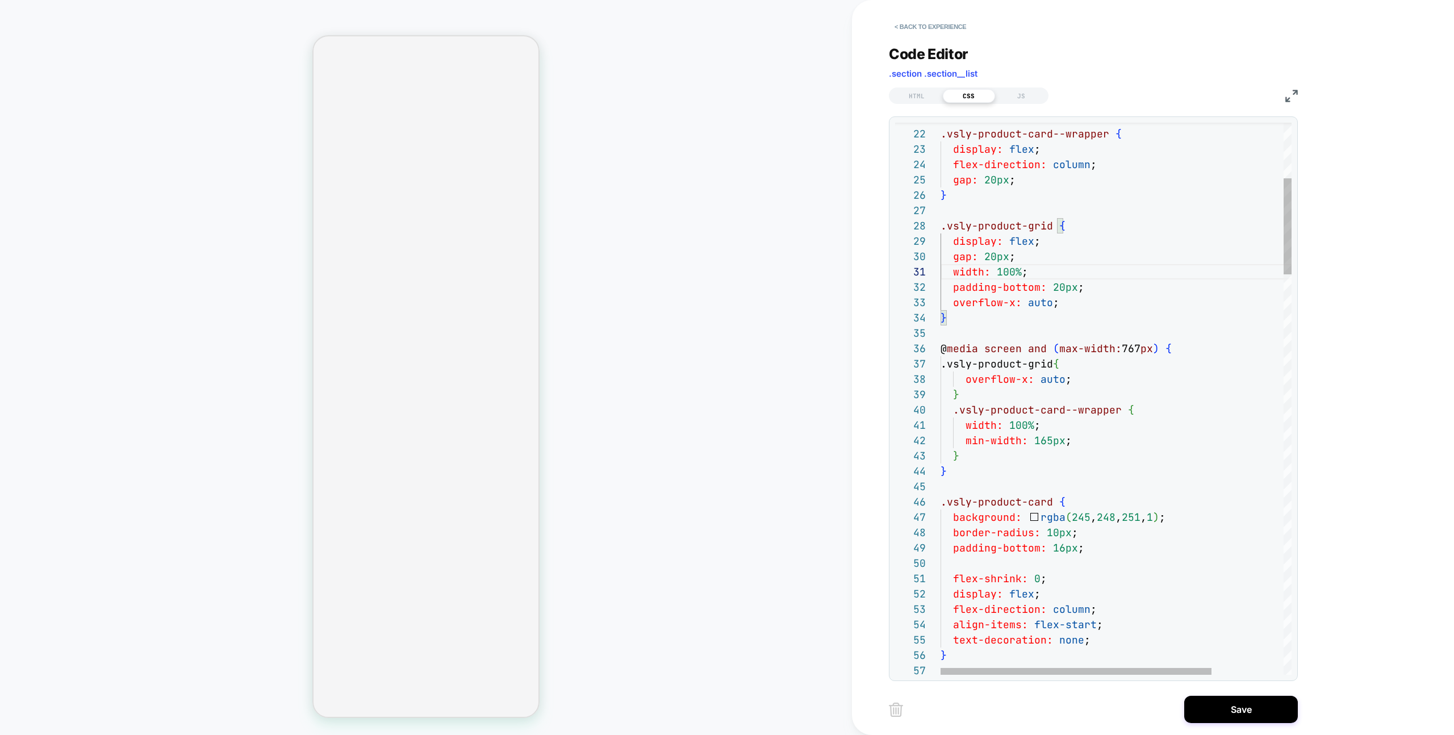
scroll to position [31, 92]
drag, startPoint x: 1071, startPoint y: 300, endPoint x: 890, endPoint y: 300, distance: 180.6
type textarea "**********"
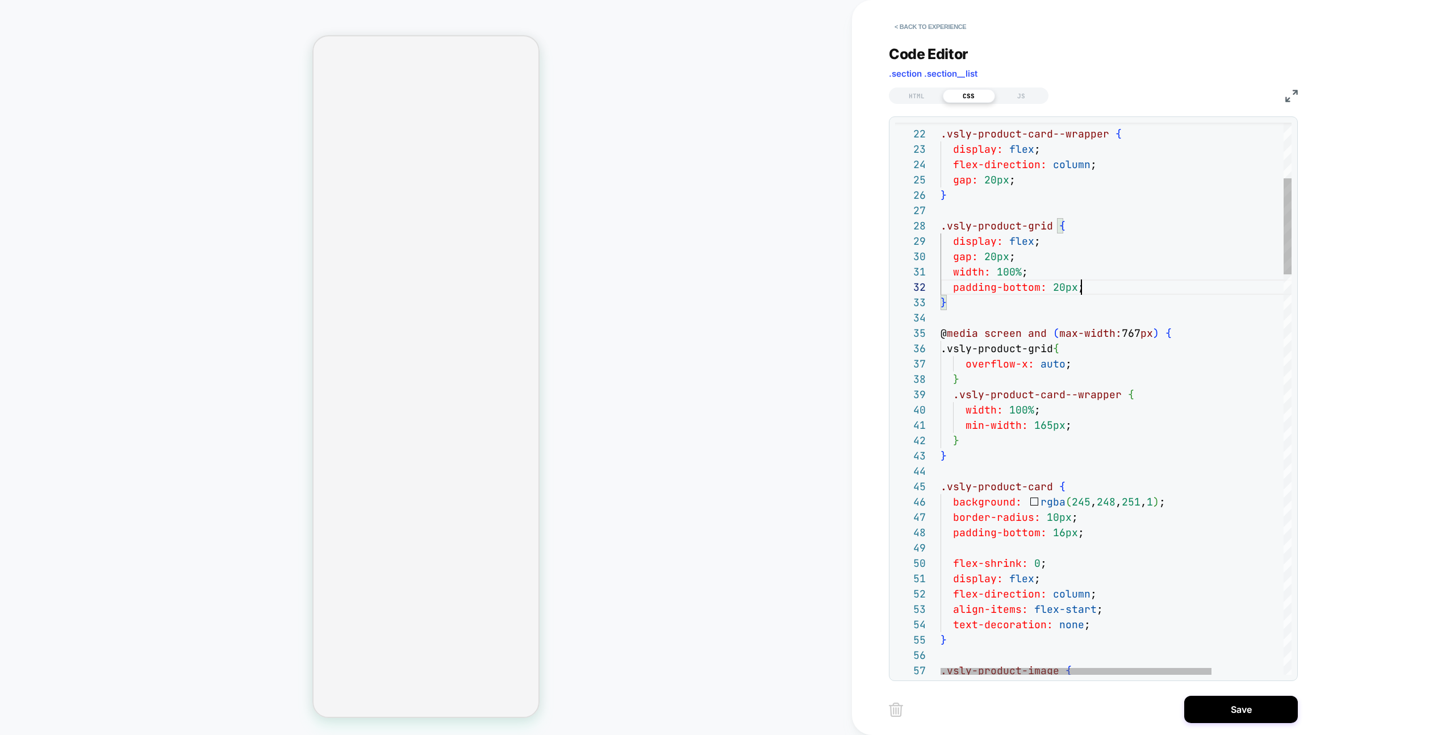
scroll to position [15, 141]
click at [1217, 715] on button "Save" at bounding box center [1241, 709] width 114 height 27
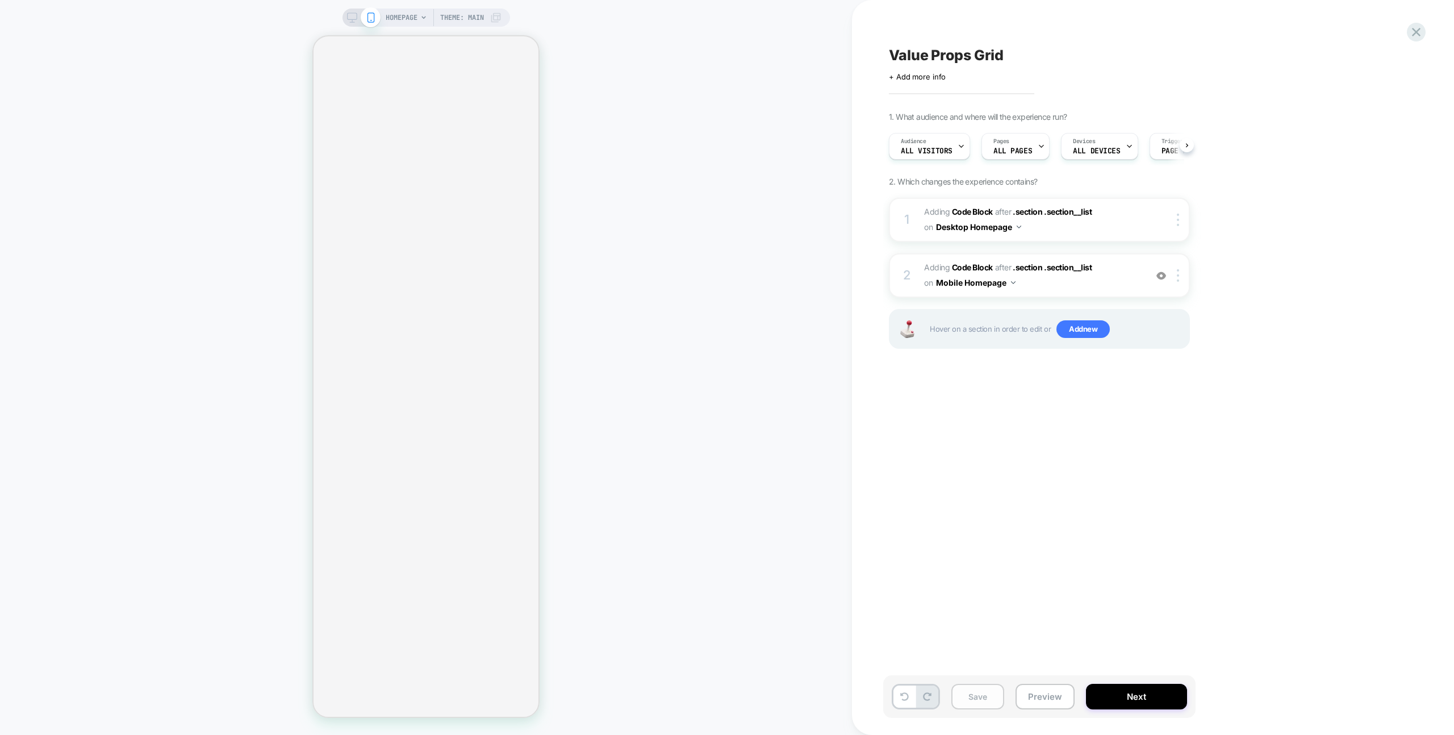
scroll to position [0, 1]
click at [970, 697] on button "Save" at bounding box center [977, 697] width 53 height 26
click at [350, 18] on icon at bounding box center [352, 17] width 10 height 10
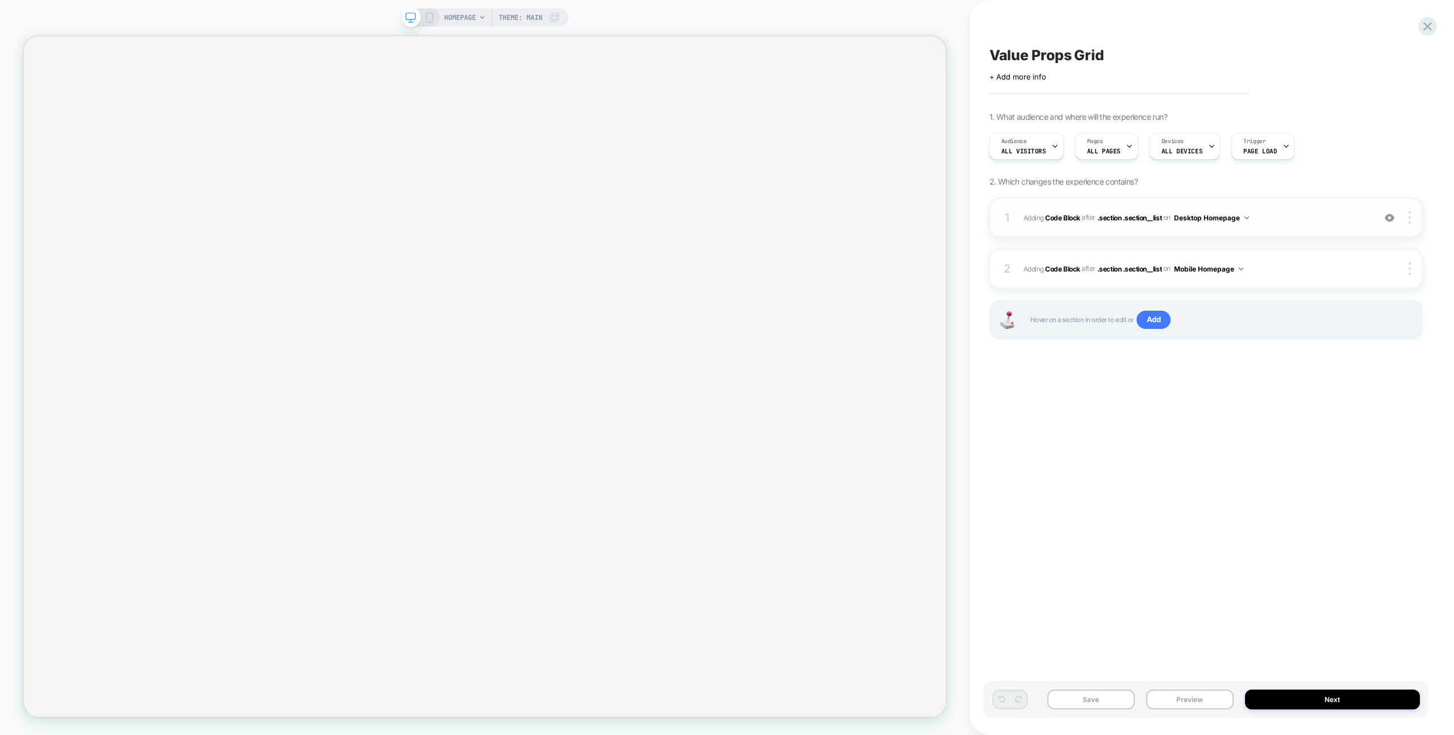
click at [1252, 208] on div "1 Adding Code Block AFTER .section .section__list .section .section__list on De…" at bounding box center [1205, 218] width 433 height 40
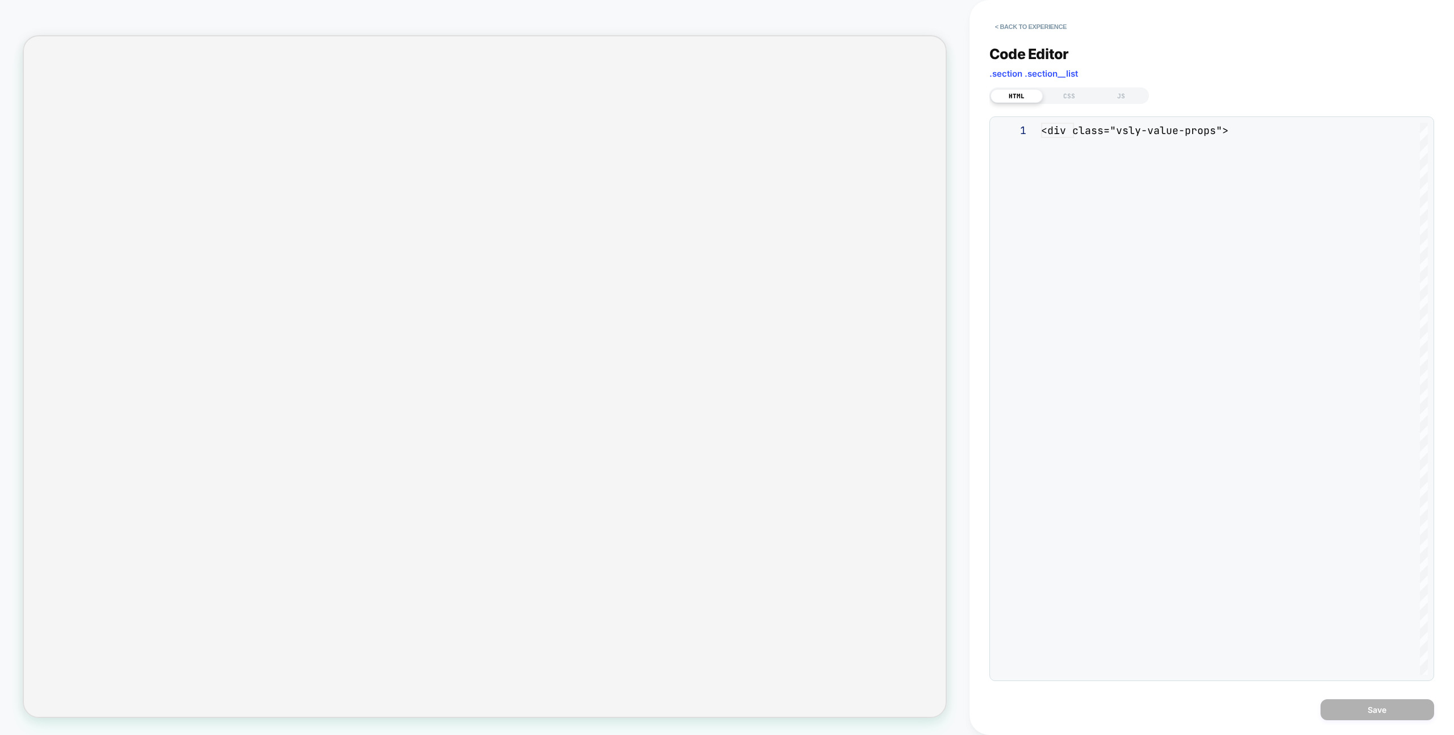
scroll to position [153, 0]
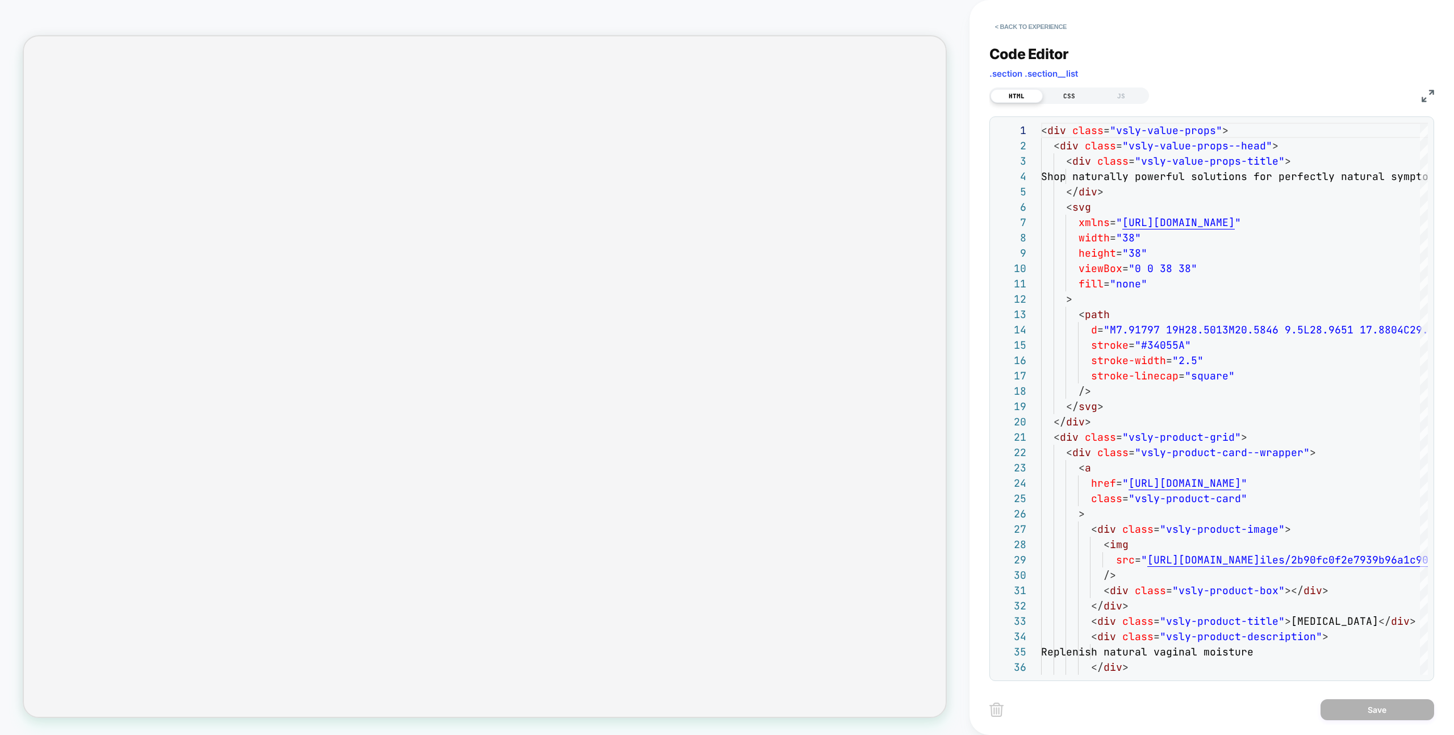
click at [1062, 99] on div "CSS" at bounding box center [1069, 96] width 52 height 14
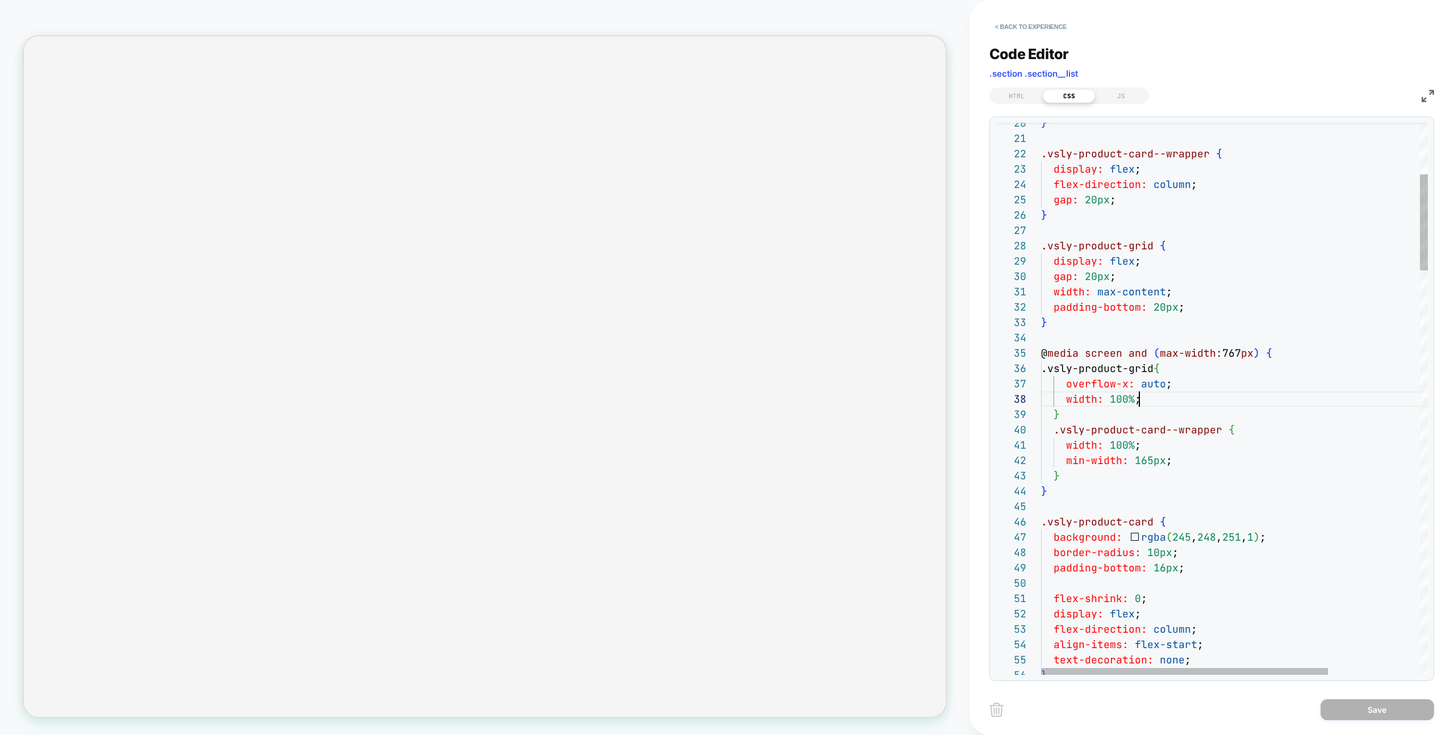
scroll to position [107, 0]
drag, startPoint x: 1155, startPoint y: 396, endPoint x: 947, endPoint y: 395, distance: 207.9
click at [948, 395] on div "HOMEPAGE Theme: MAIN < Back to experience Code Editor .section .section__list H…" at bounding box center [727, 367] width 1454 height 735
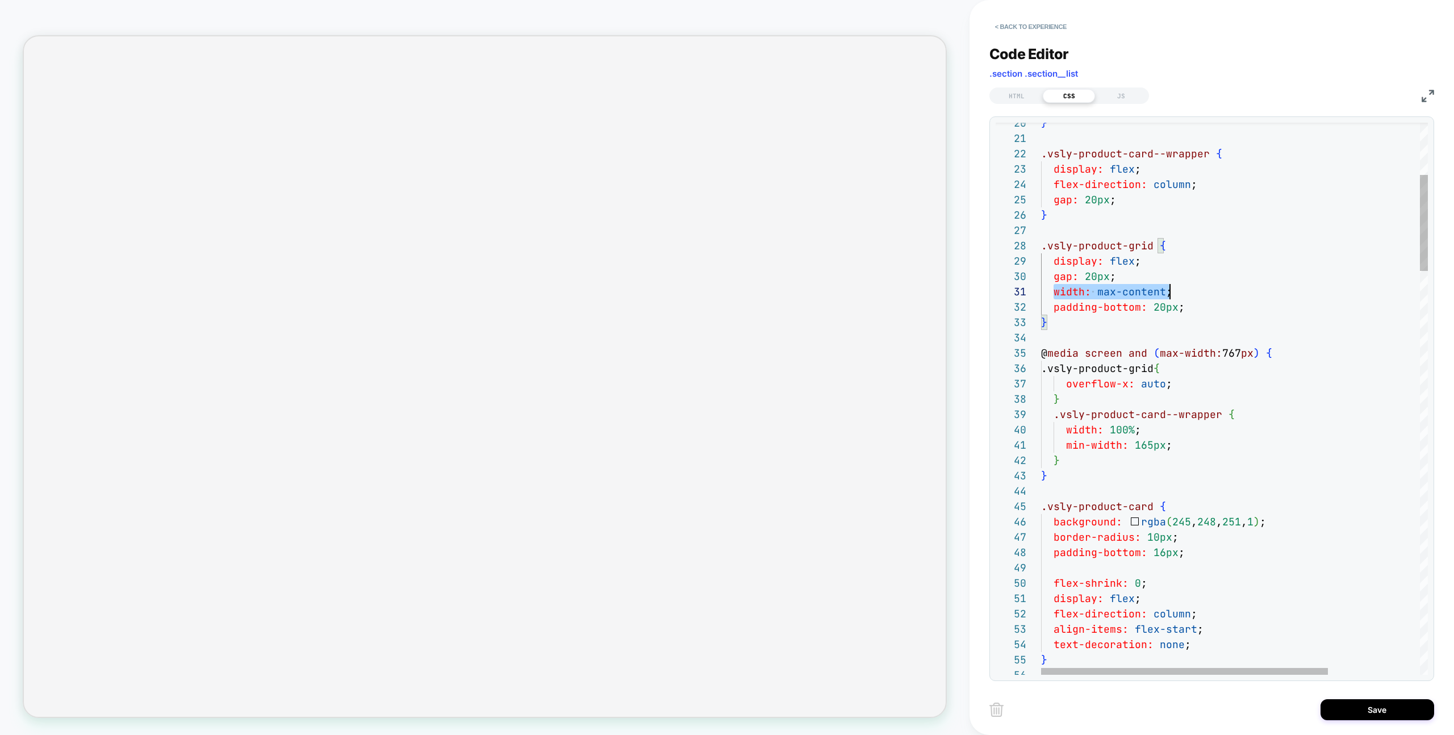
drag, startPoint x: 1055, startPoint y: 293, endPoint x: 1196, endPoint y: 292, distance: 140.8
type textarea "**********"
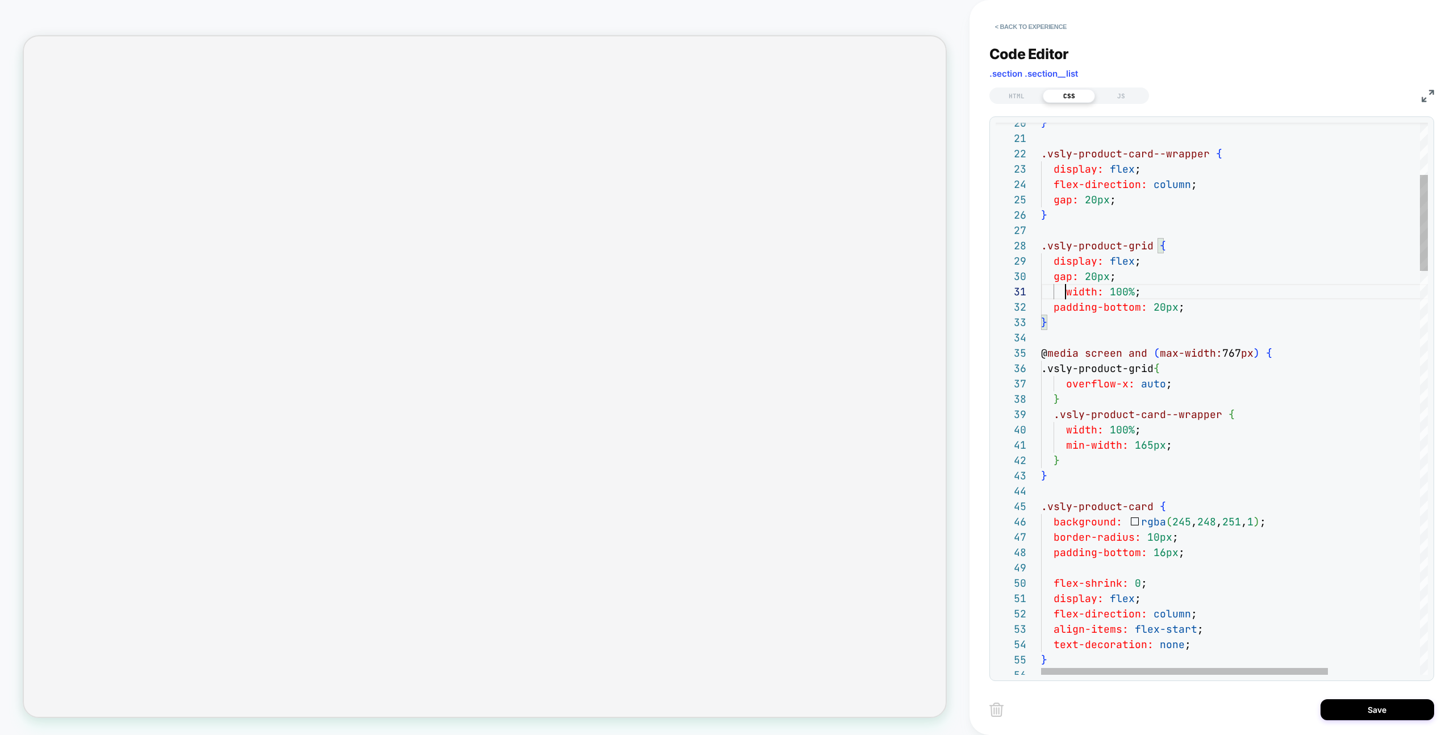
scroll to position [0, 12]
click at [1354, 712] on button "Save" at bounding box center [1377, 709] width 114 height 21
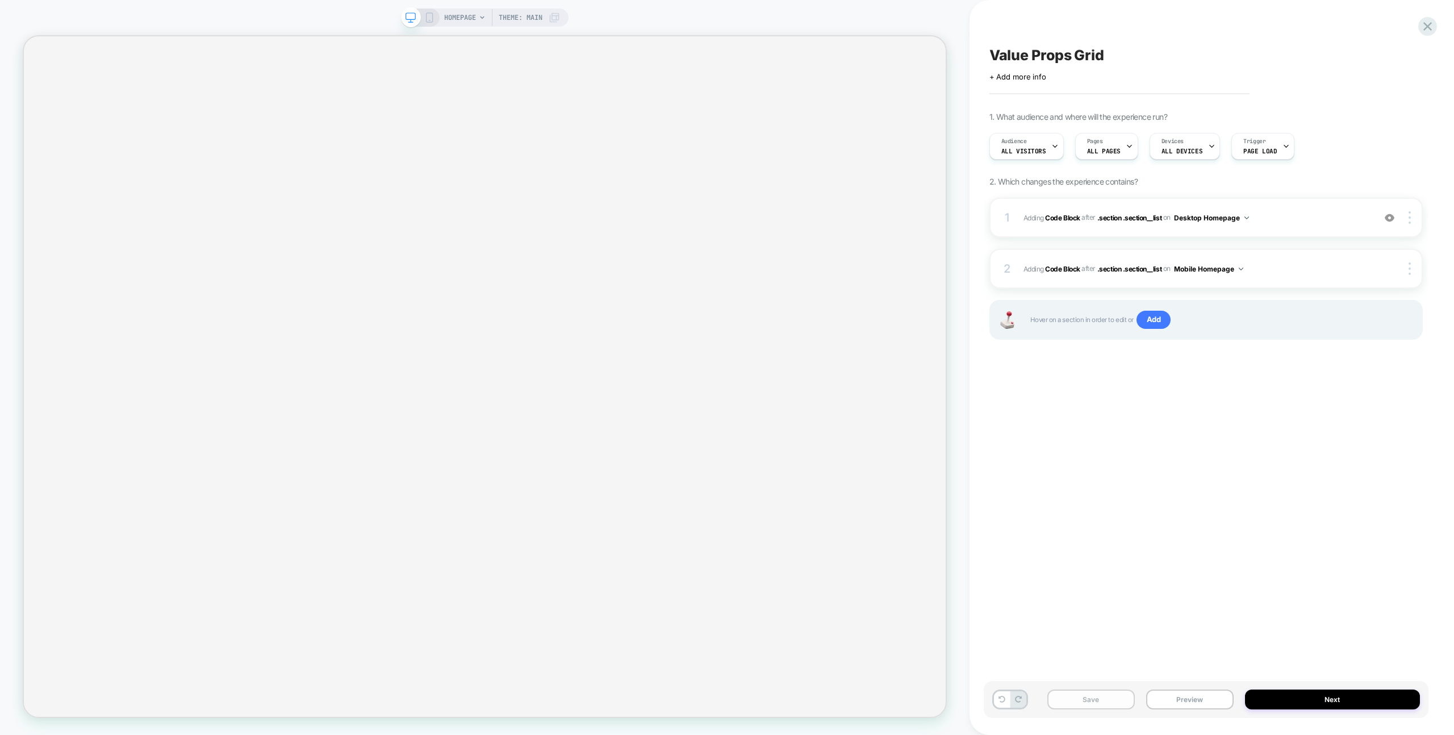
click at [1097, 693] on button "Save" at bounding box center [1090, 699] width 87 height 20
click at [1185, 703] on button "Preview" at bounding box center [1189, 699] width 87 height 20
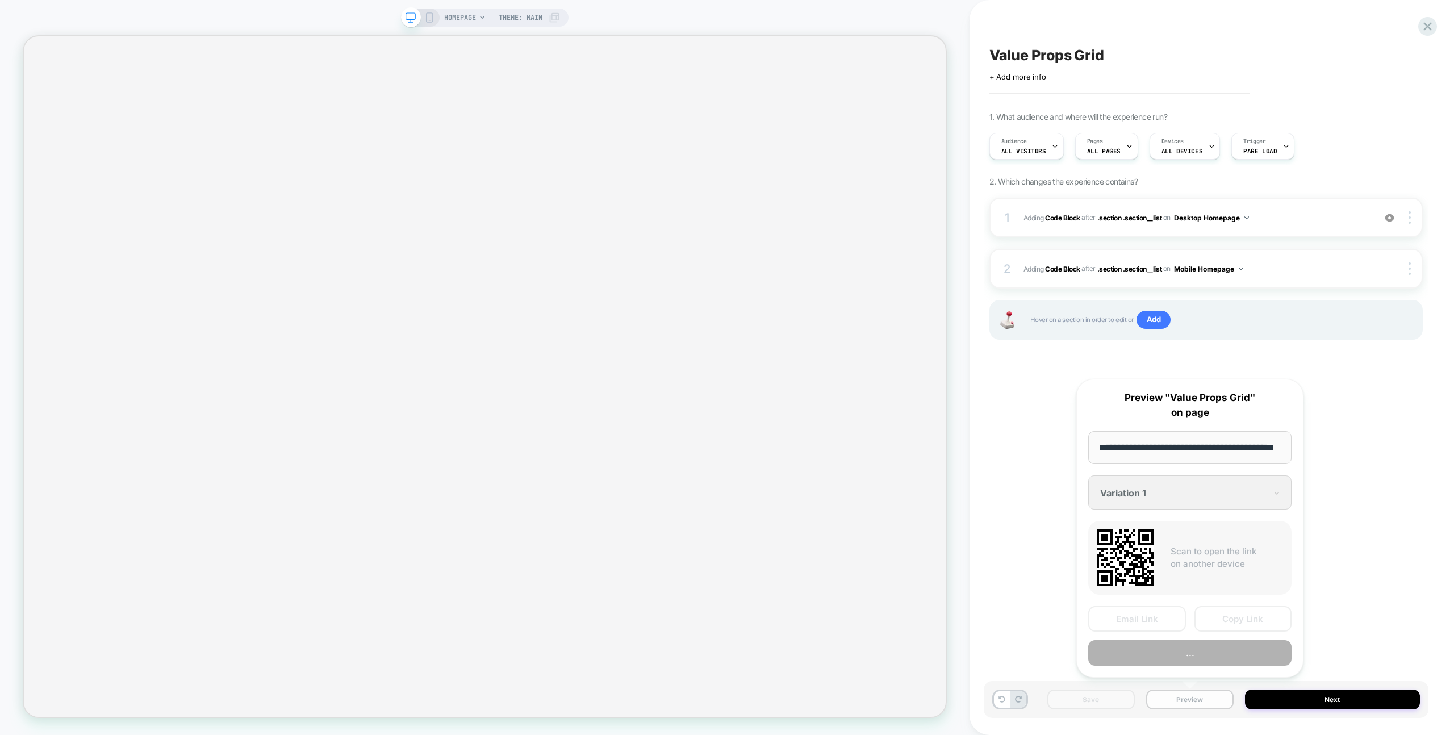
scroll to position [0, 30]
click at [1174, 648] on button "Preview" at bounding box center [1189, 654] width 203 height 26
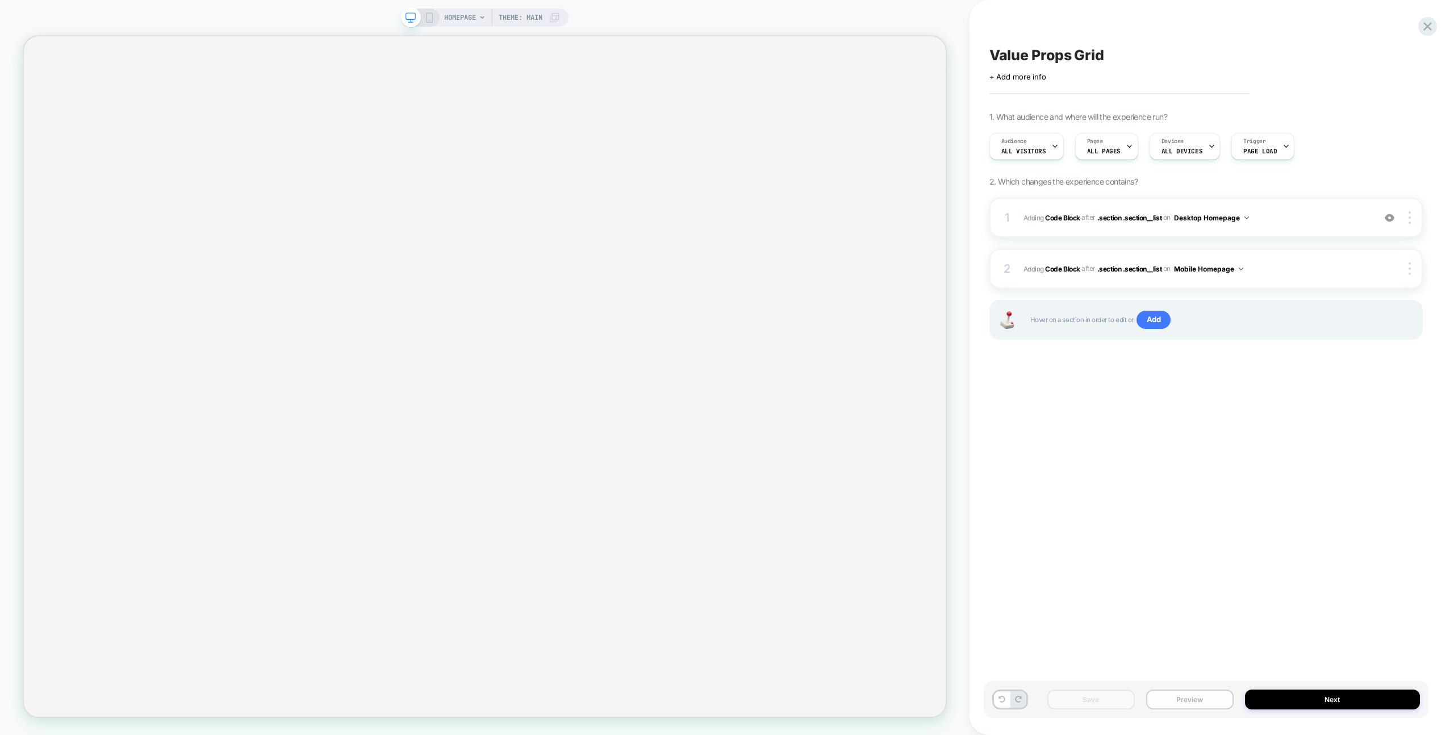
click at [1171, 702] on button "Preview" at bounding box center [1189, 699] width 87 height 20
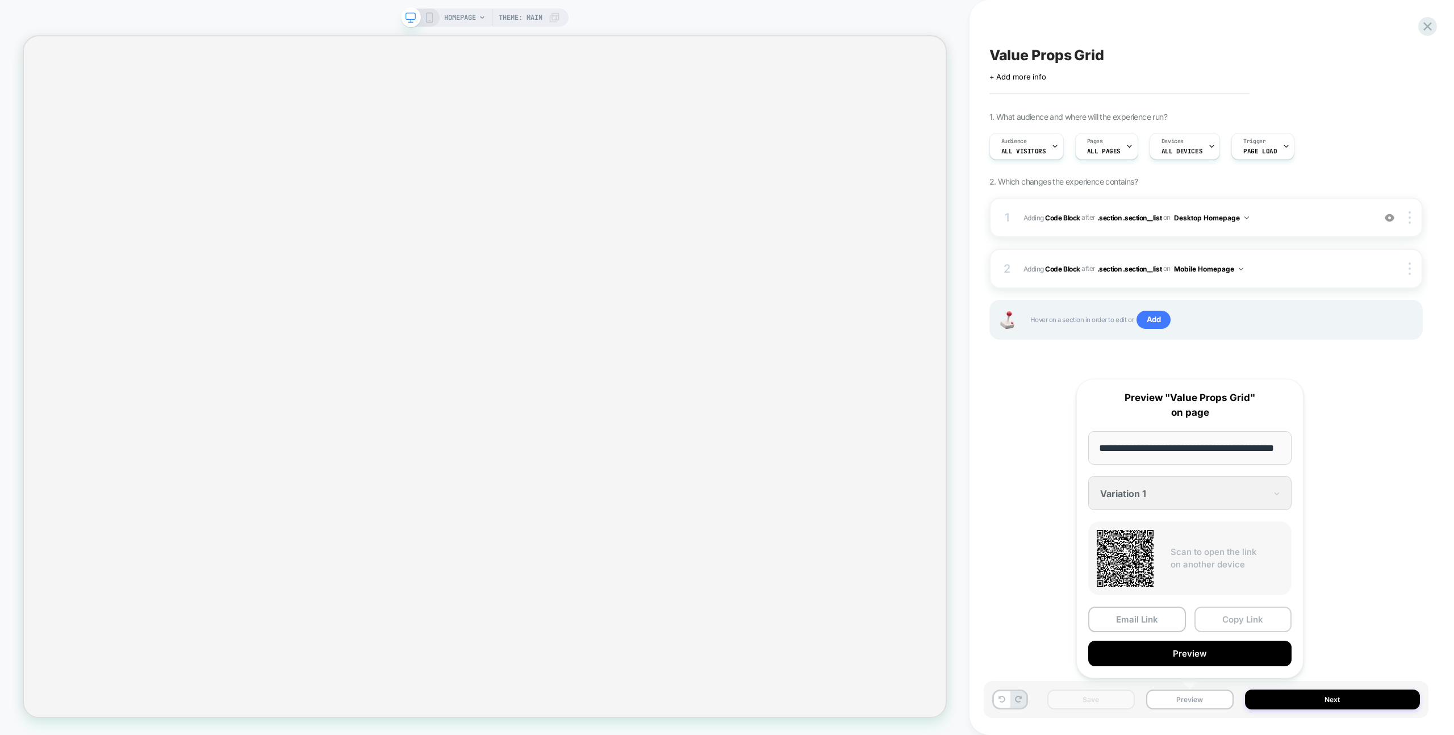
click at [1233, 613] on button "Copy Link" at bounding box center [1243, 620] width 98 height 26
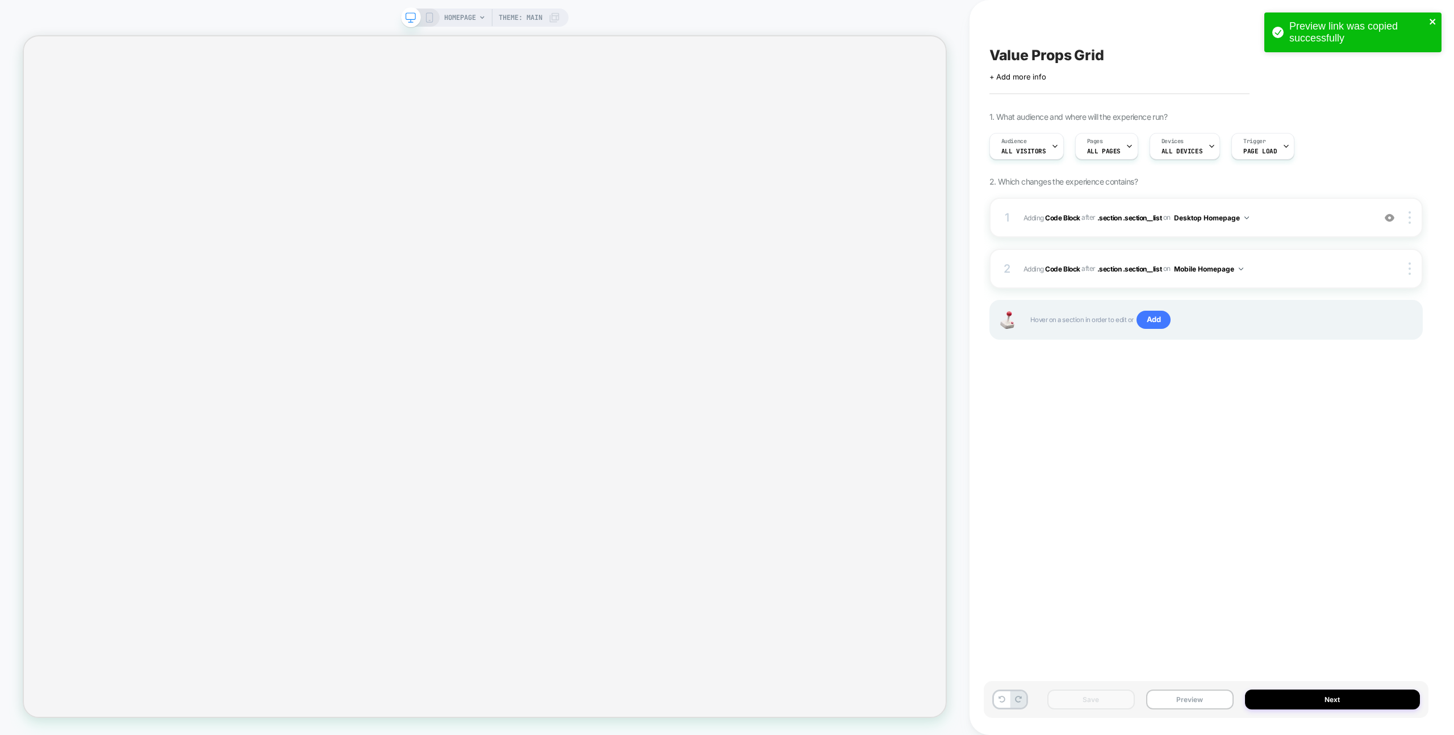
click at [1432, 19] on icon "close" at bounding box center [1433, 21] width 8 height 9
click at [1427, 30] on div "Preview link was copied successfully HOMEPAGE Theme: MAIN Value Props Grid Clic…" at bounding box center [727, 367] width 1454 height 735
click at [1425, 26] on icon at bounding box center [1427, 26] width 15 height 15
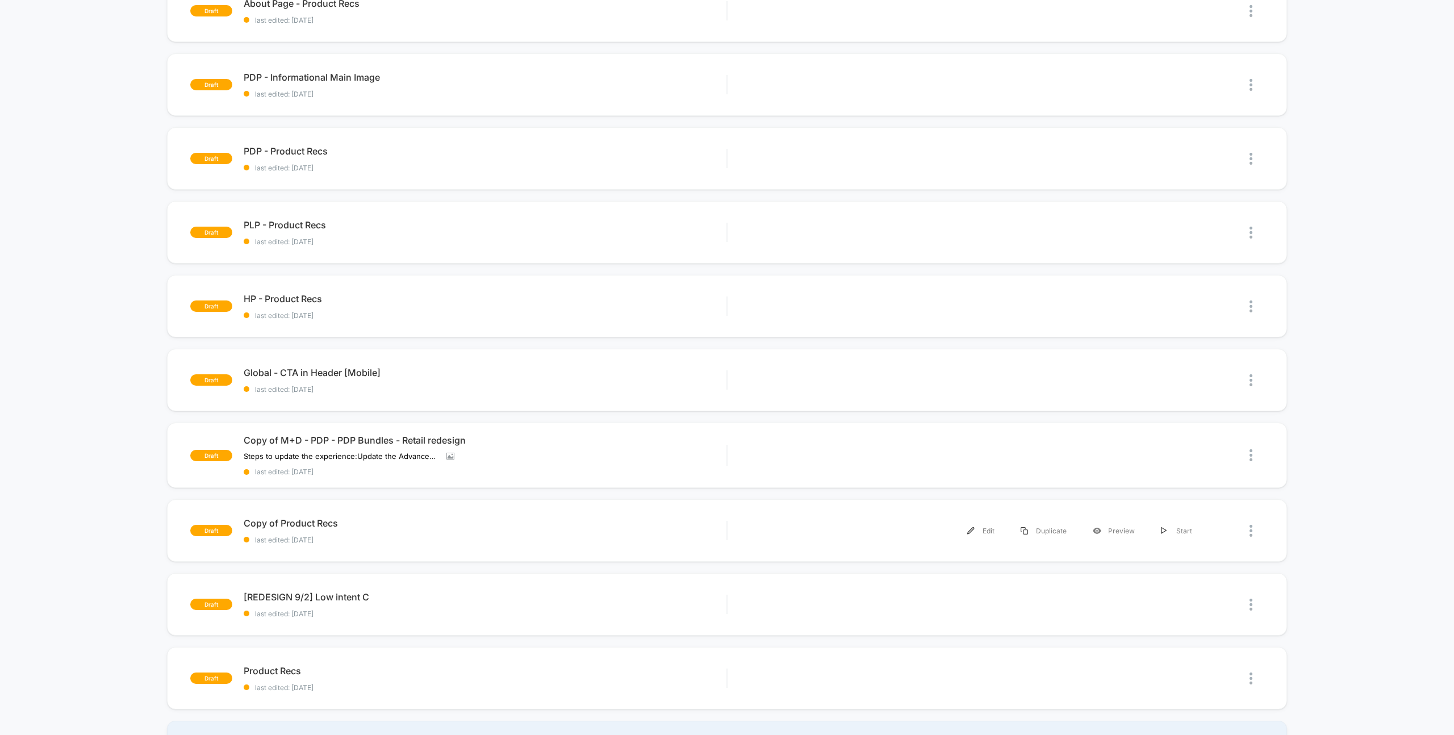
scroll to position [291, 0]
click at [410, 603] on span "[REDESIGN 9/2] Low intent C Click to edit experience details" at bounding box center [485, 597] width 483 height 11
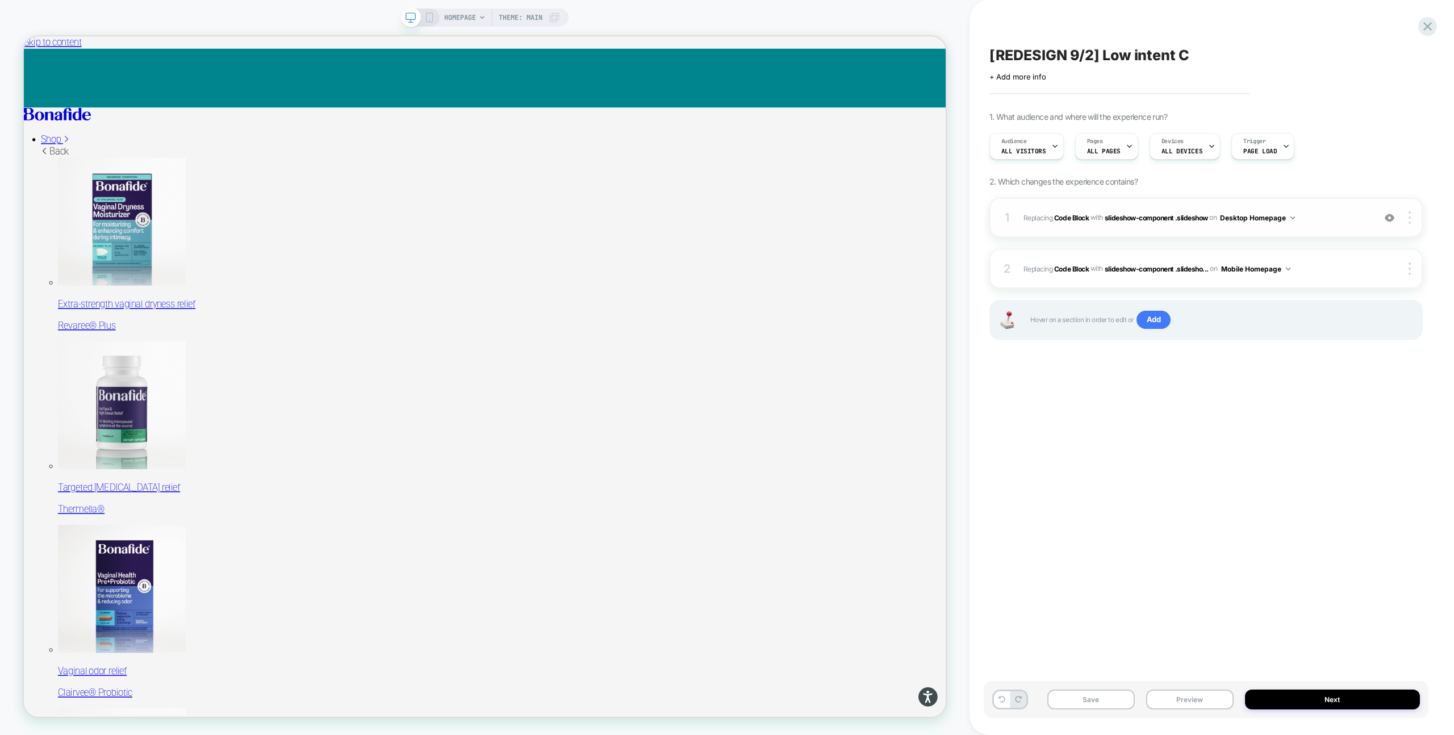
click at [1116, 225] on div "1 Replacing Code Block WITH slideshow-component .slideshow slideshow-component …" at bounding box center [1205, 218] width 433 height 40
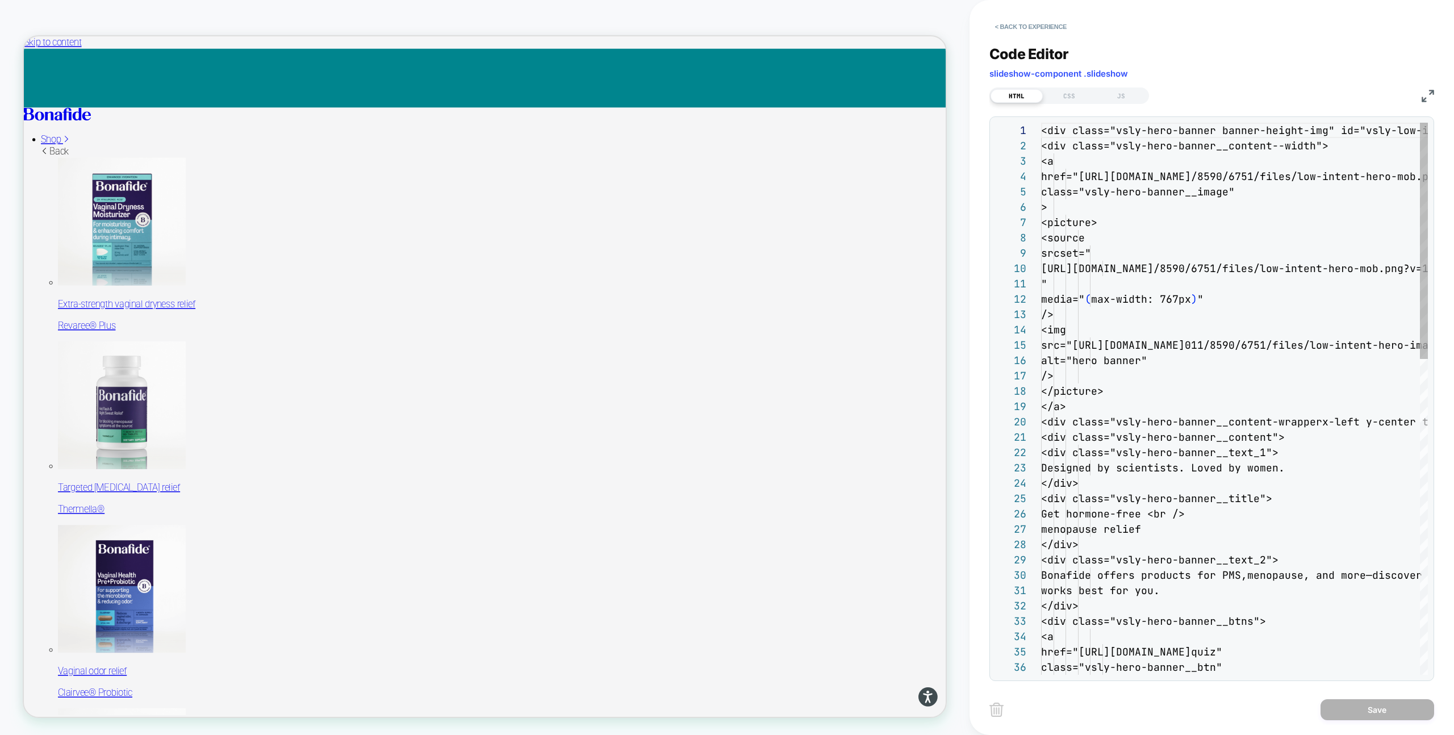
scroll to position [153, 0]
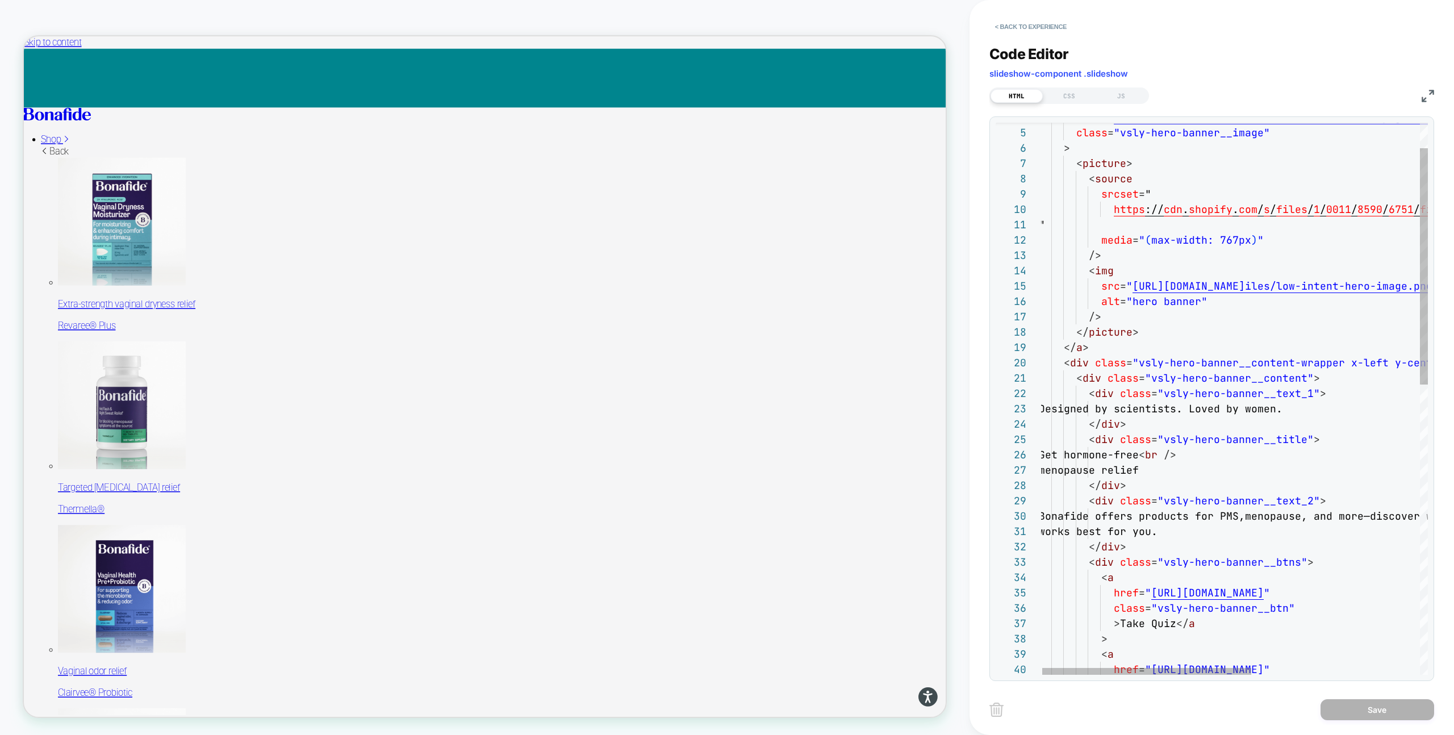
type textarea "**********"
drag, startPoint x: 1101, startPoint y: 408, endPoint x: 1343, endPoint y: 407, distance: 241.4
click at [1343, 408] on div "href = " https://cdn.shopify.com/s/files/1/0011/8590/6751/f iles/low-intent-her…" at bounding box center [1389, 708] width 701 height 1288
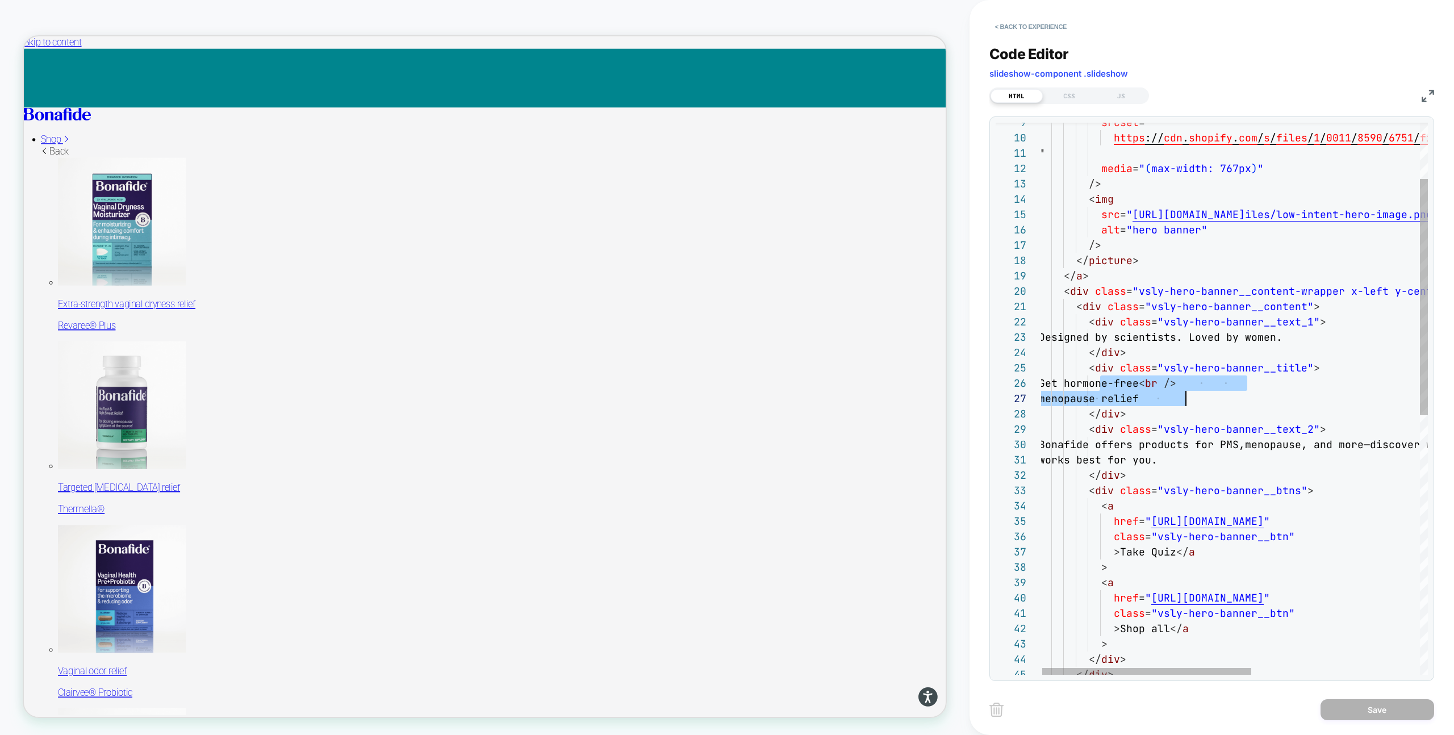
scroll to position [77, 160]
drag, startPoint x: 1101, startPoint y: 382, endPoint x: 1221, endPoint y: 399, distance: 121.0
click at [1221, 399] on div "srcset = " https :// cdn . shopify . com / s / files / 1 / 0011 / 8590 / 6751 /…" at bounding box center [1389, 636] width 701 height 1288
